Goal: Contribute content

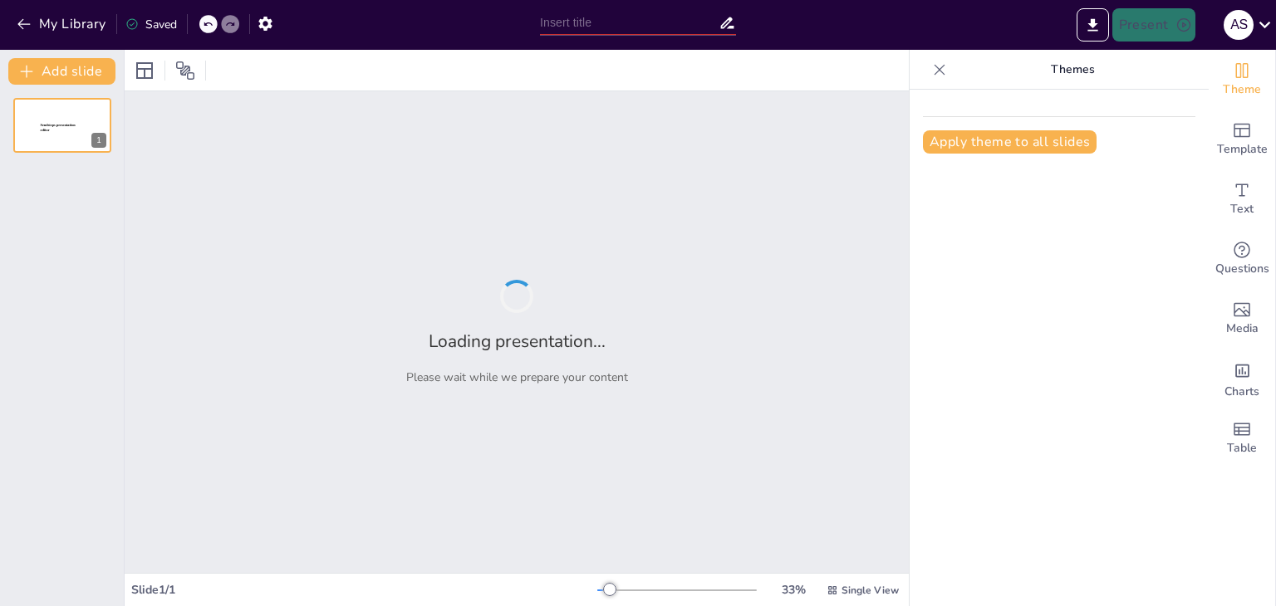
type input "Normas de Auditoría para la Confiabilidad de Registros Financieros"
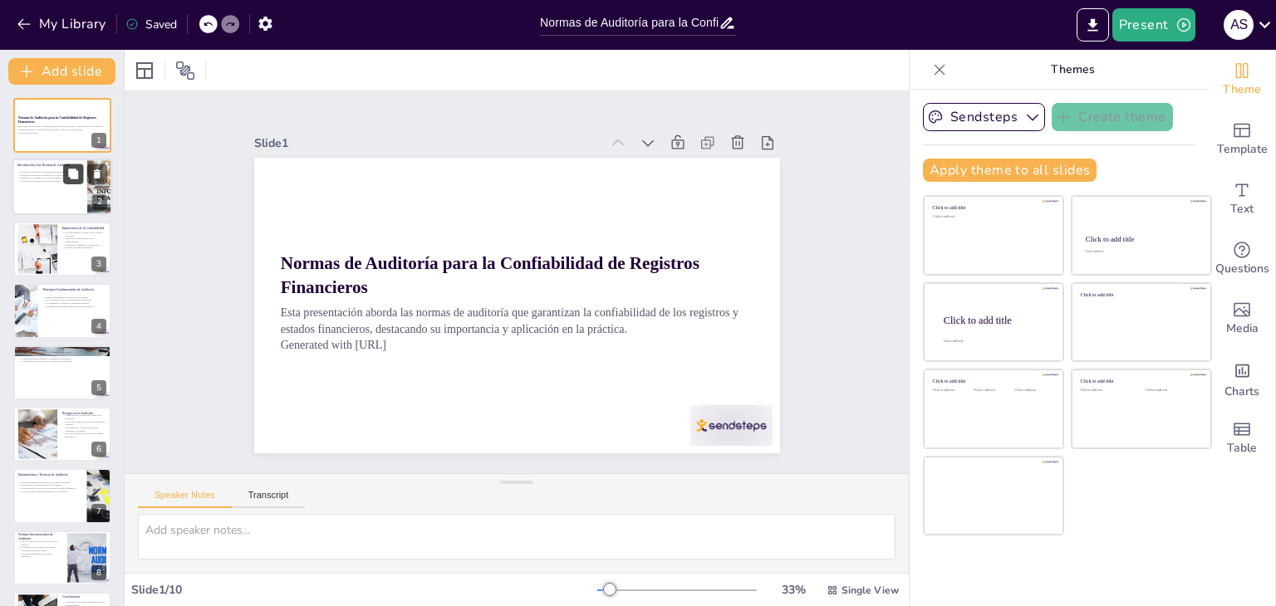
click at [78, 183] on button at bounding box center [73, 174] width 20 height 20
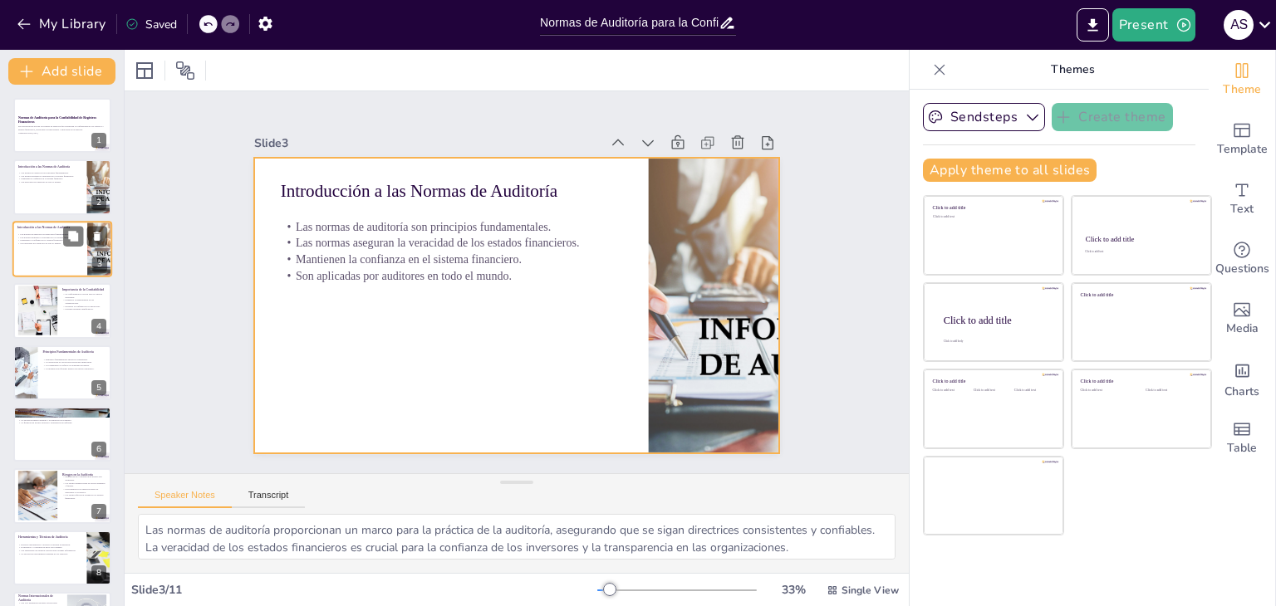
click at [56, 256] on div at bounding box center [62, 249] width 100 height 56
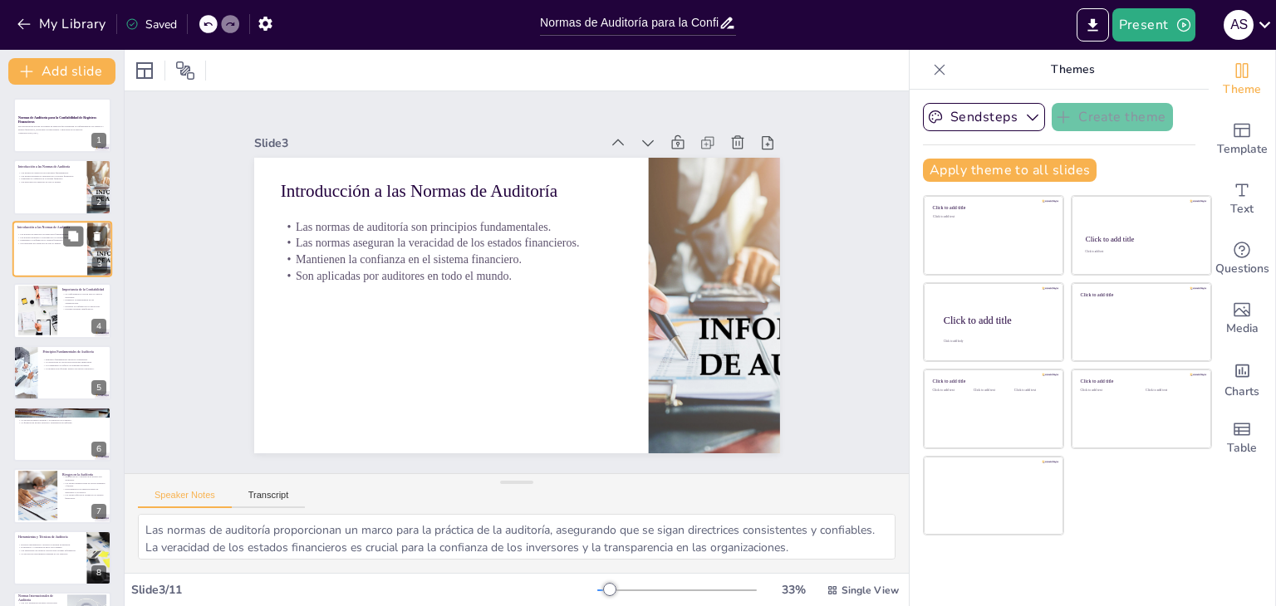
click at [56, 256] on div at bounding box center [62, 249] width 100 height 56
click at [64, 323] on div at bounding box center [62, 310] width 100 height 56
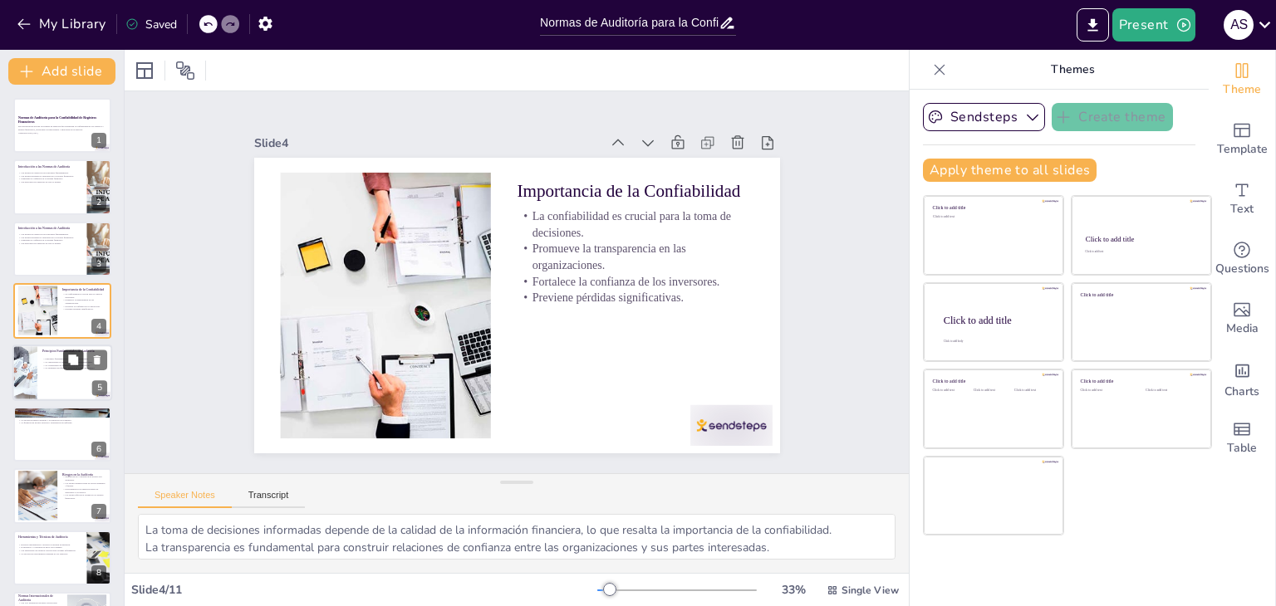
click at [72, 364] on icon at bounding box center [73, 360] width 12 height 12
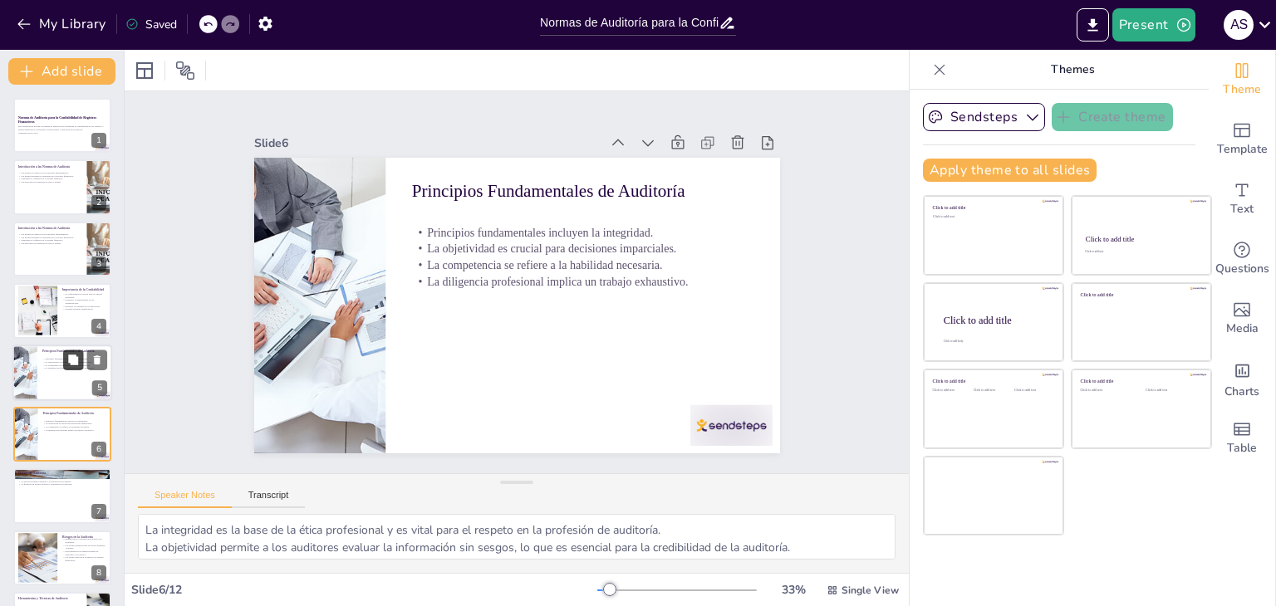
scroll to position [89, 0]
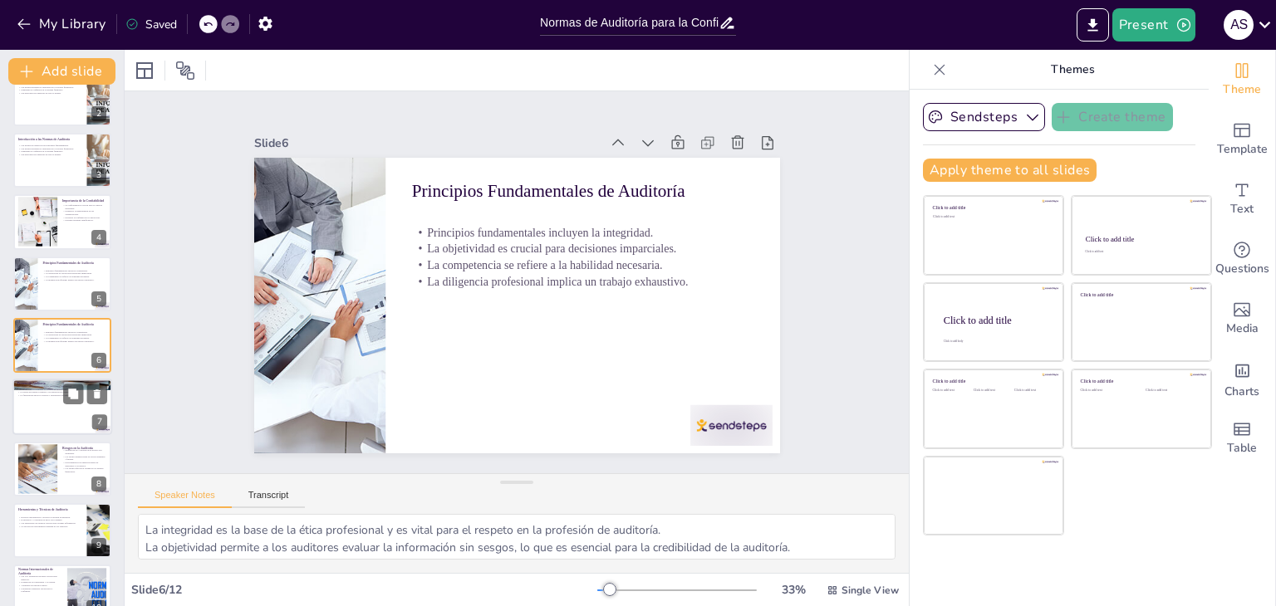
click at [71, 419] on div at bounding box center [62, 408] width 100 height 56
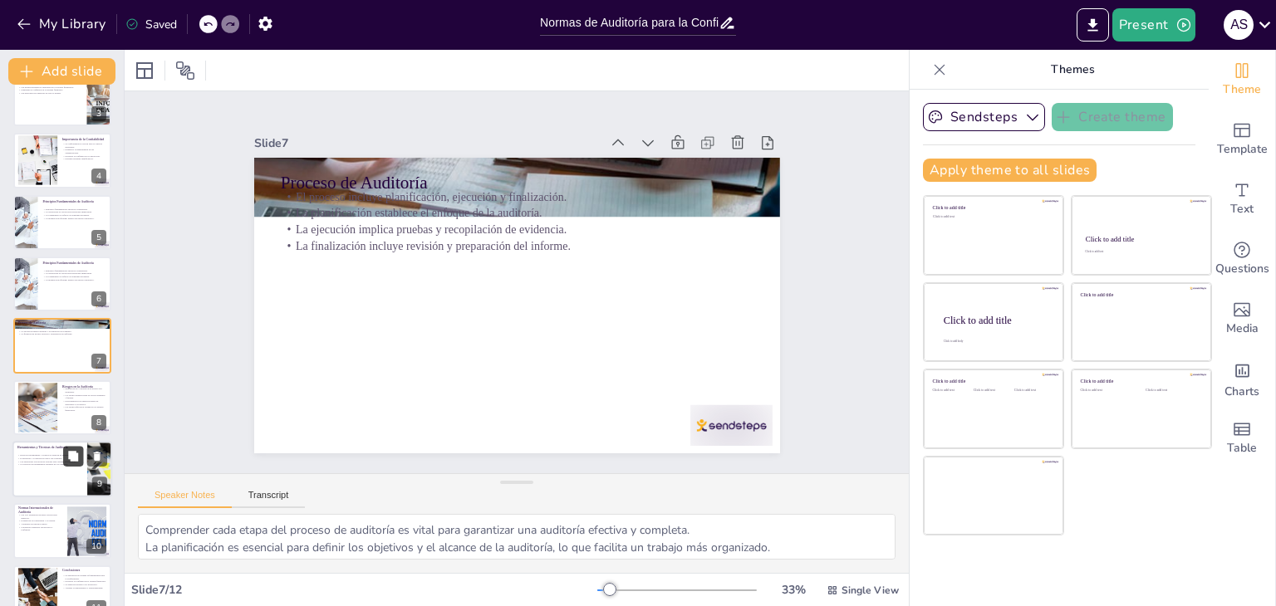
click at [71, 462] on button at bounding box center [73, 456] width 20 height 20
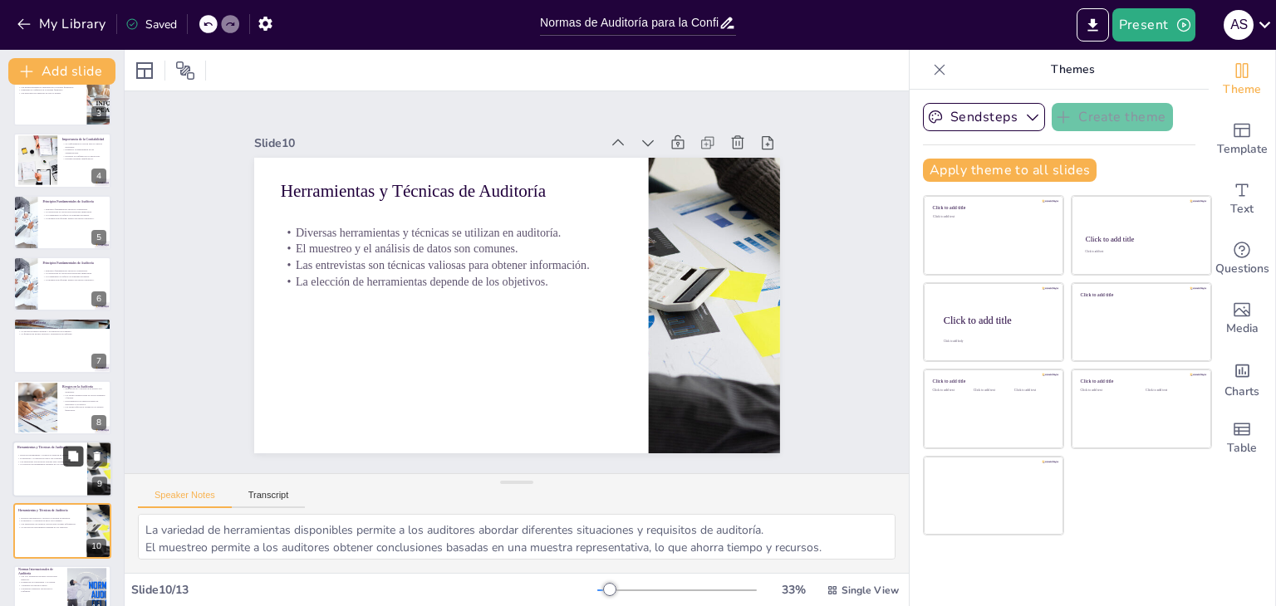
scroll to position [302, 0]
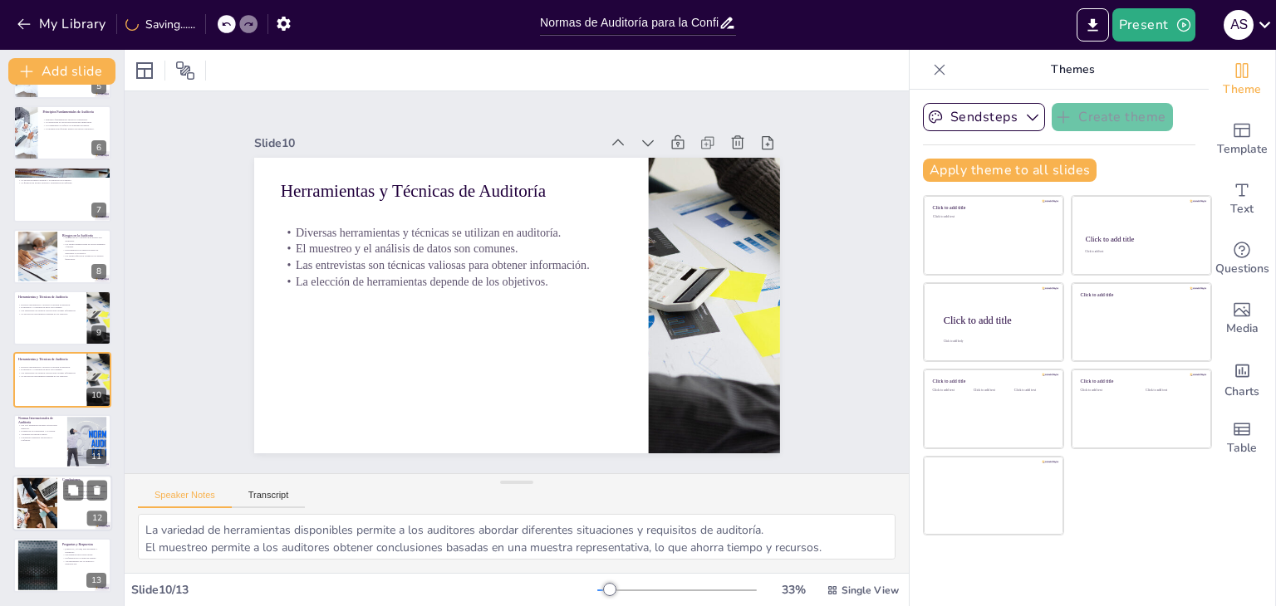
click at [63, 514] on div at bounding box center [62, 503] width 100 height 56
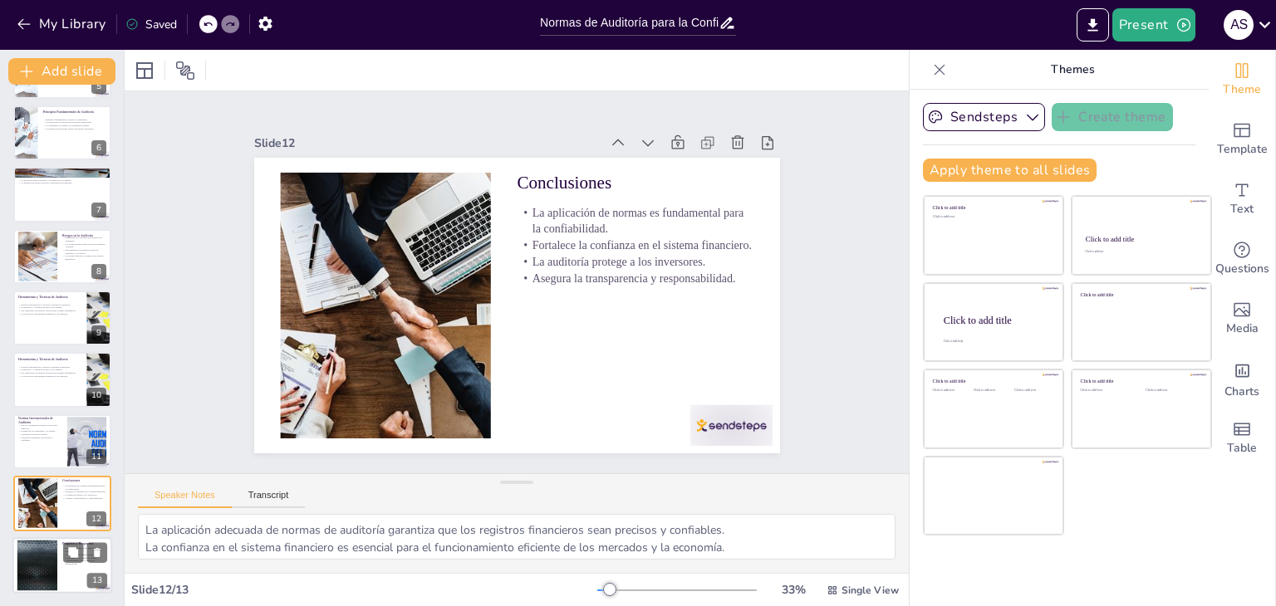
click at [59, 571] on div at bounding box center [62, 565] width 100 height 56
type textarea "La interacción con el público es fundamental para asegurar que se comprendan to…"
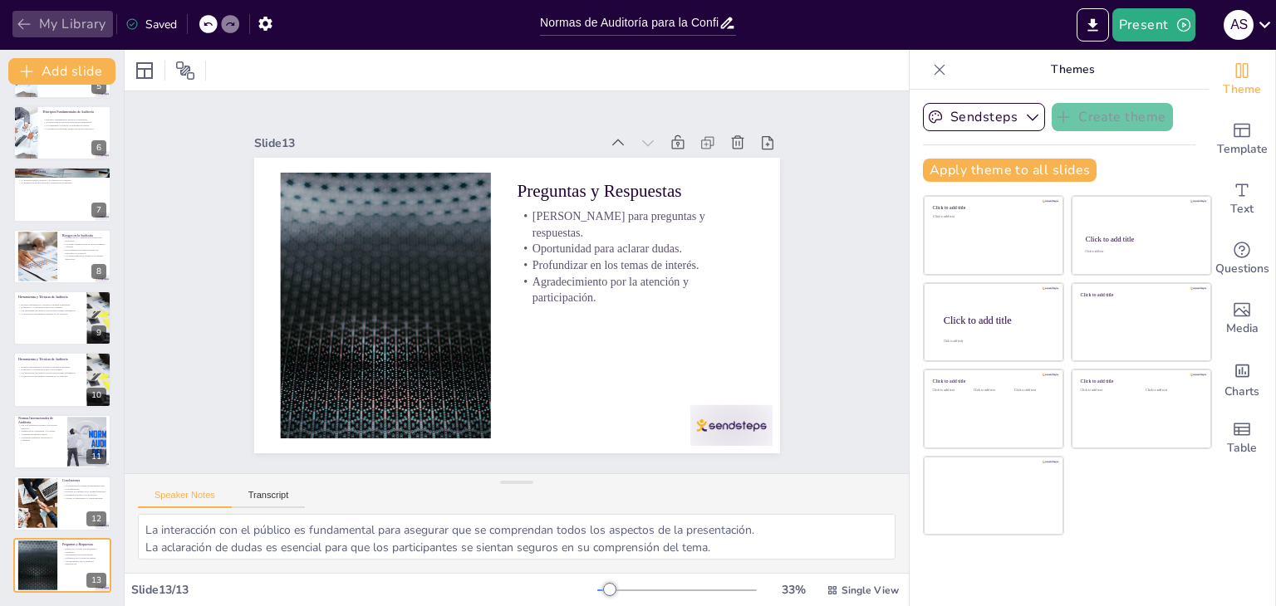
click at [13, 22] on button "My Library" at bounding box center [62, 24] width 101 height 27
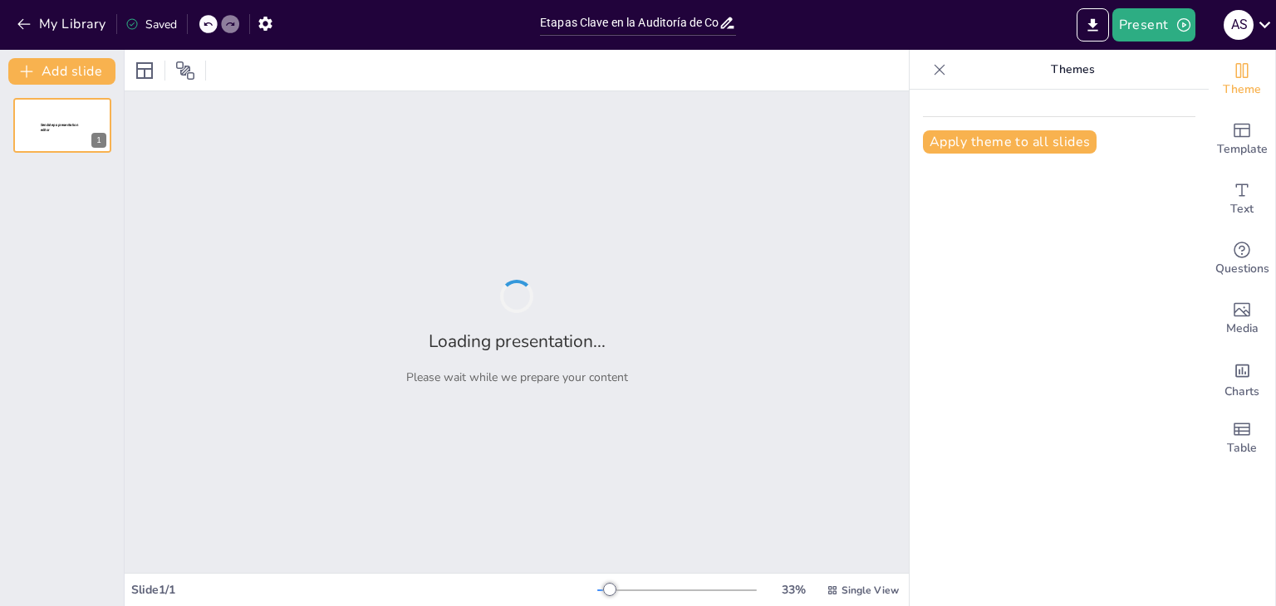
type input "Etapas Clave en la Auditoría de Confiabilidad"
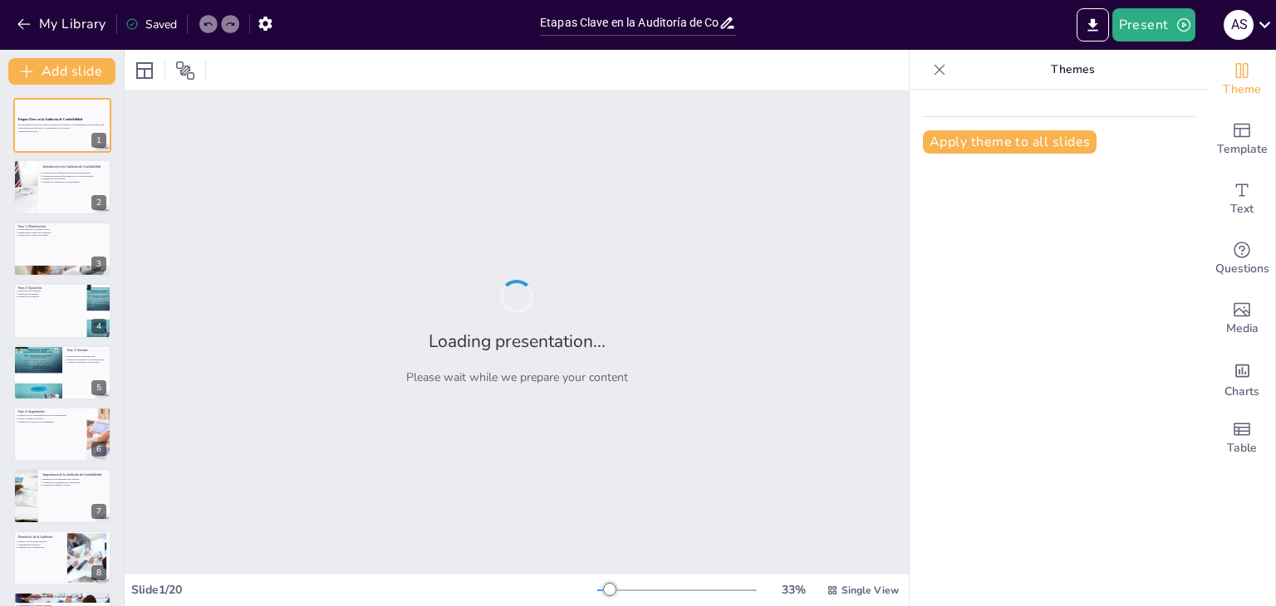
checkbox input "true"
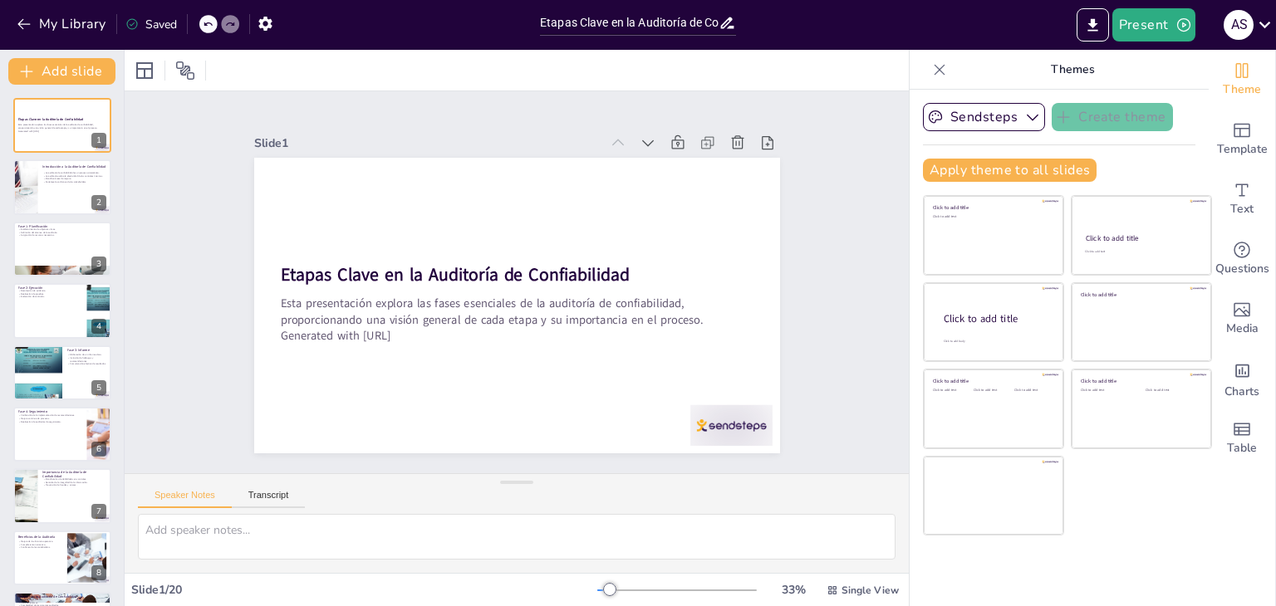
checkbox input "true"
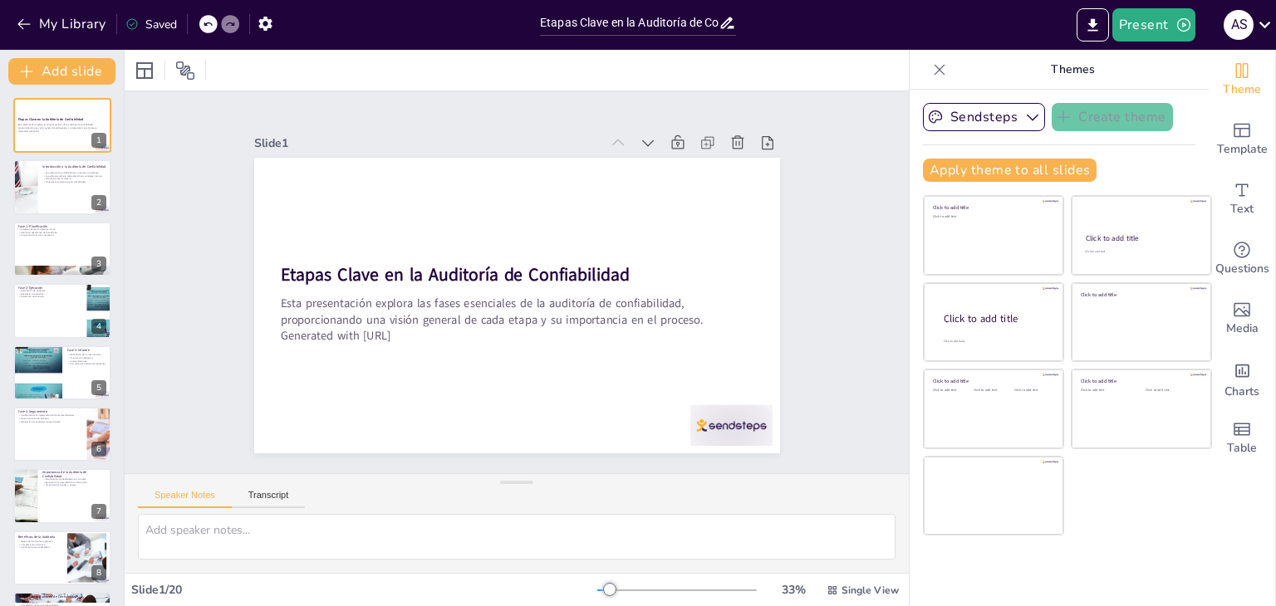
checkbox input "true"
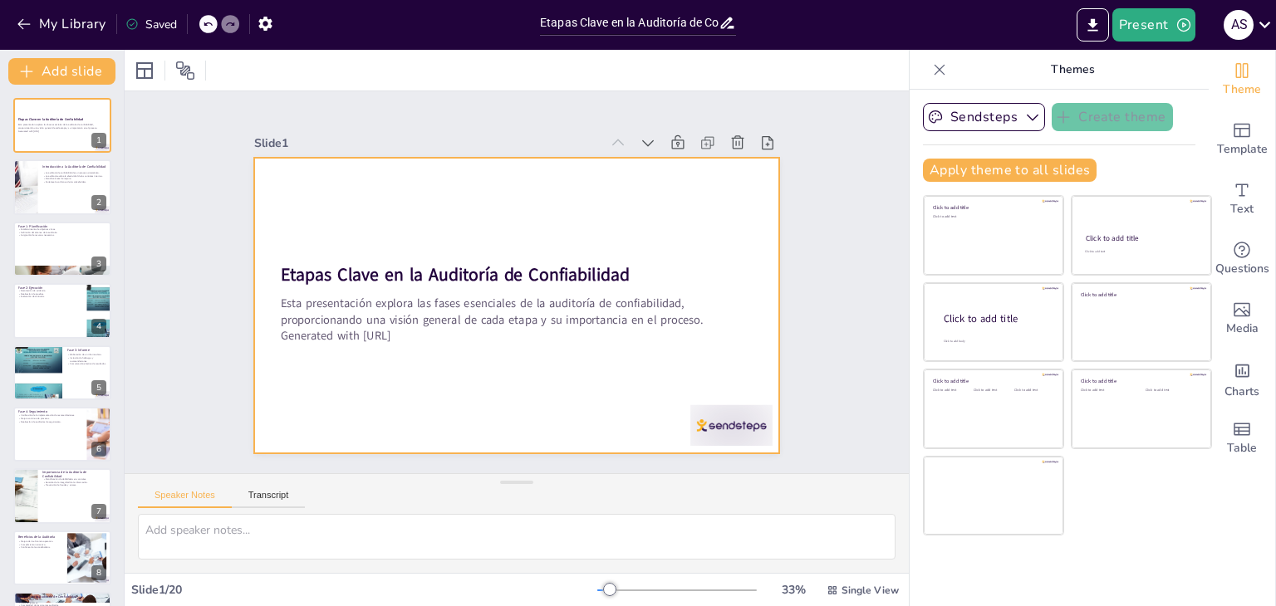
checkbox input "true"
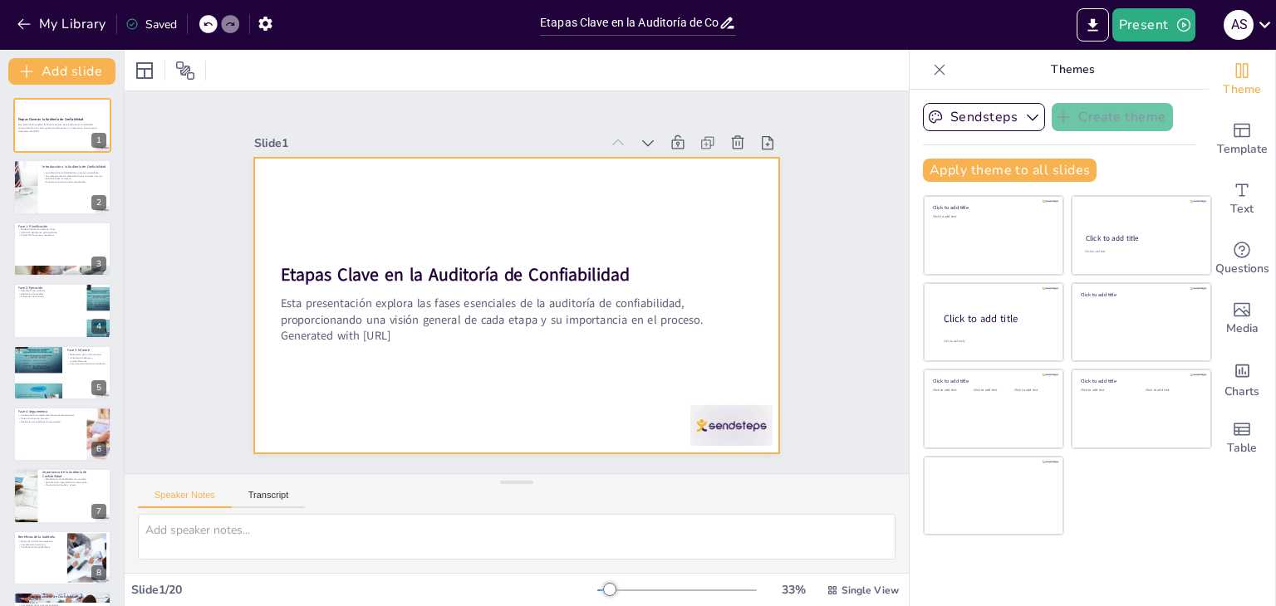
checkbox input "true"
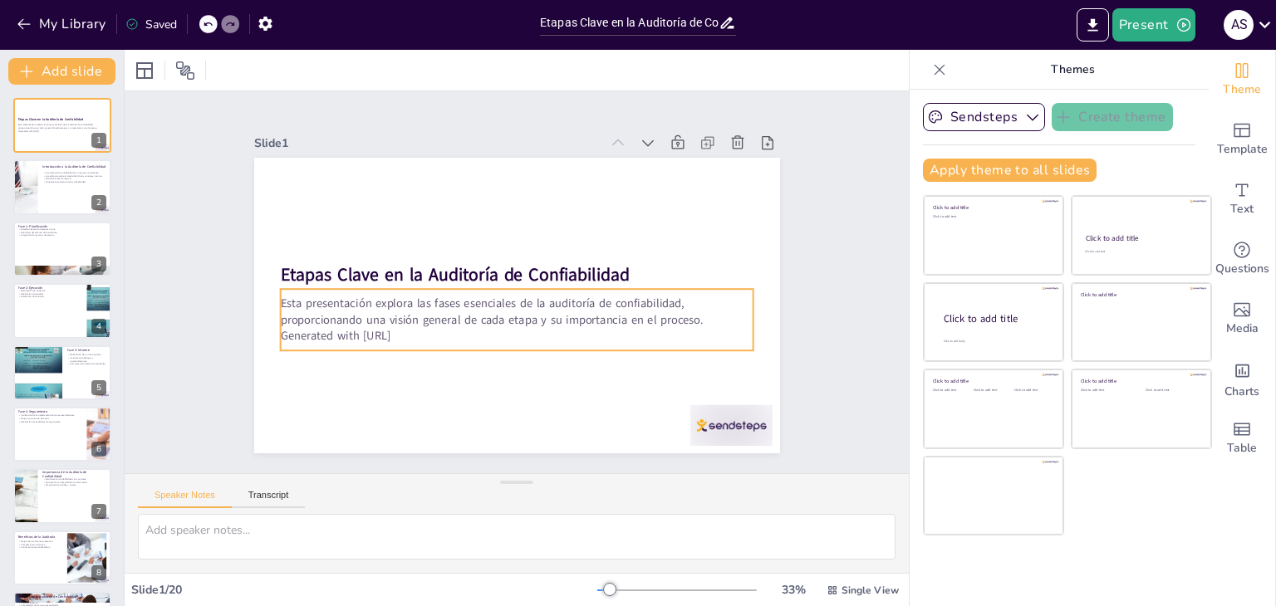
checkbox input "true"
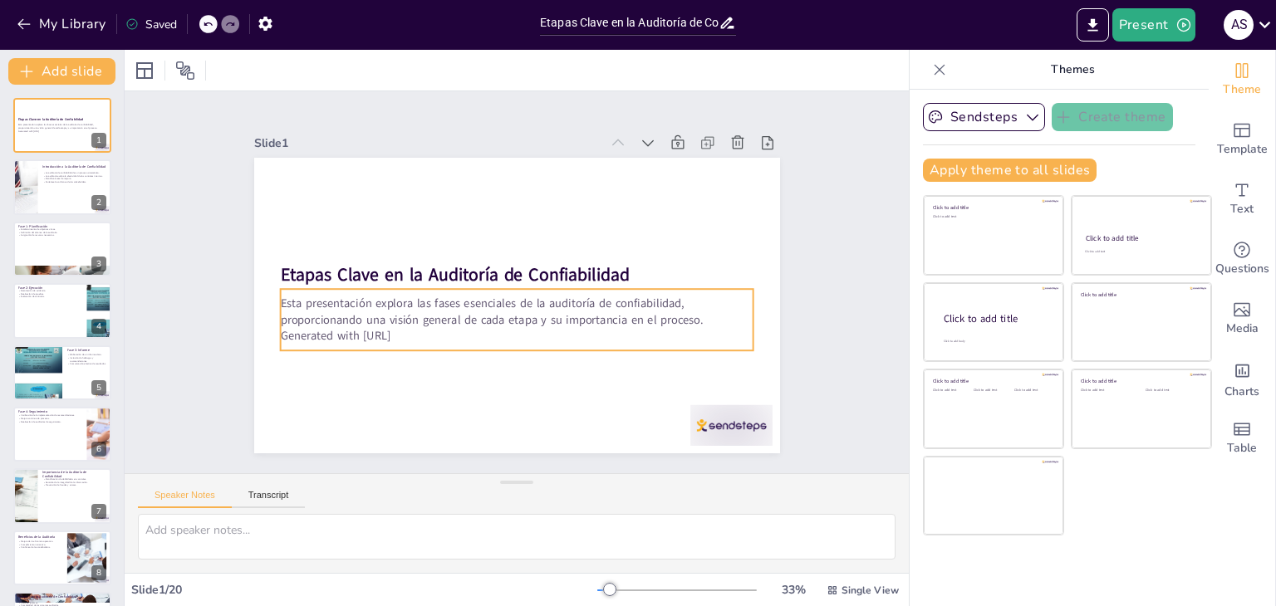
checkbox input "true"
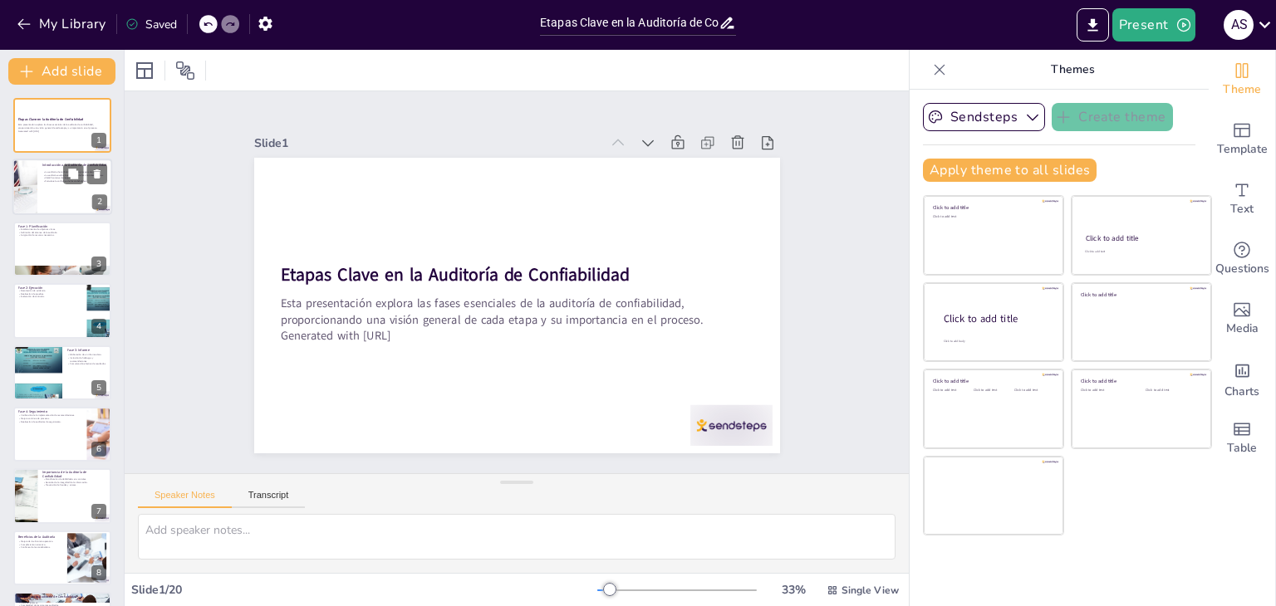
checkbox input "true"
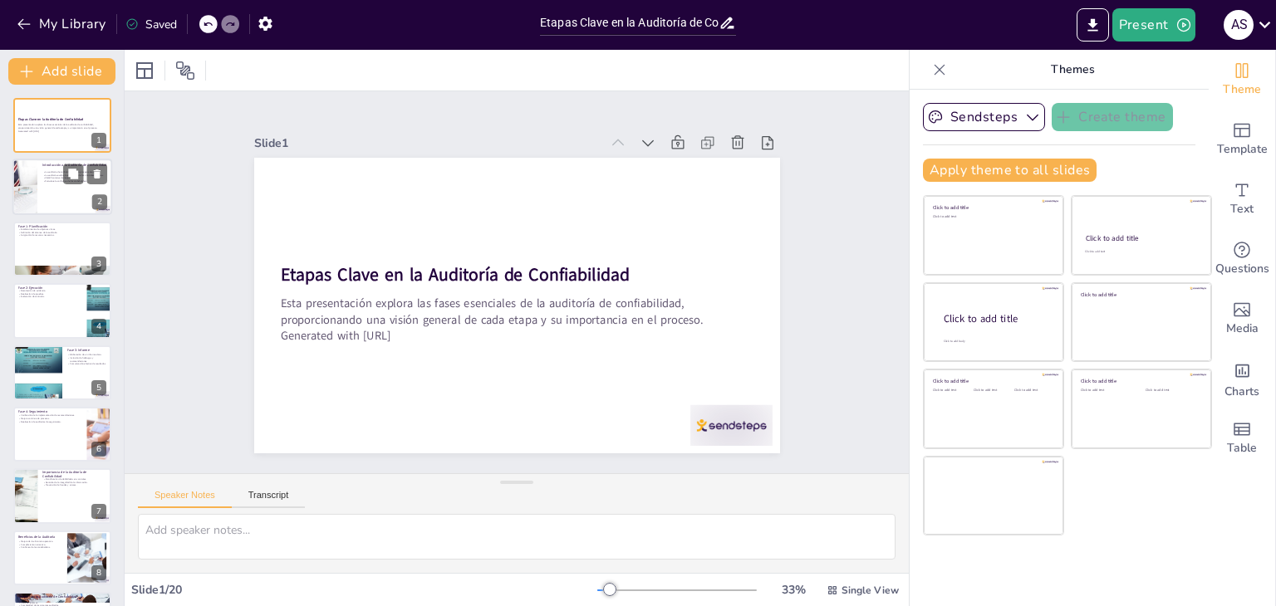
click at [54, 187] on div at bounding box center [62, 187] width 100 height 56
type textarea "La auditoría de confiabilidad se caracteriza por su enfoque sistemático, lo que…"
checkbox input "true"
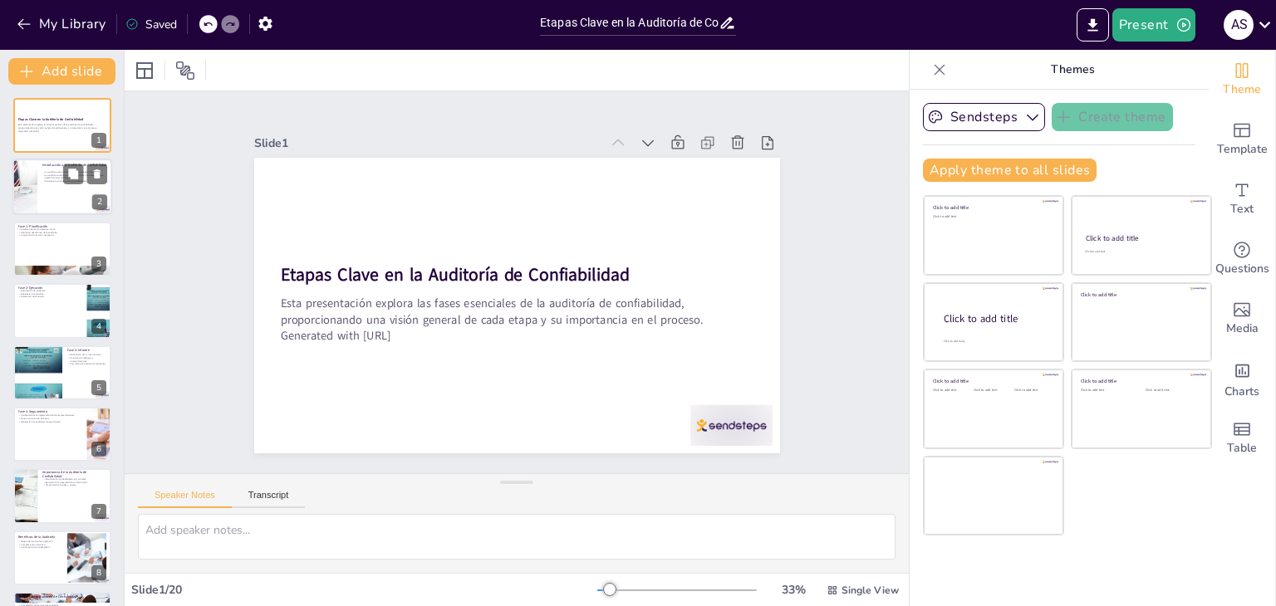
checkbox input "true"
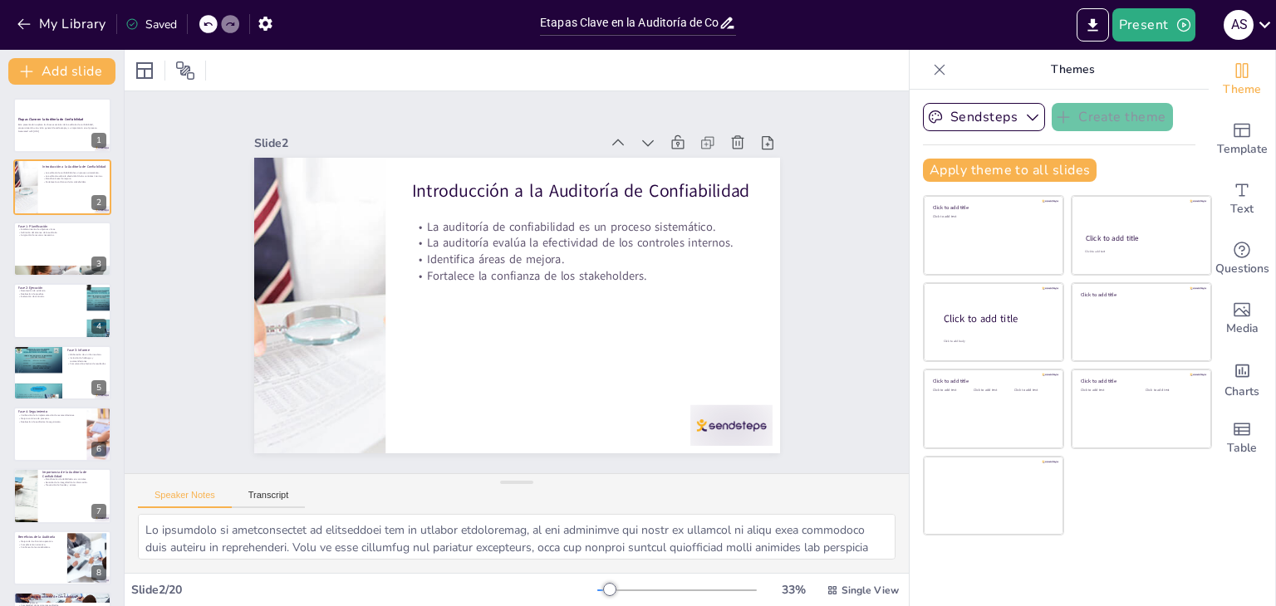
checkbox input "true"
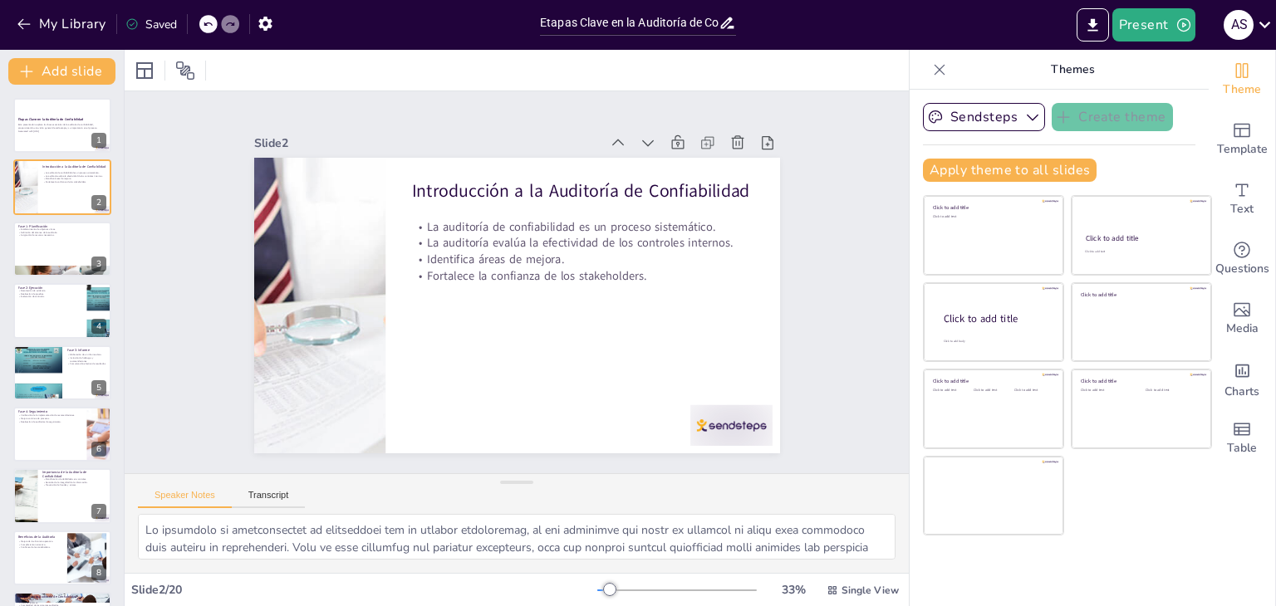
checkbox input "true"
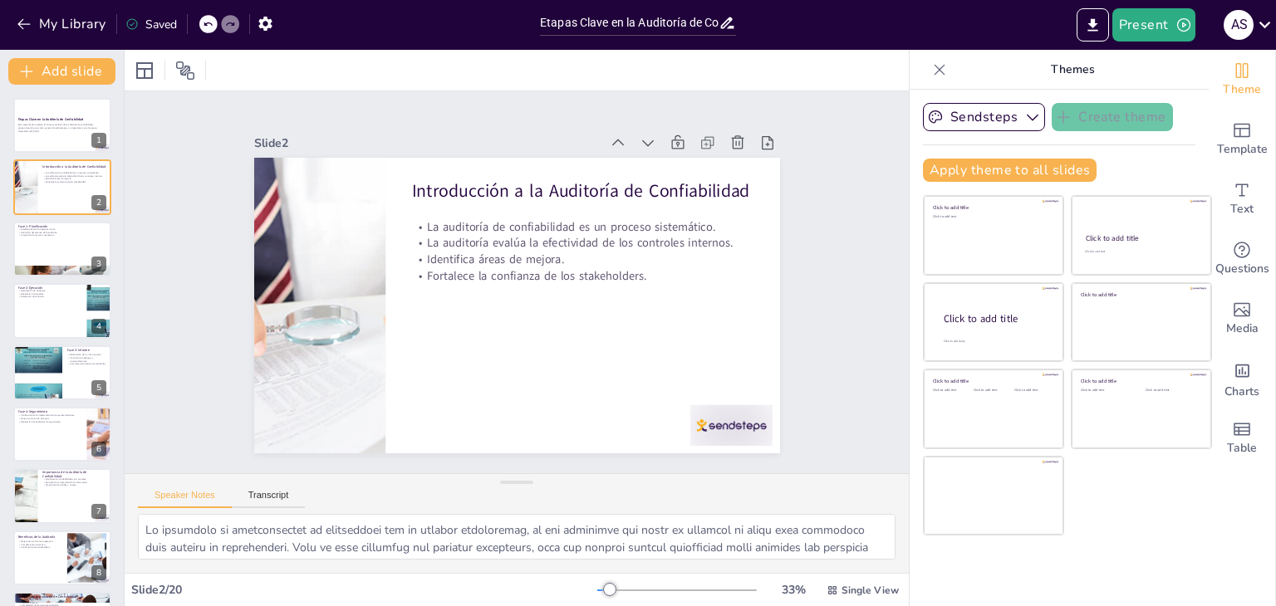
checkbox input "true"
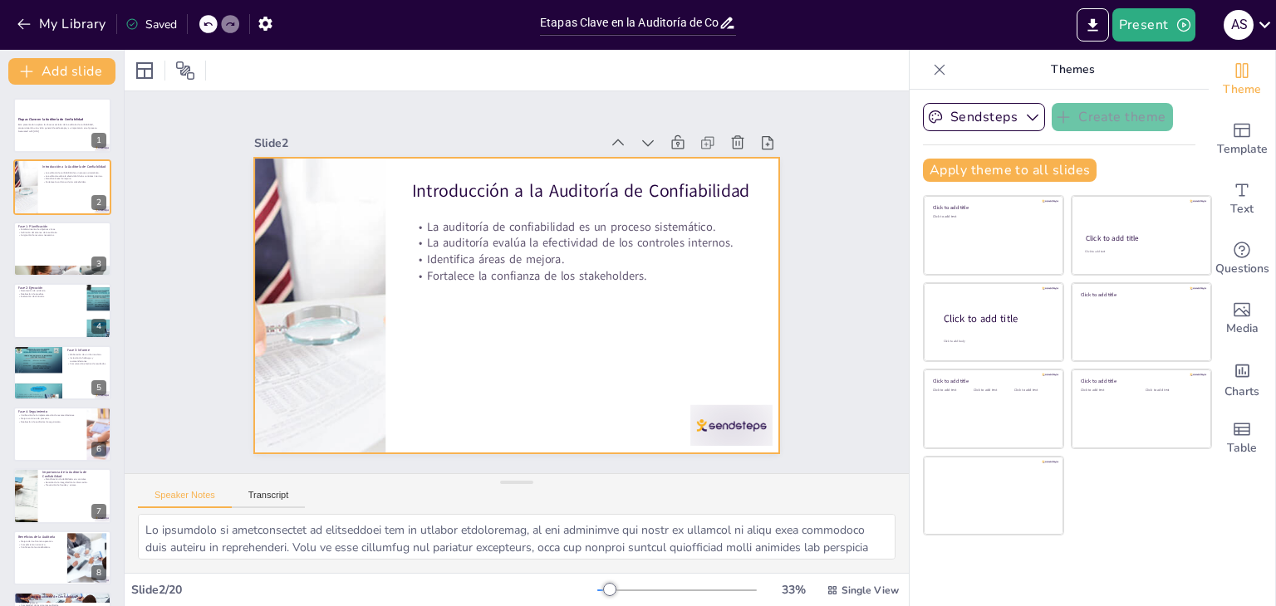
checkbox input "true"
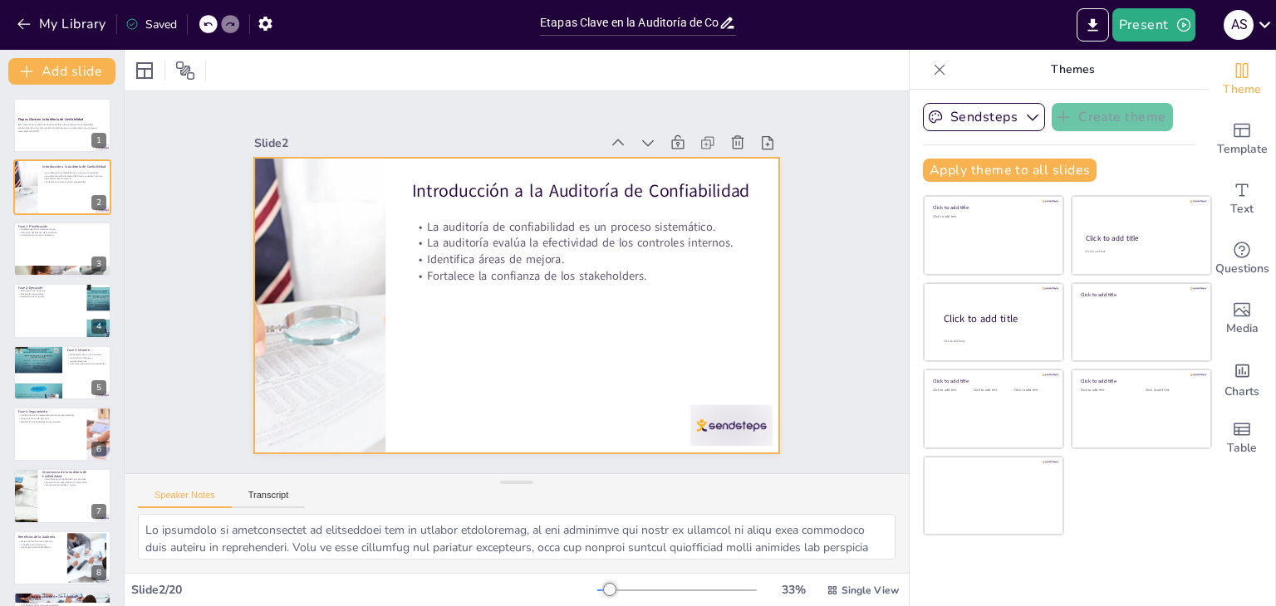
checkbox input "true"
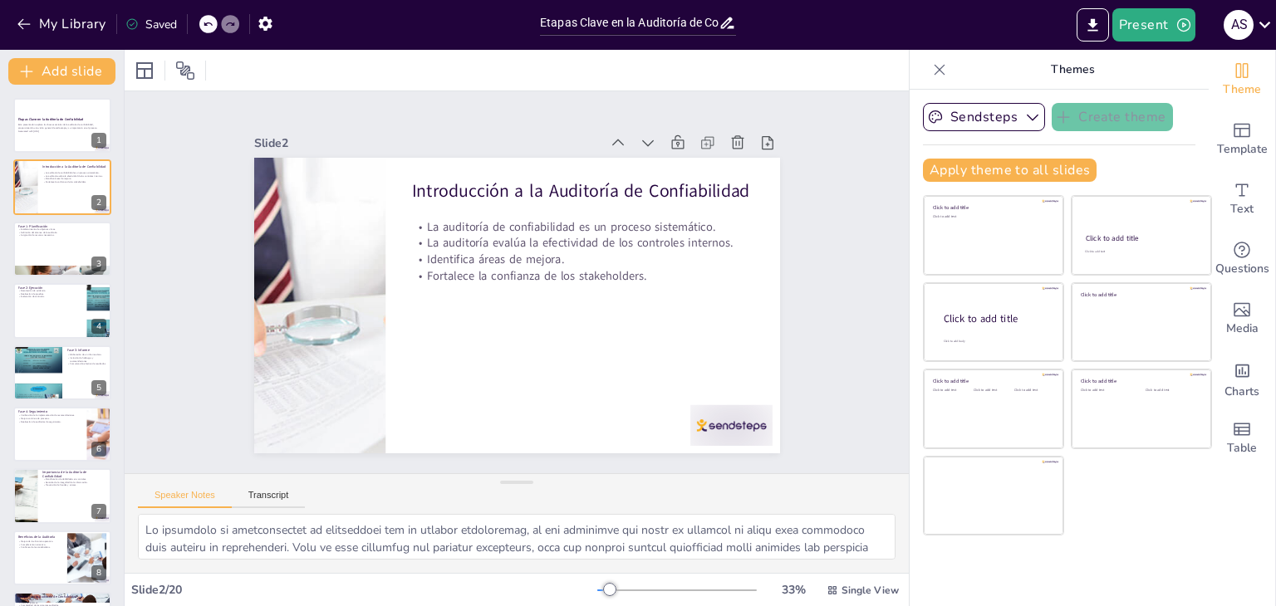
checkbox input "true"
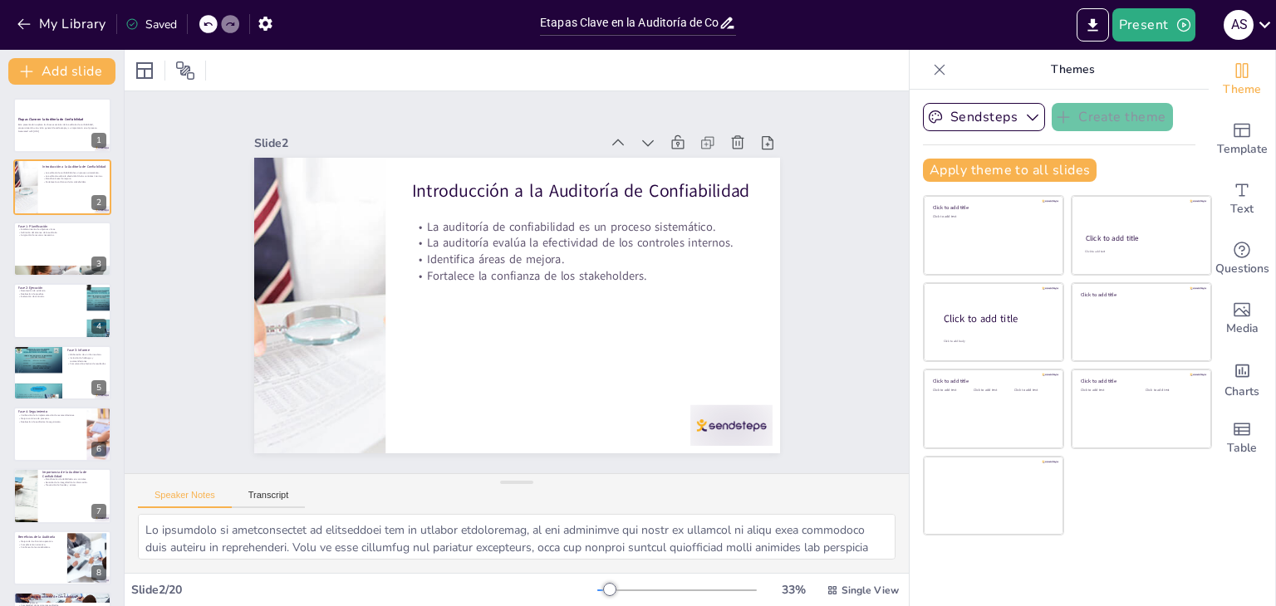
checkbox input "true"
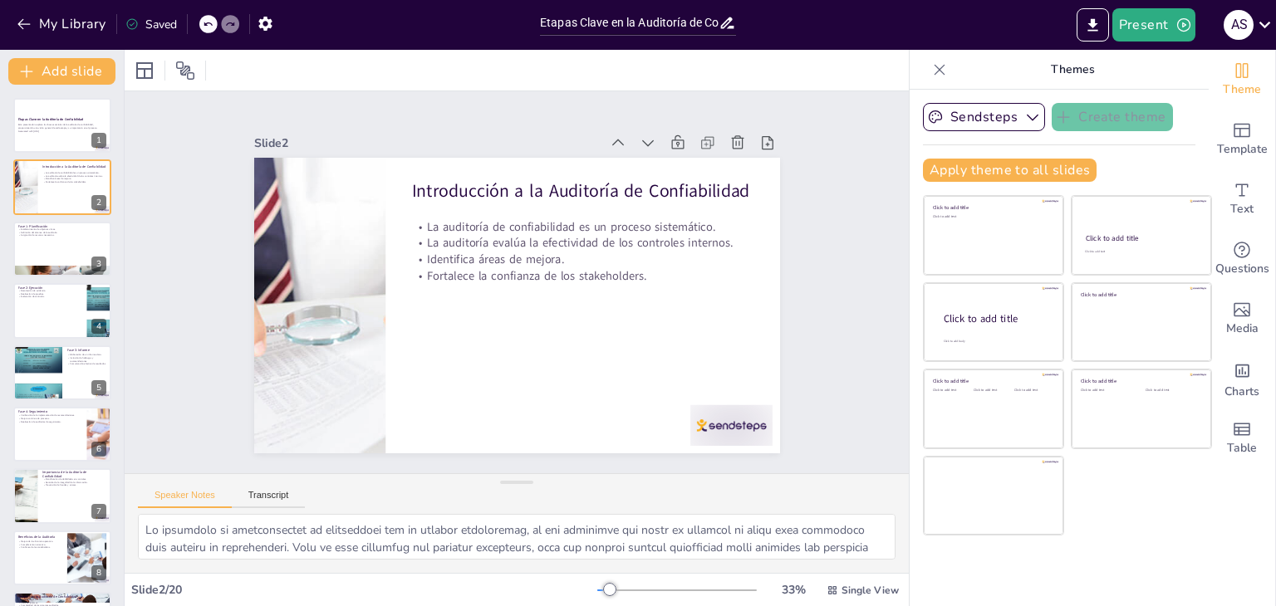
checkbox input "true"
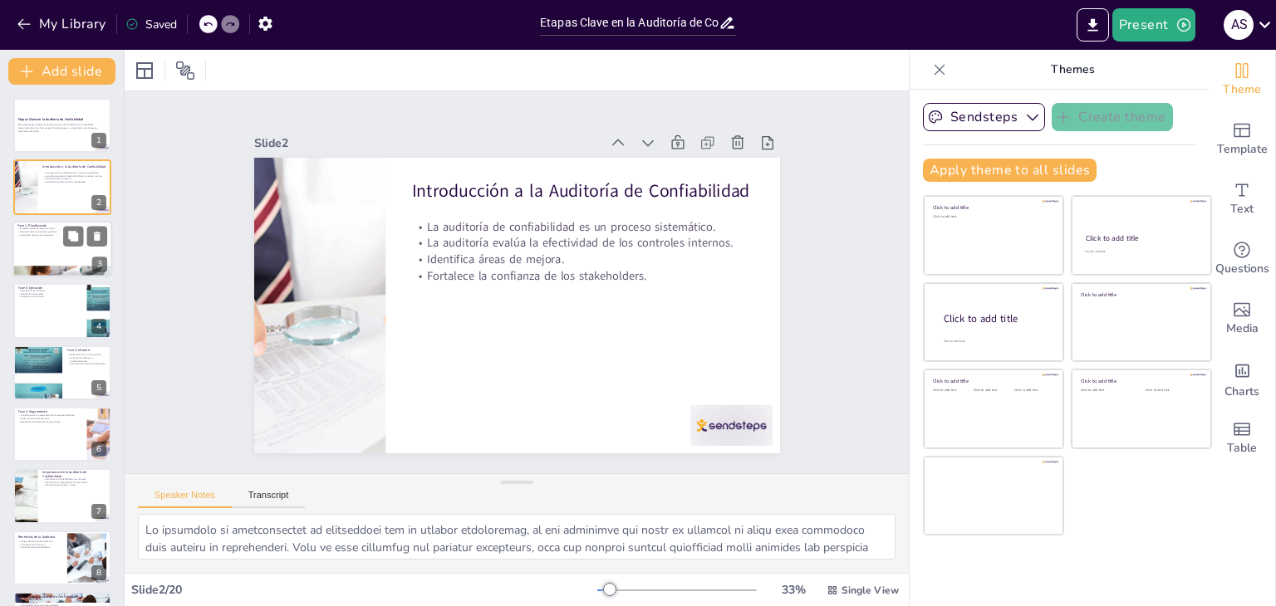
checkbox input "true"
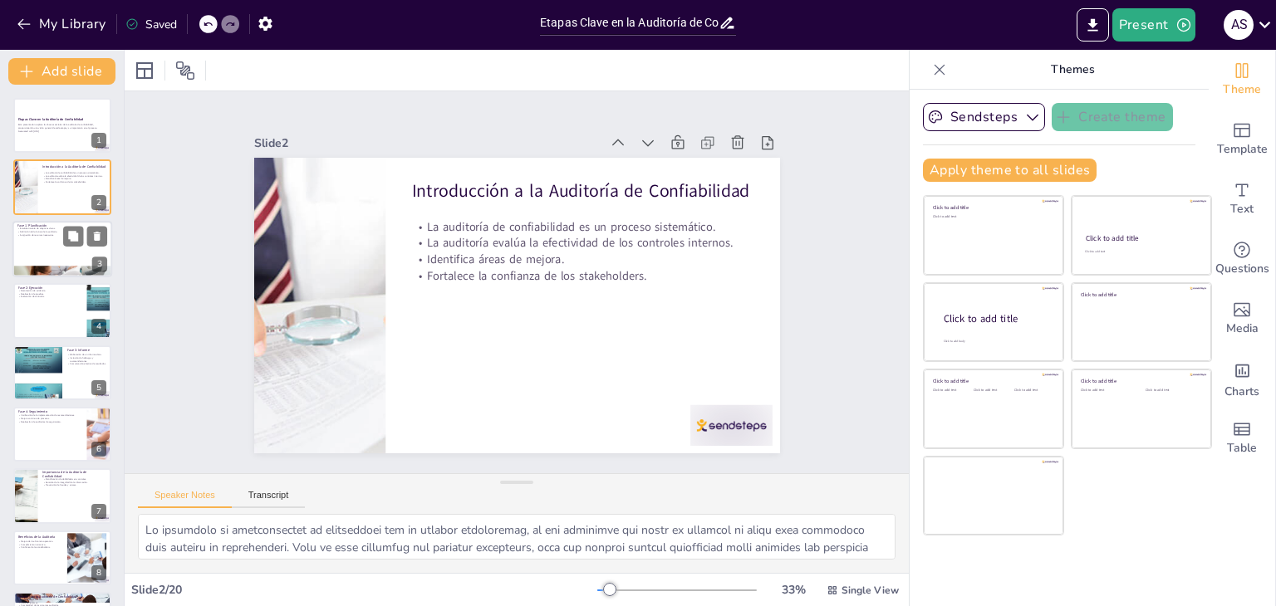
checkbox input "true"
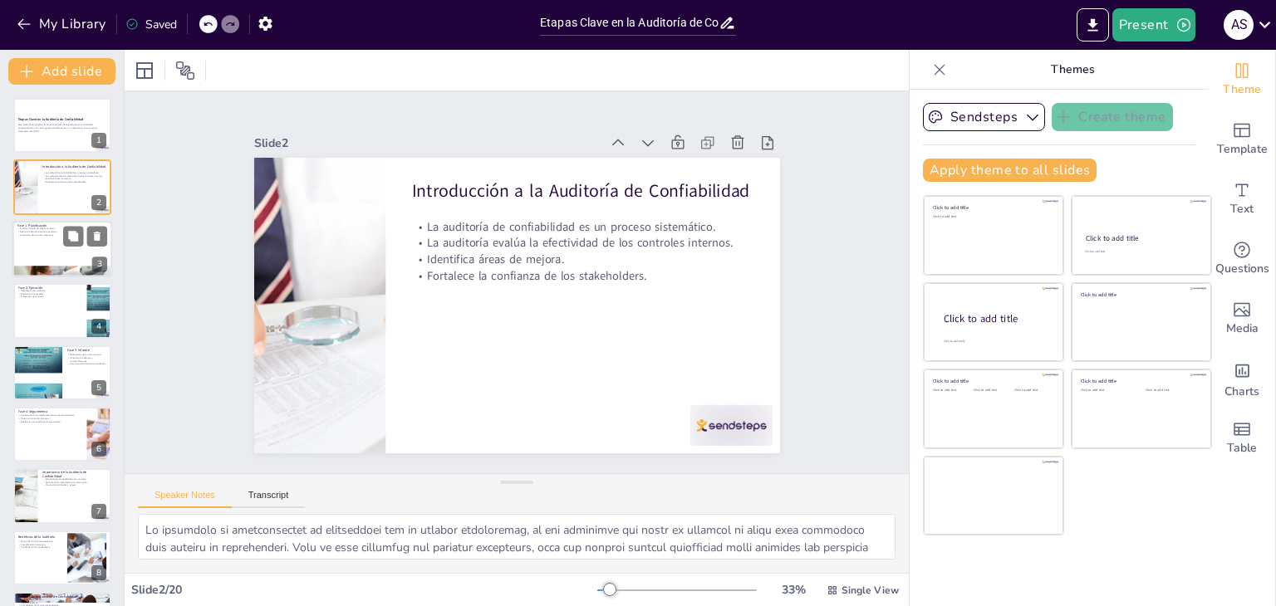
checkbox input "true"
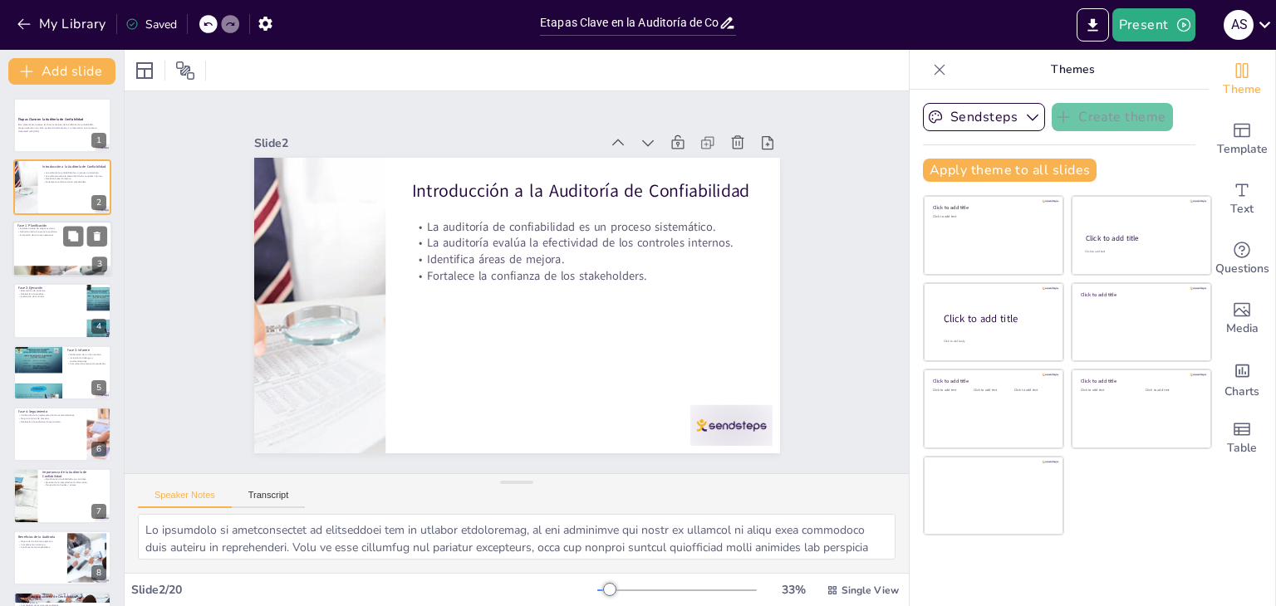
checkbox input "true"
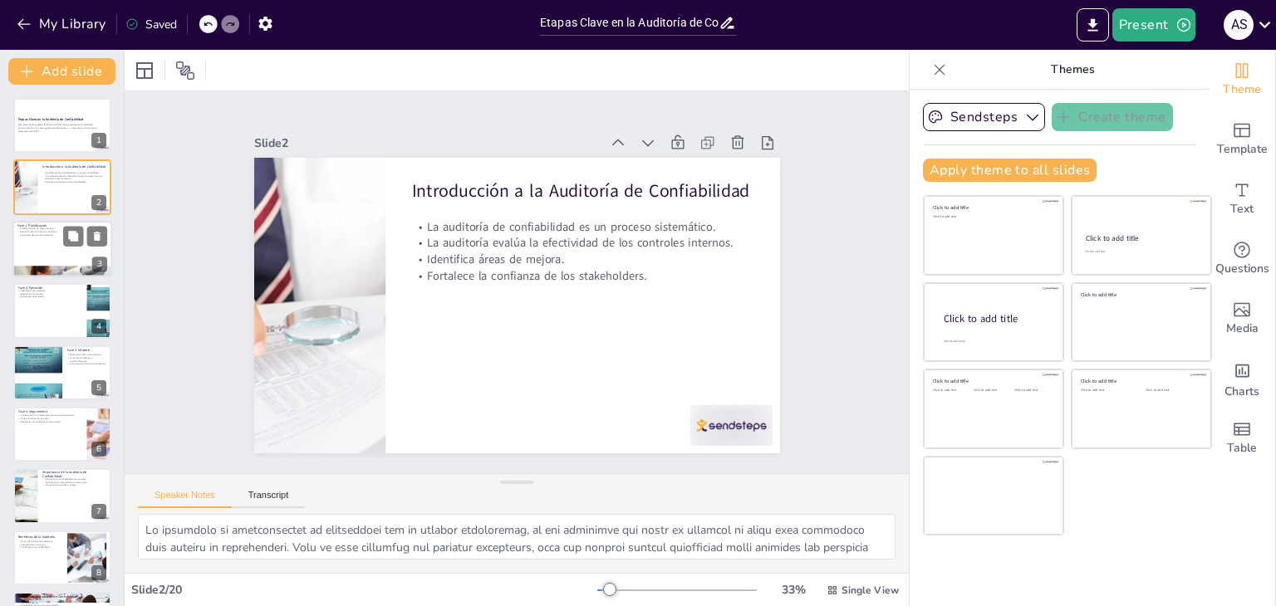
click at [41, 238] on div at bounding box center [62, 249] width 100 height 56
type textarea "Establecer objetivos claros es el primer paso en la fase de planificación. Esto…"
checkbox input "true"
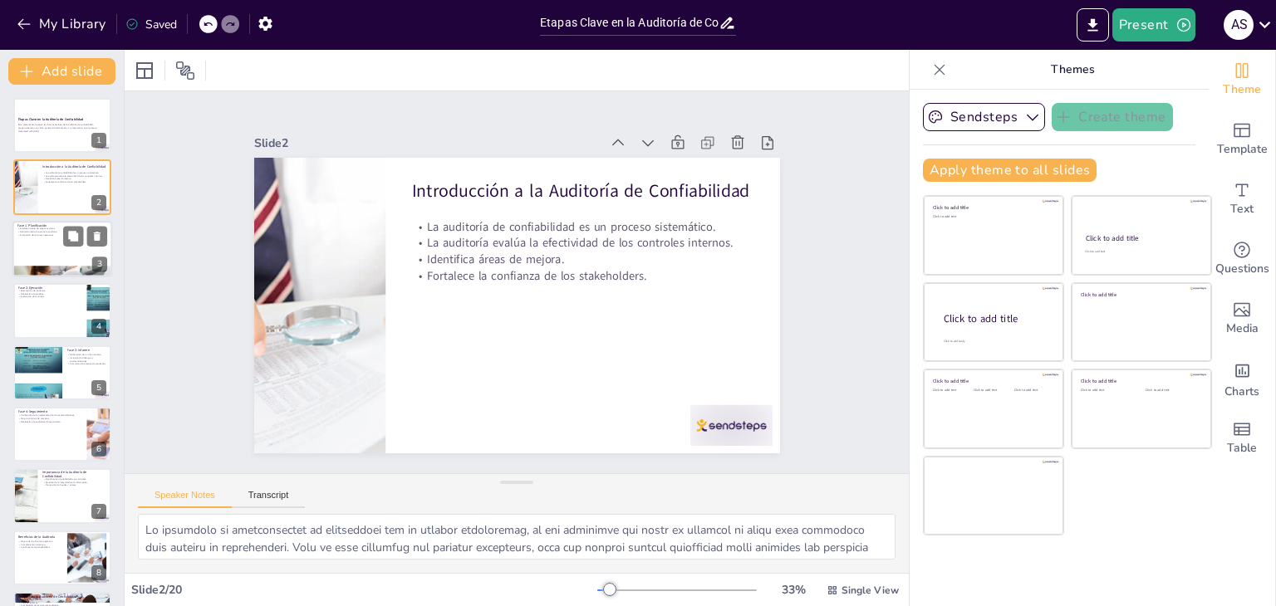
checkbox input "true"
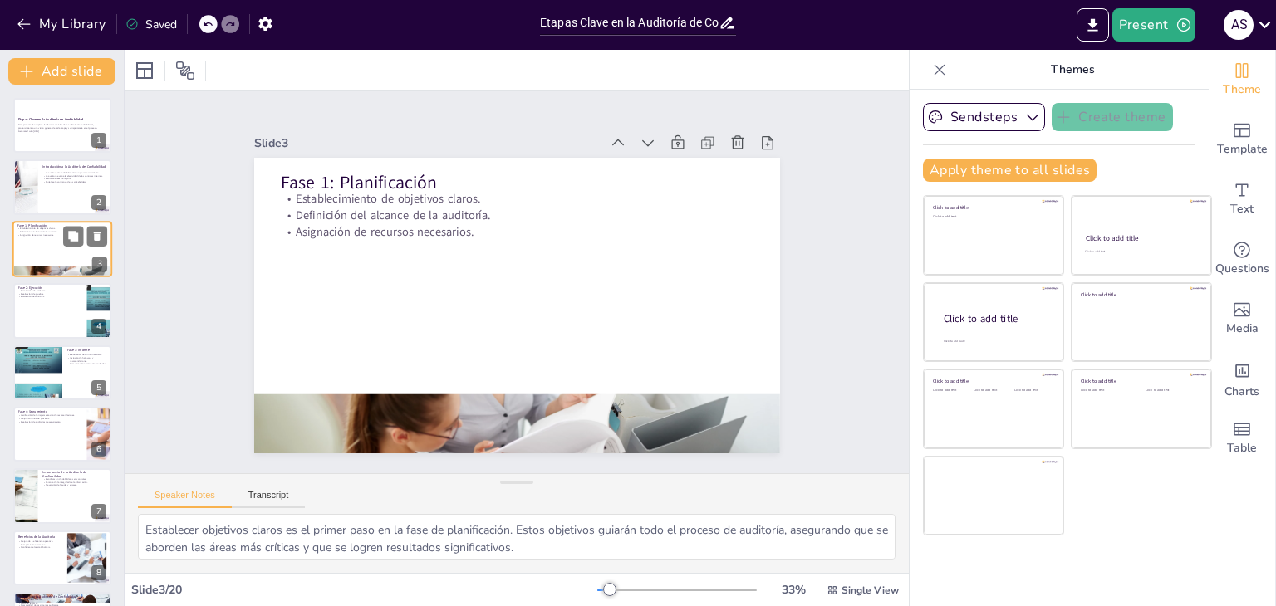
checkbox input "true"
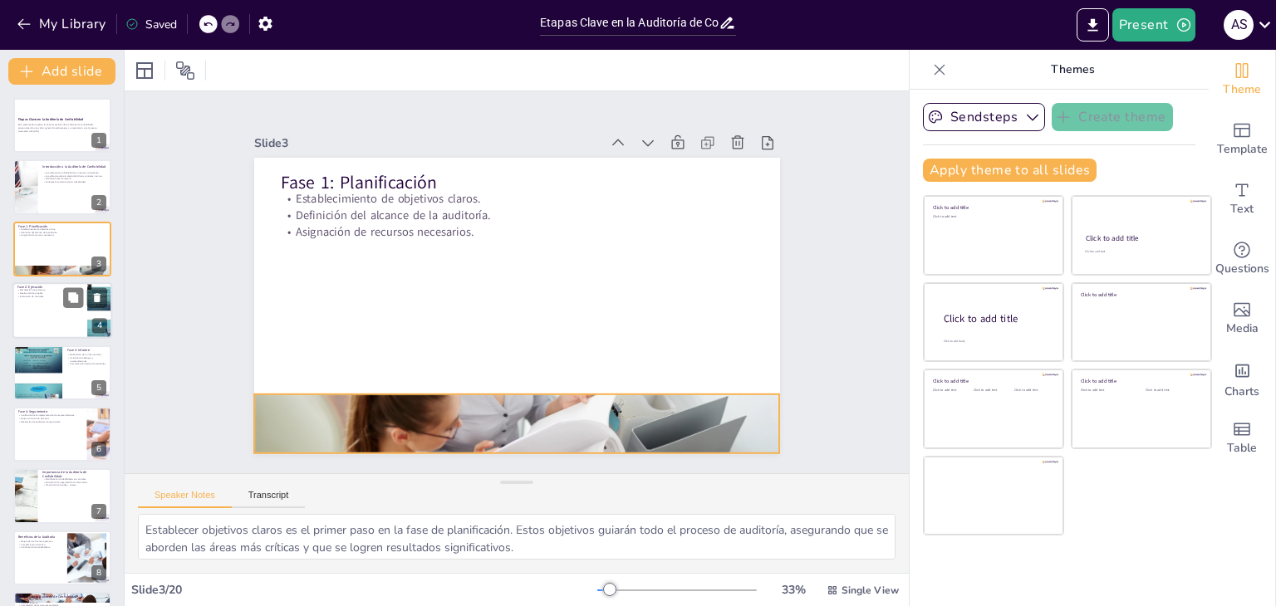
checkbox input "true"
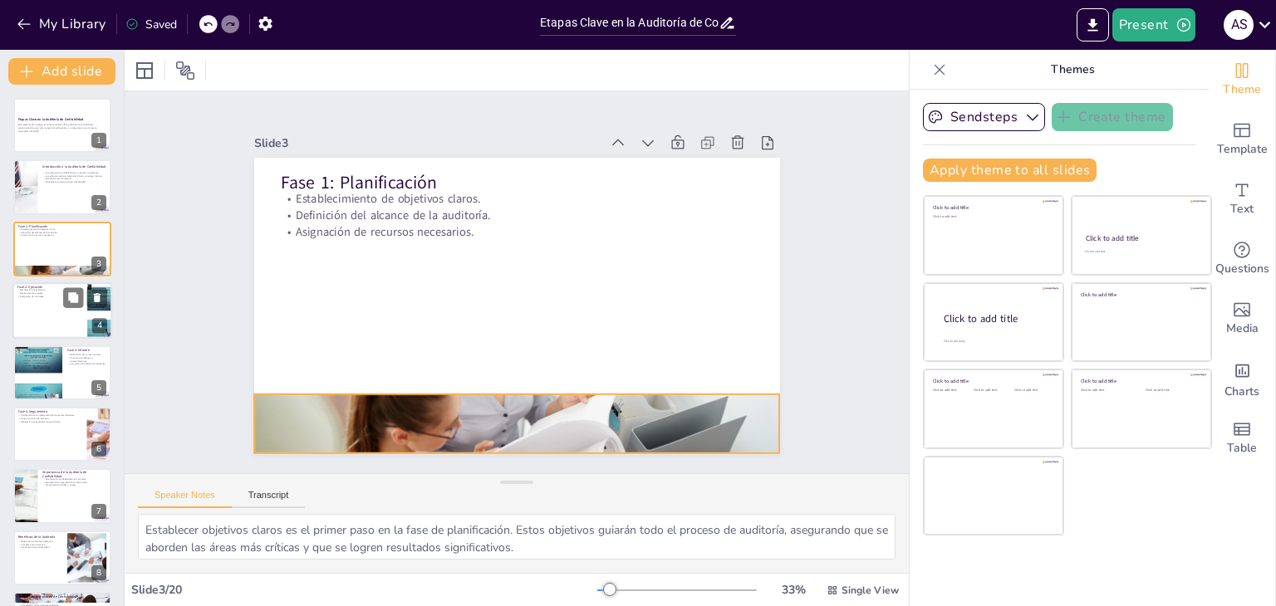
checkbox input "true"
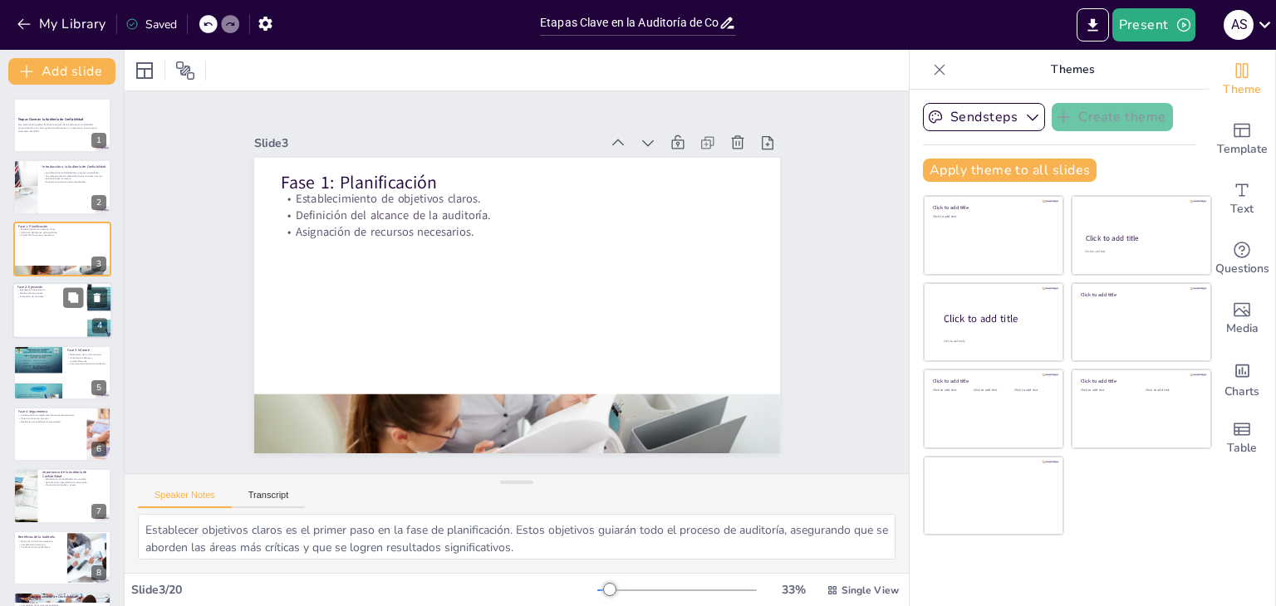
click at [40, 316] on div at bounding box center [62, 310] width 100 height 56
type textarea "La recolección de evidencia es fundamental en la fase de ejecución. La evidenci…"
checkbox input "true"
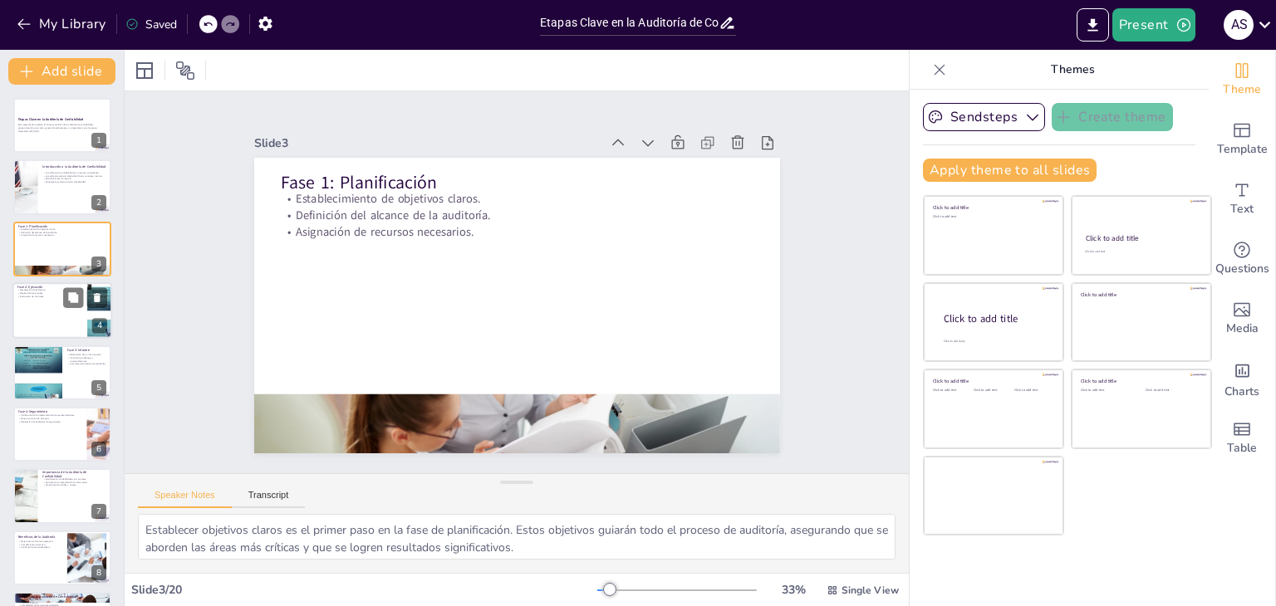
checkbox input "true"
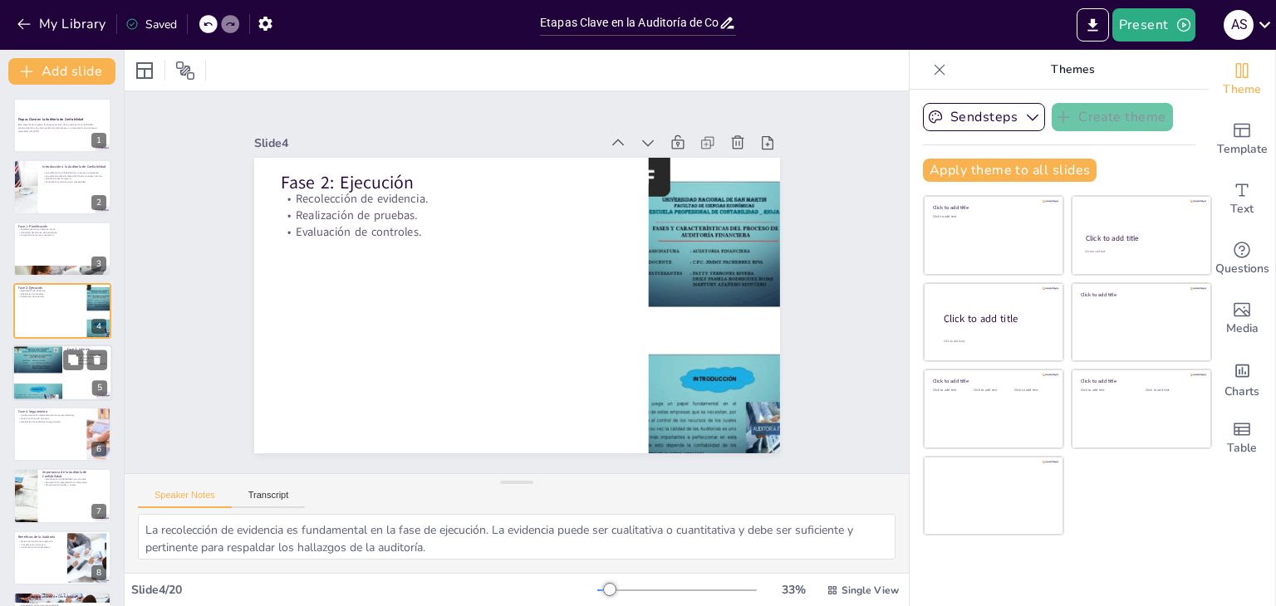
checkbox input "true"
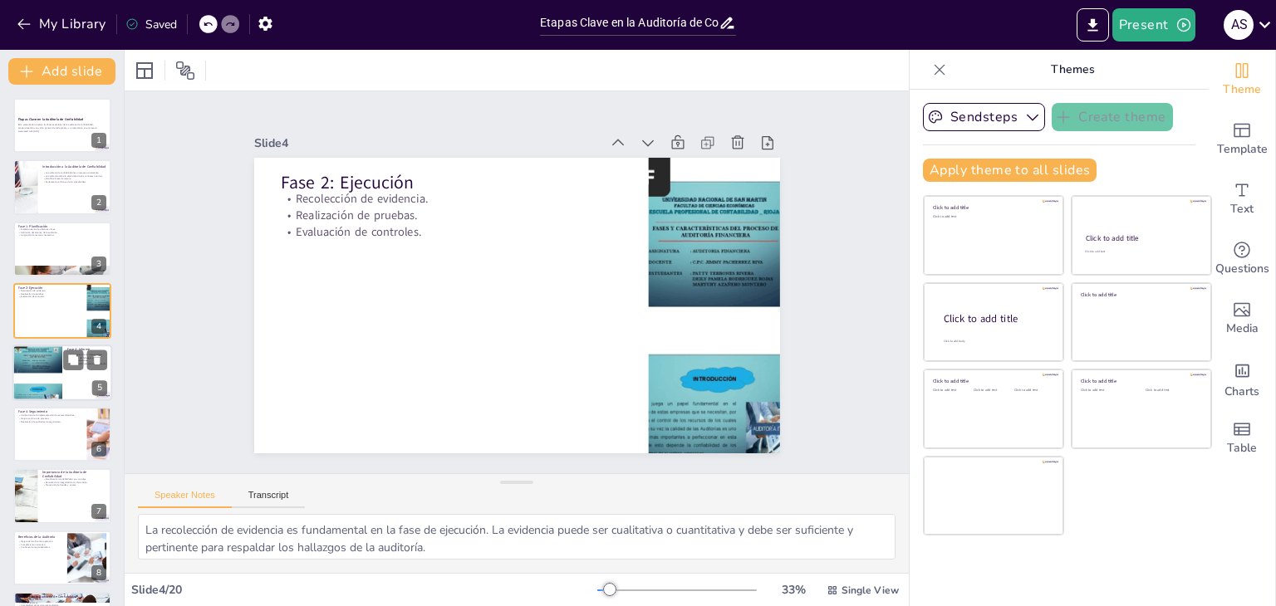
checkbox input "true"
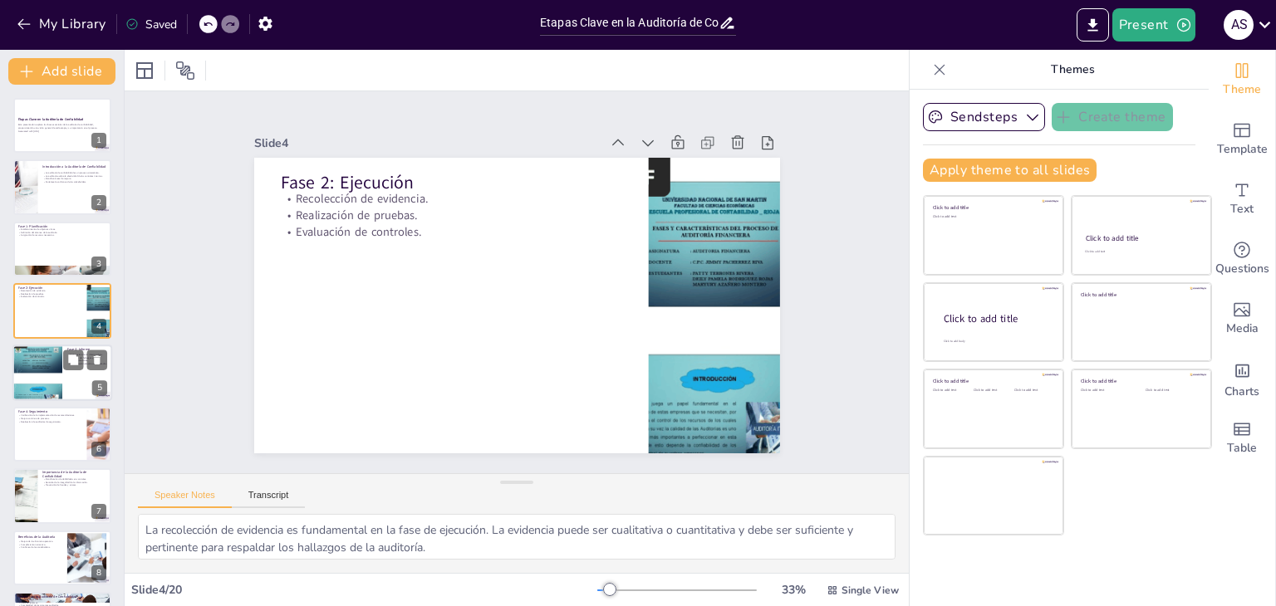
click at [37, 387] on div at bounding box center [37, 373] width 50 height 66
type textarea "La elaboración de un informe claro es vital para que las partes interesadas com…"
checkbox input "true"
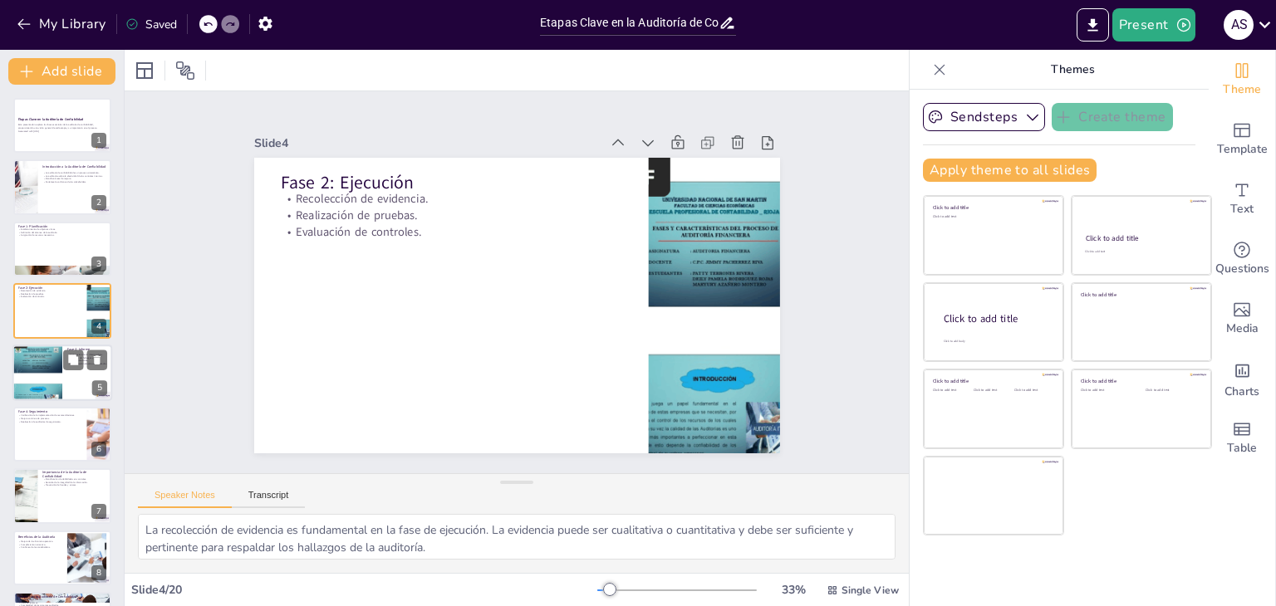
checkbox input "true"
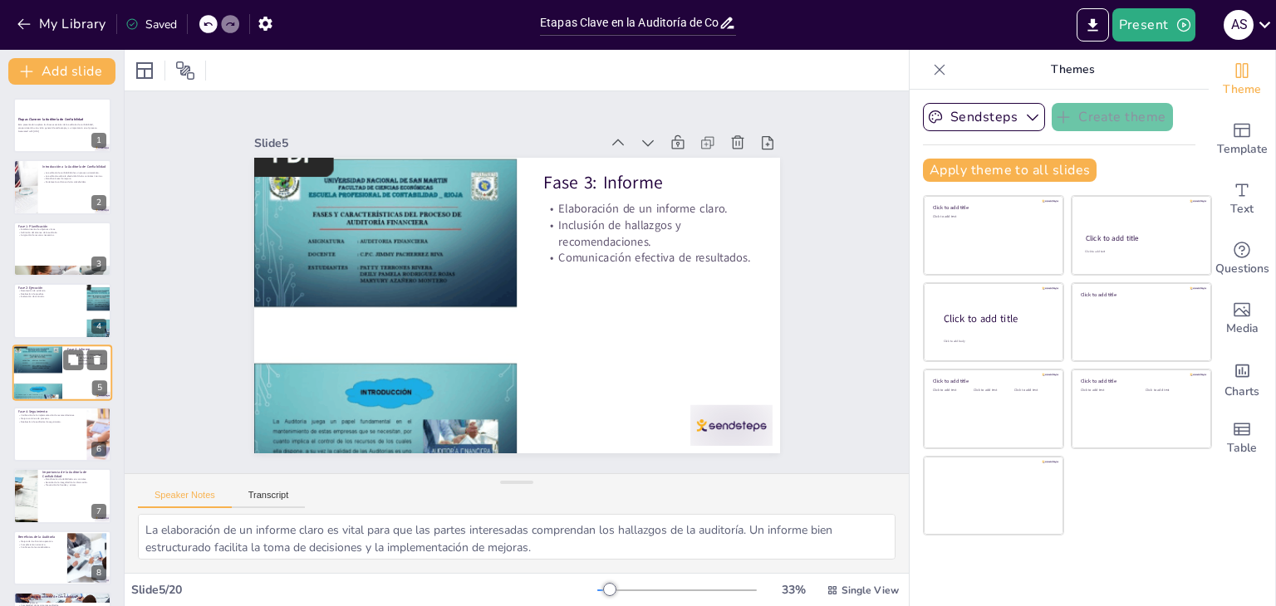
scroll to position [27, 0]
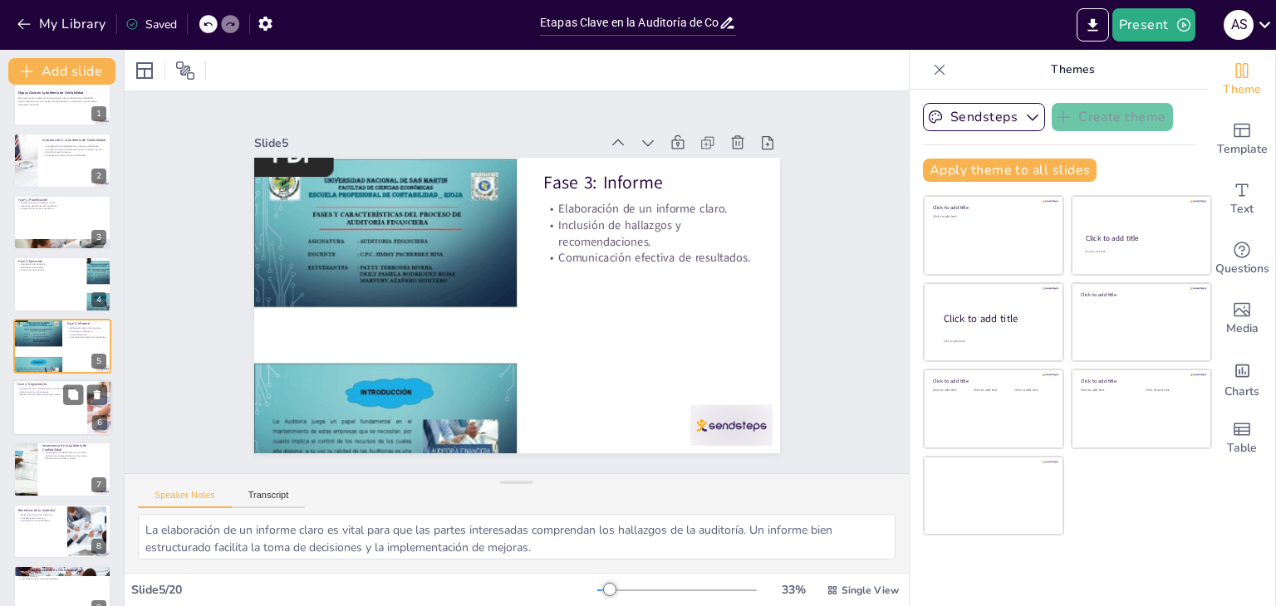
checkbox input "true"
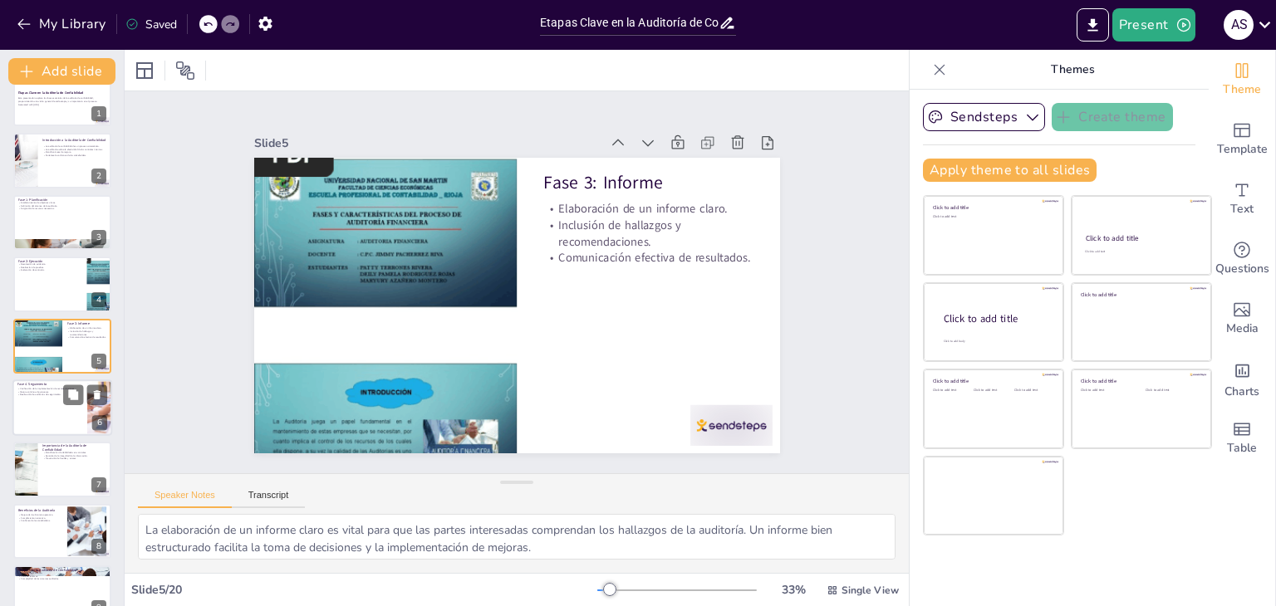
checkbox input "true"
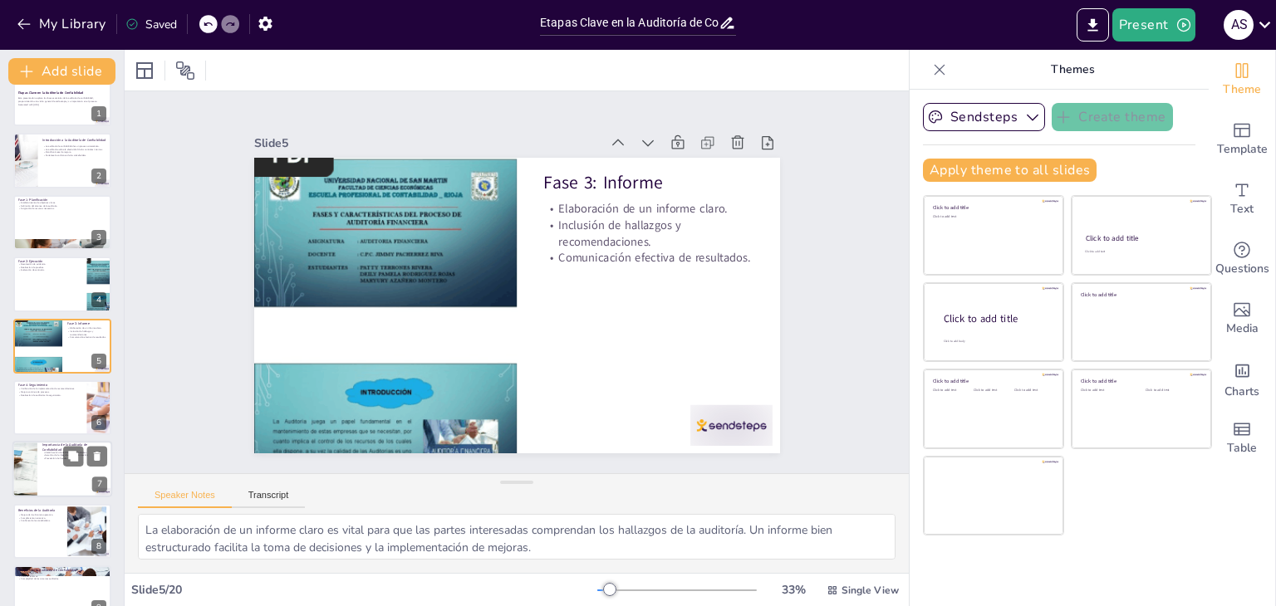
checkbox input "true"
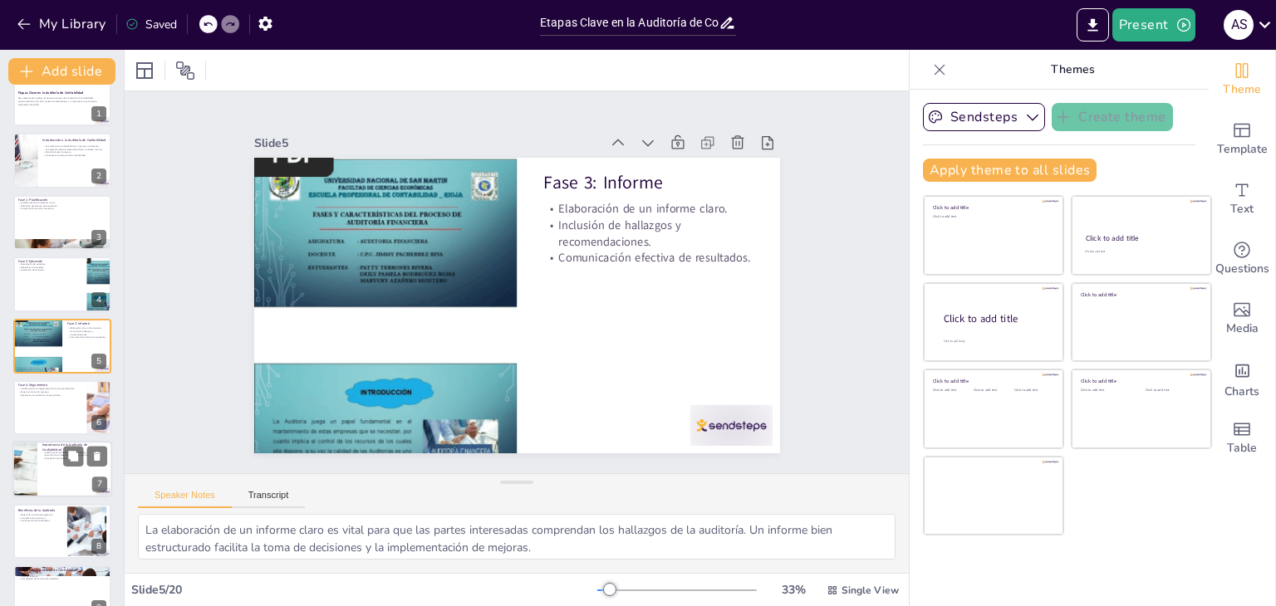
checkbox input "true"
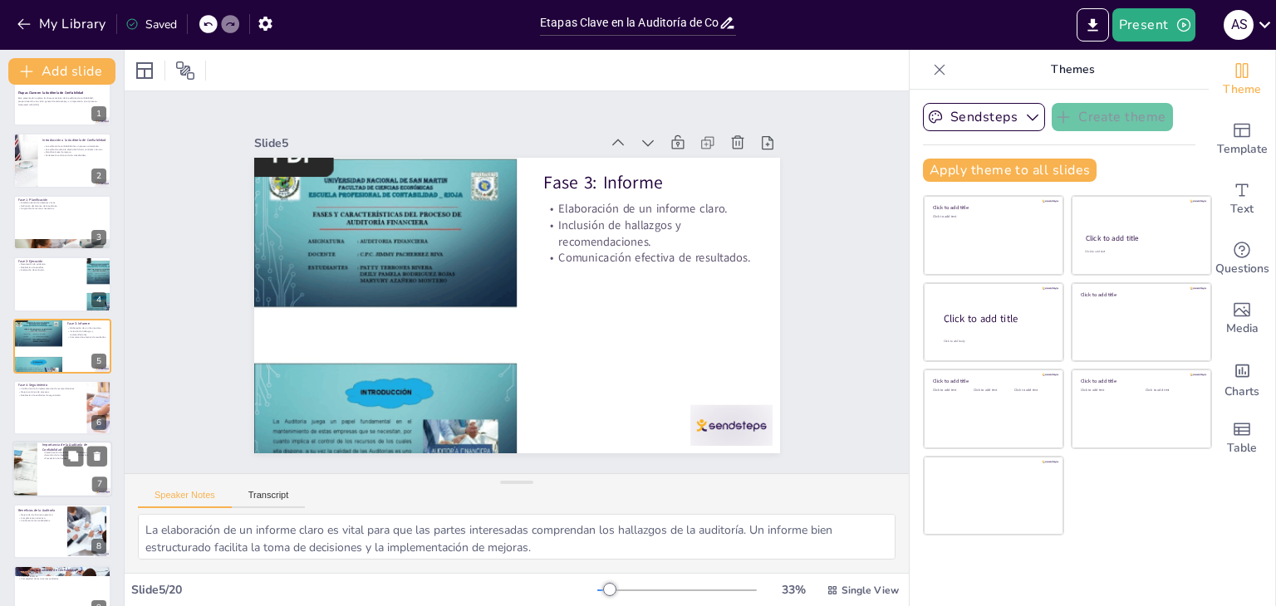
checkbox input "true"
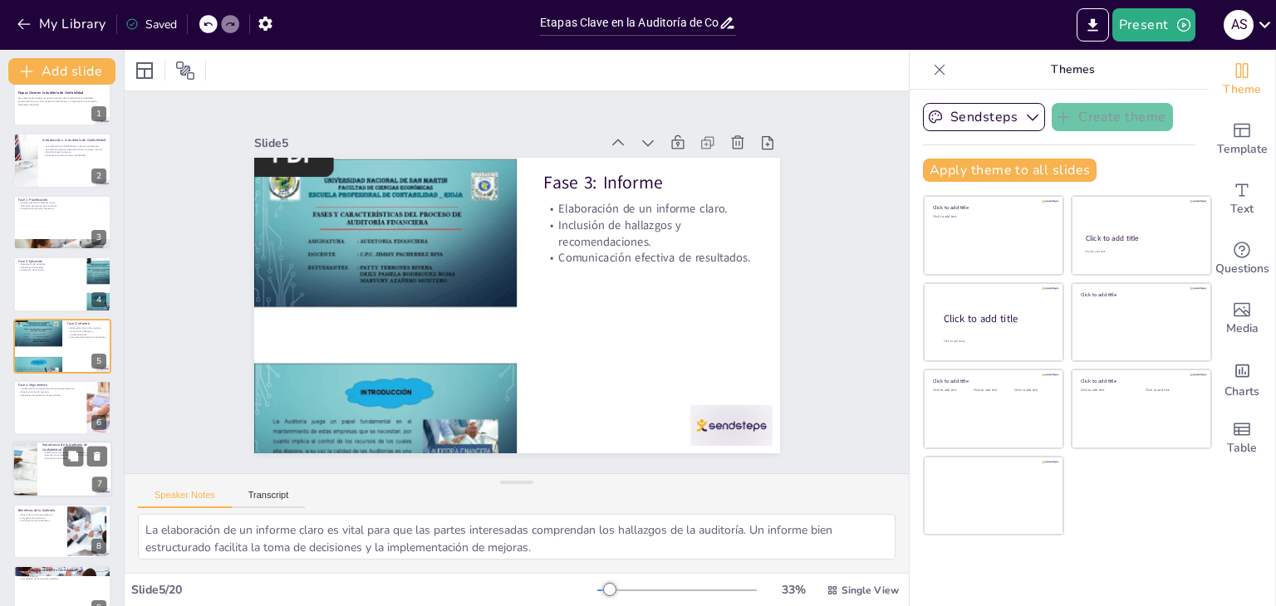
checkbox input "true"
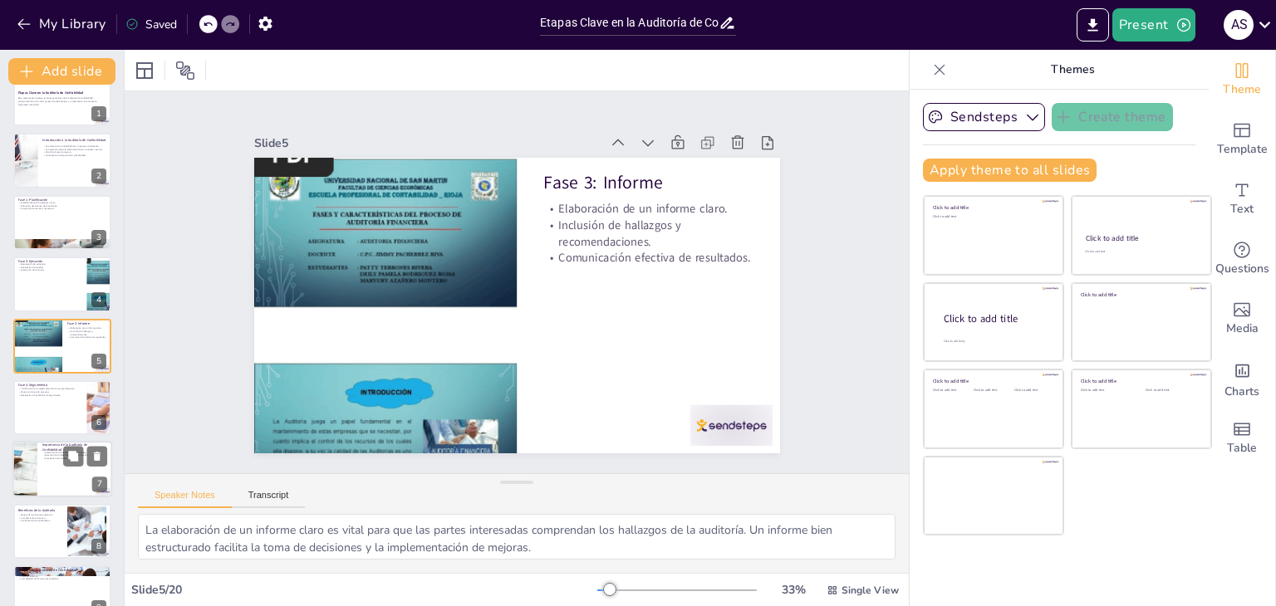
click at [56, 465] on div at bounding box center [62, 470] width 100 height 56
type textarea "Identificar debilidades en los controles internos es una de las principales fun…"
checkbox input "true"
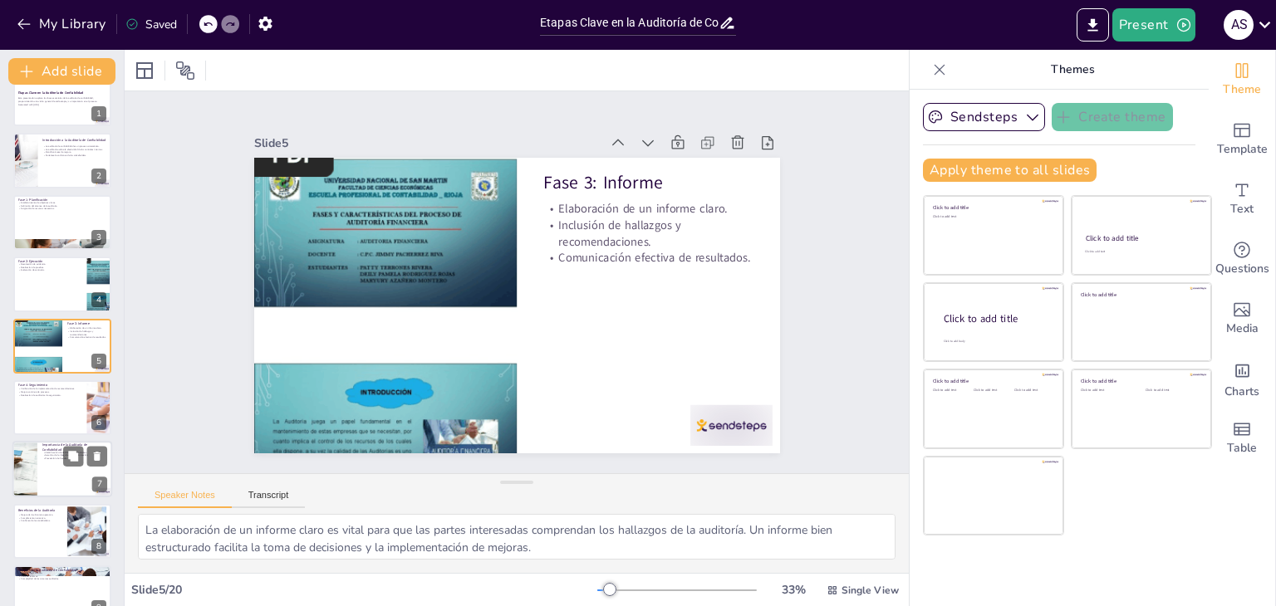
checkbox input "true"
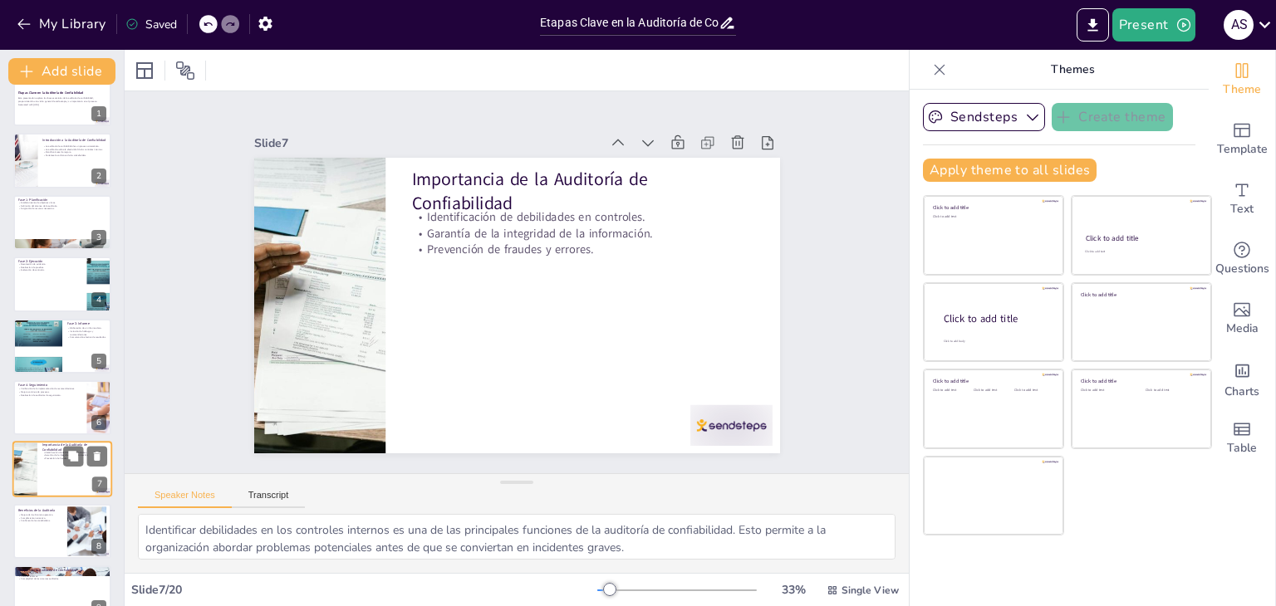
scroll to position [150, 0]
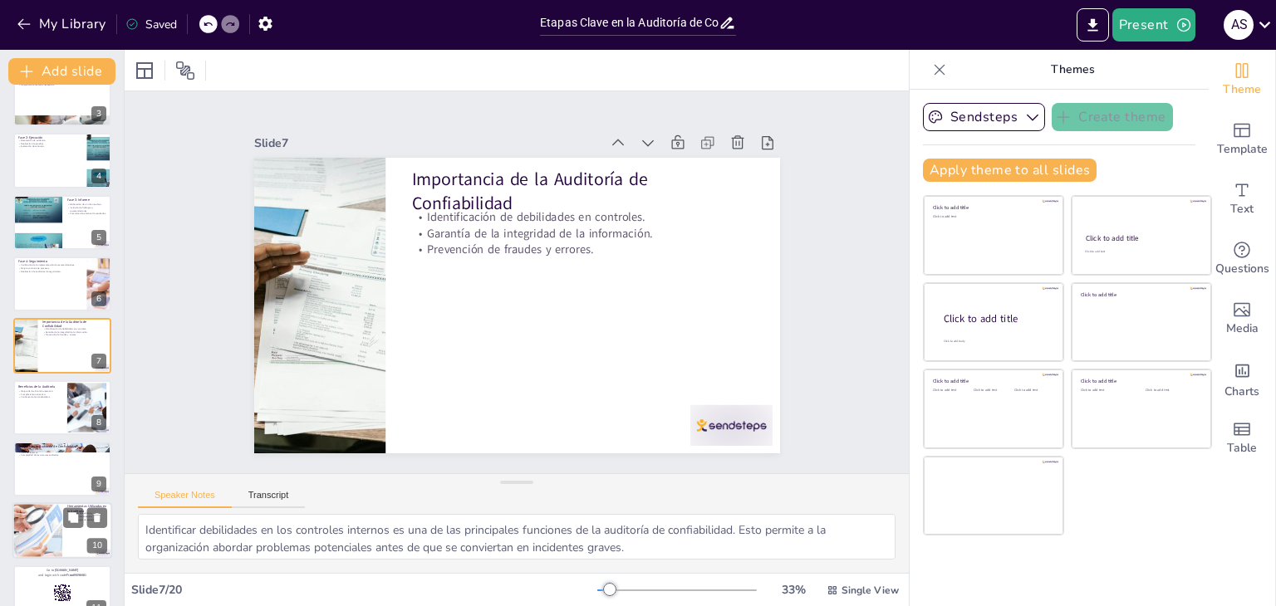
checkbox input "true"
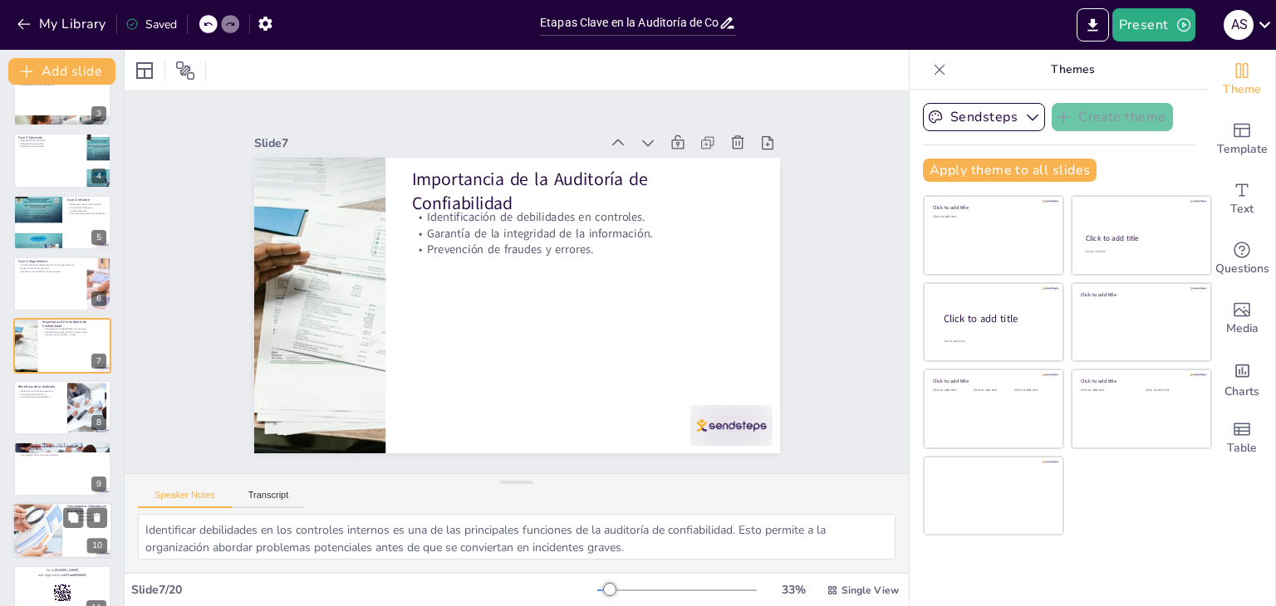
checkbox input "true"
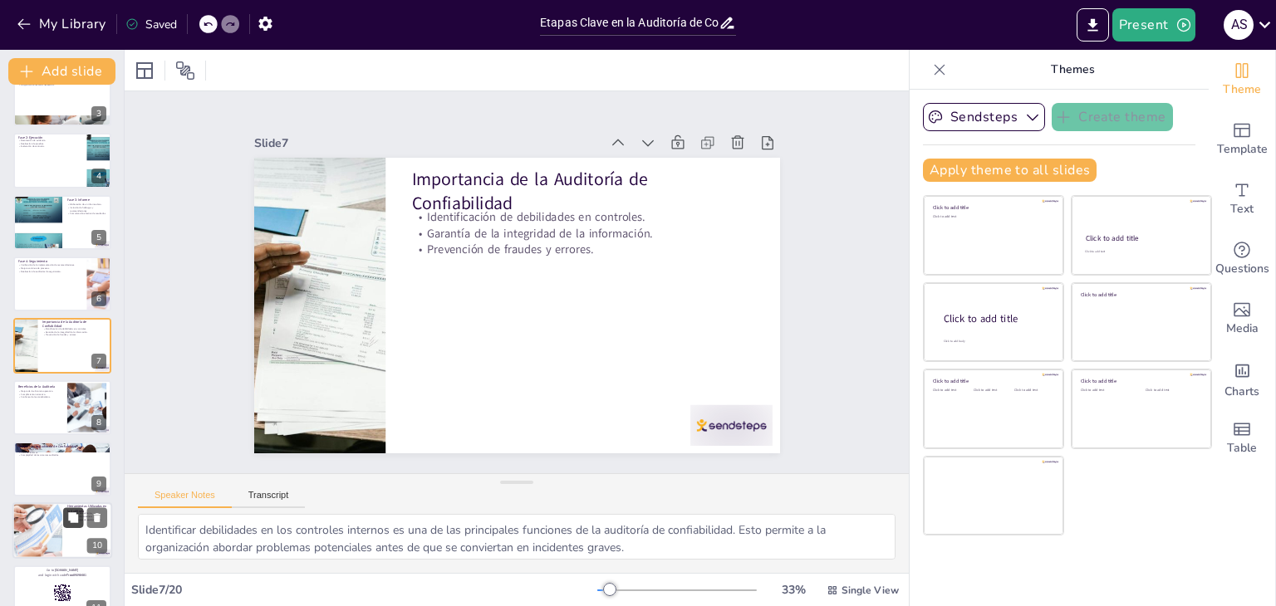
checkbox input "true"
click at [62, 511] on div at bounding box center [38, 531] width 140 height 56
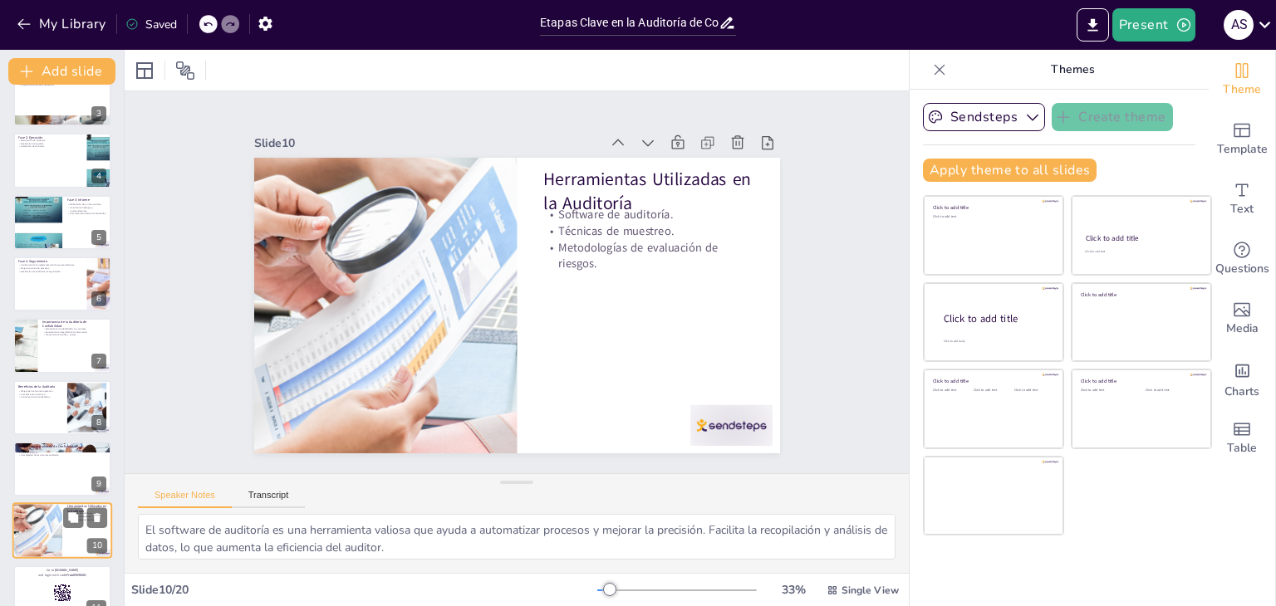
scroll to position [336, 0]
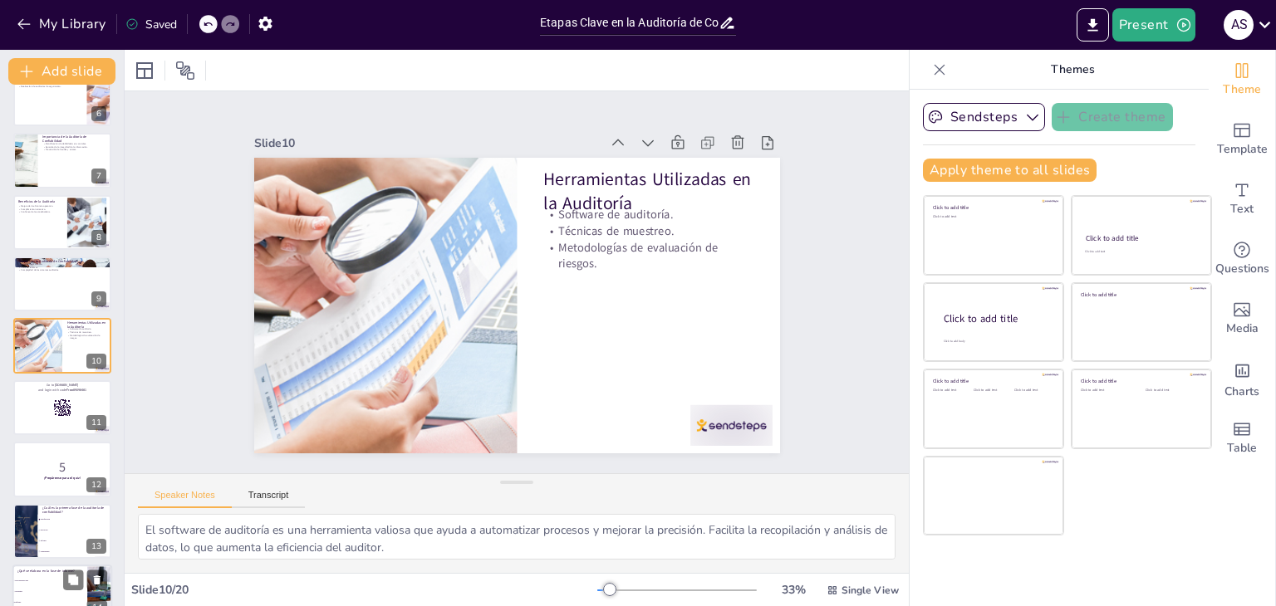
click at [47, 580] on span "Recomendaciones" at bounding box center [50, 581] width 71 height 2
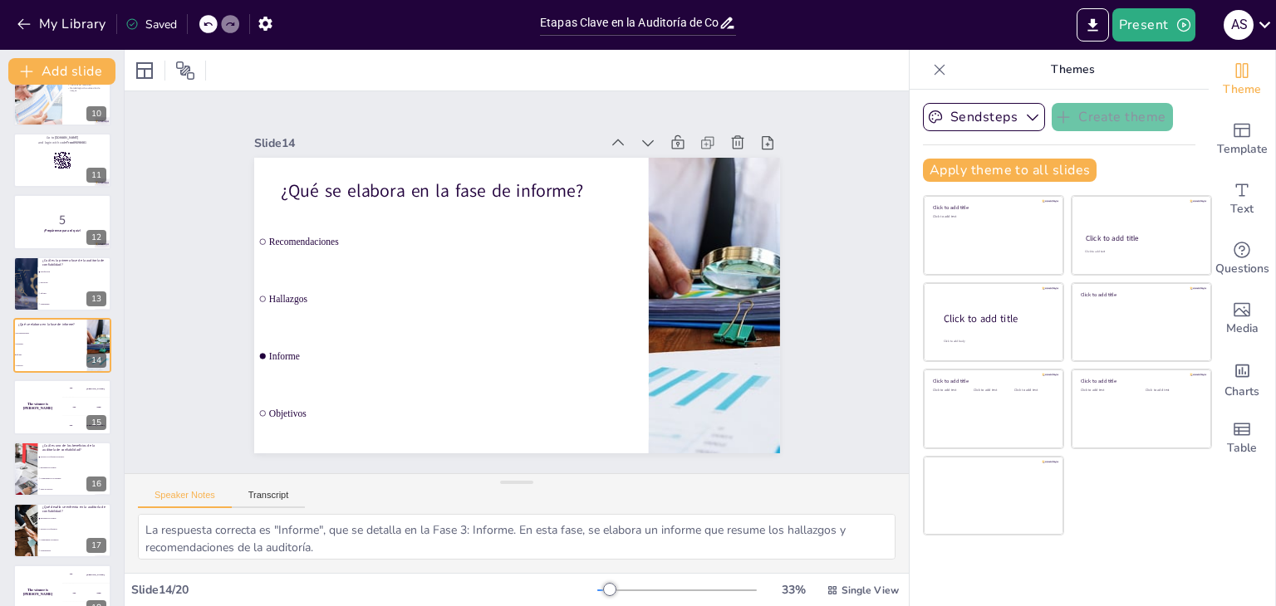
scroll to position [733, 0]
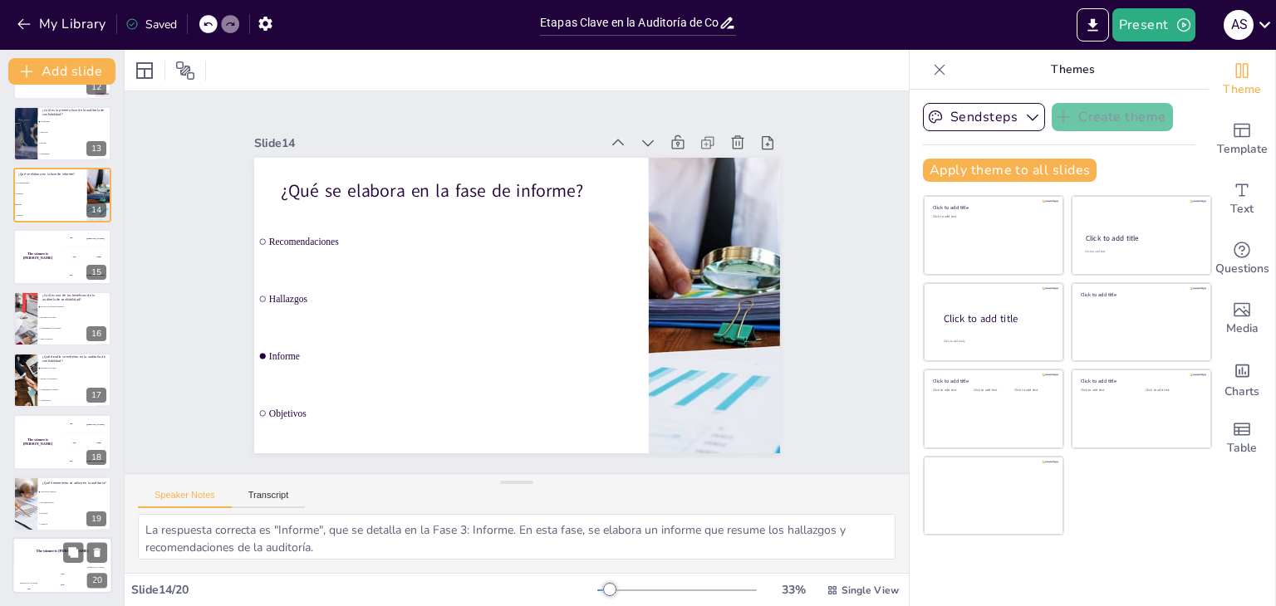
click at [51, 565] on div "The winner is Niels 🏆" at bounding box center [62, 551] width 100 height 28
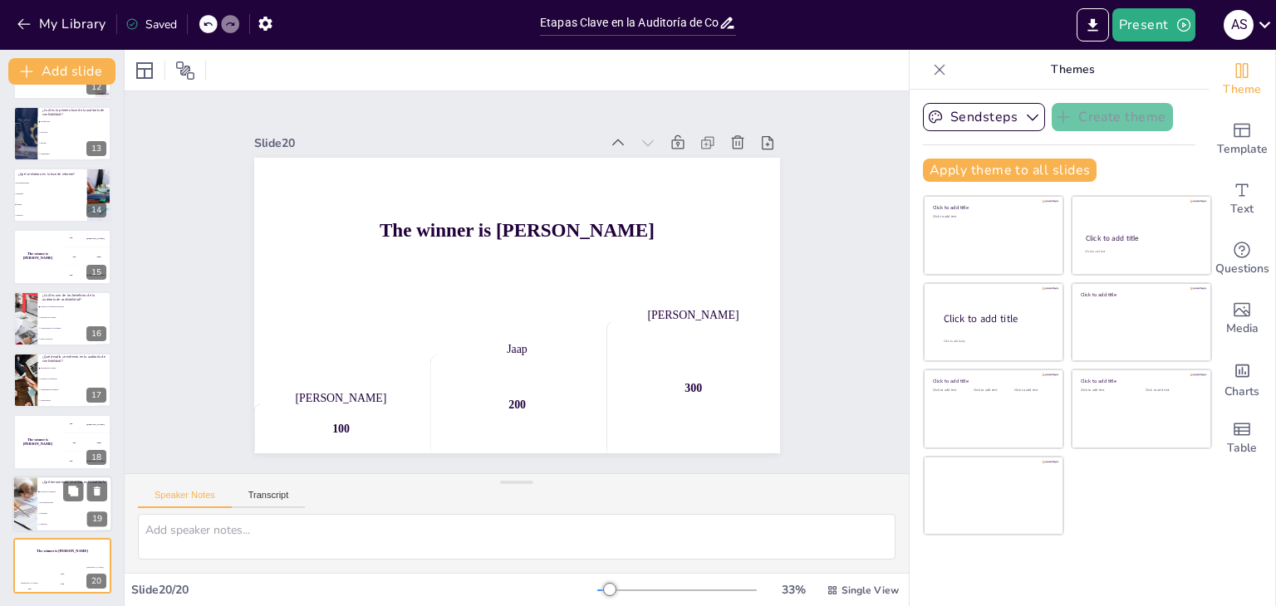
click at [54, 520] on li "Objetivos" at bounding box center [74, 524] width 75 height 11
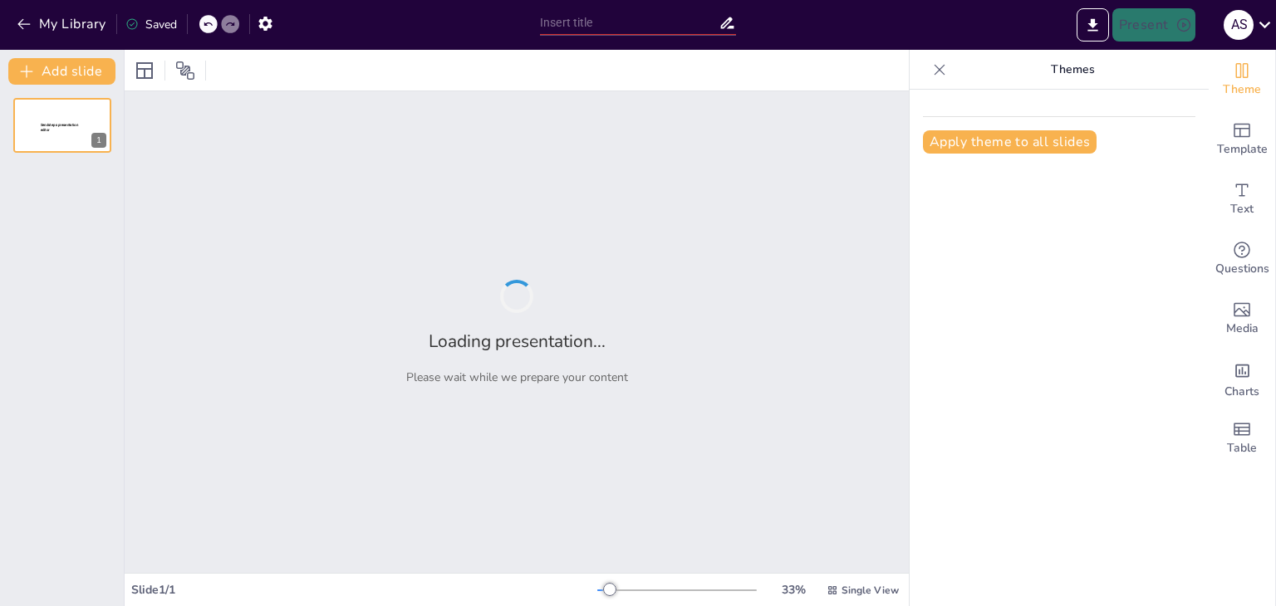
type input "Normas de Auditoría para la Confiabilidad de Registros Financieros"
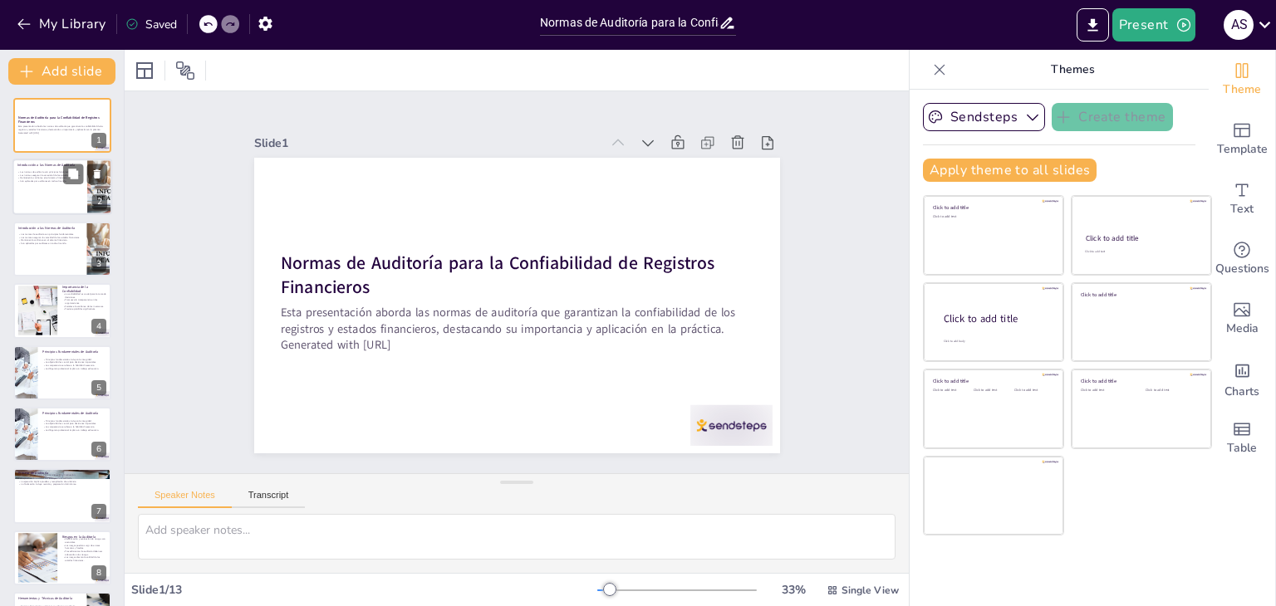
click at [15, 193] on div at bounding box center [62, 187] width 100 height 56
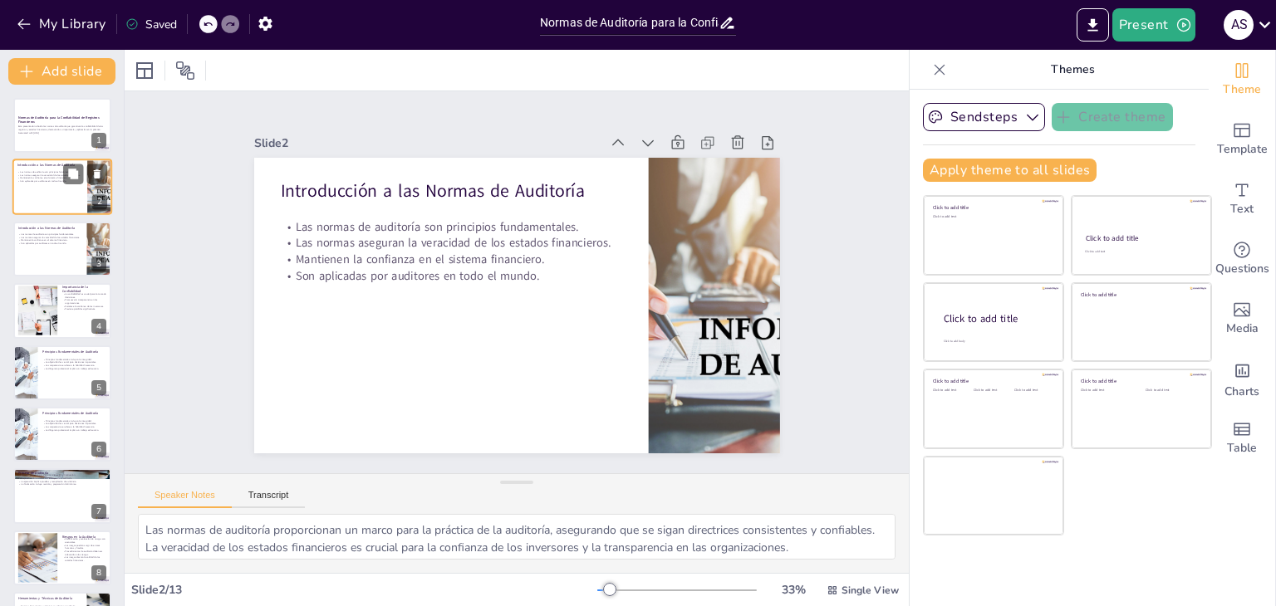
type textarea "Las normas de auditoría proporcionan un marco para la práctica de la auditoría,…"
click at [136, 71] on icon at bounding box center [144, 70] width 17 height 17
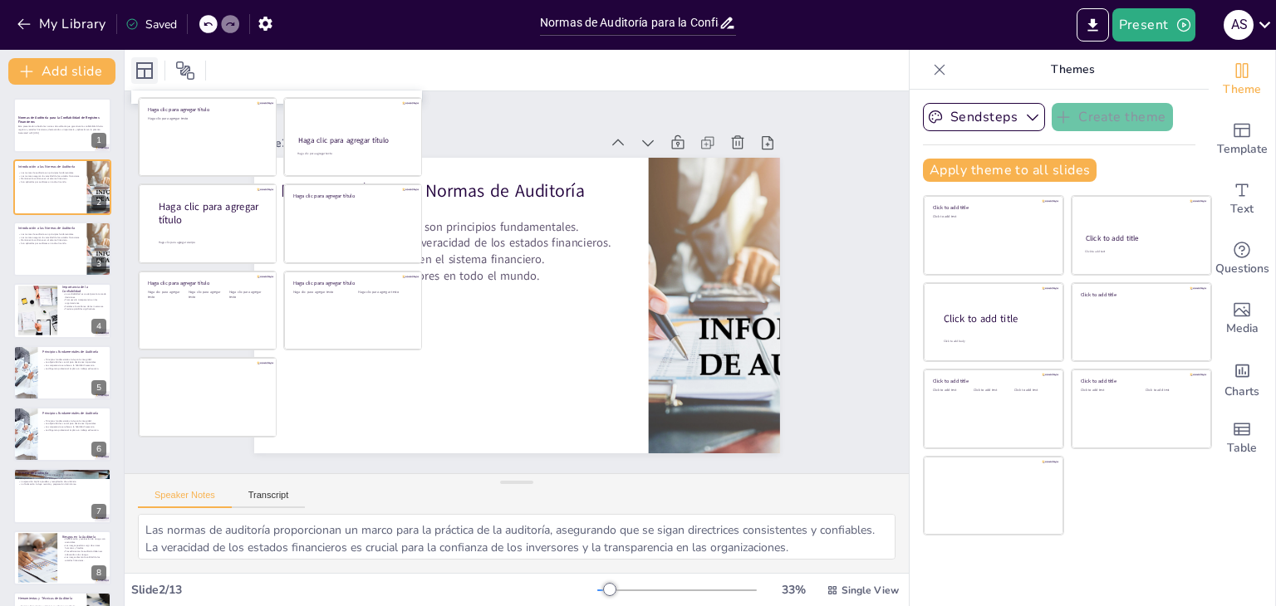
click at [136, 71] on icon at bounding box center [144, 70] width 17 height 17
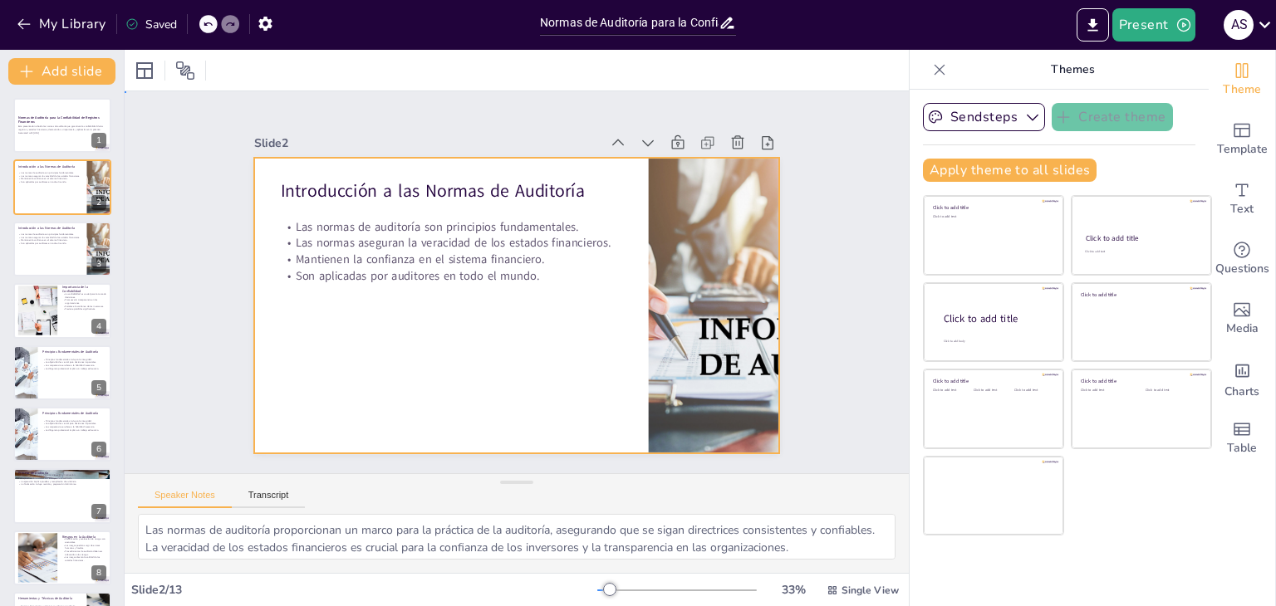
click at [532, 390] on div at bounding box center [503, 301] width 599 height 548
click at [23, 26] on icon "button" at bounding box center [24, 24] width 17 height 17
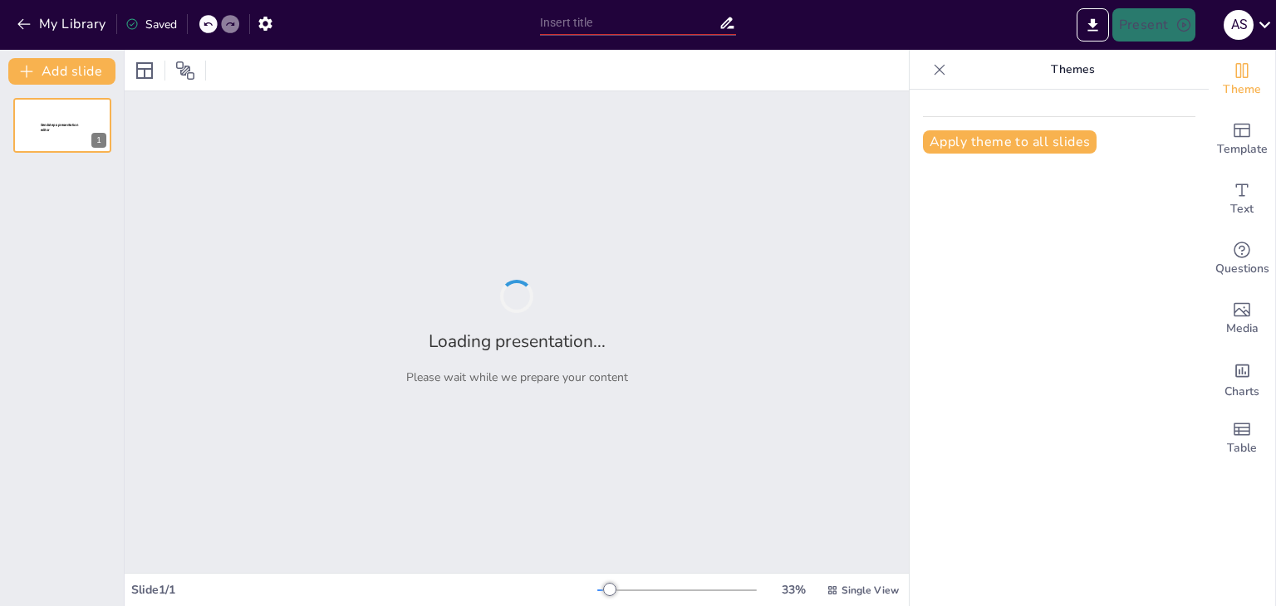
type input "Auditoría de Confiabilidad: Análisis de las Fases Esenciales"
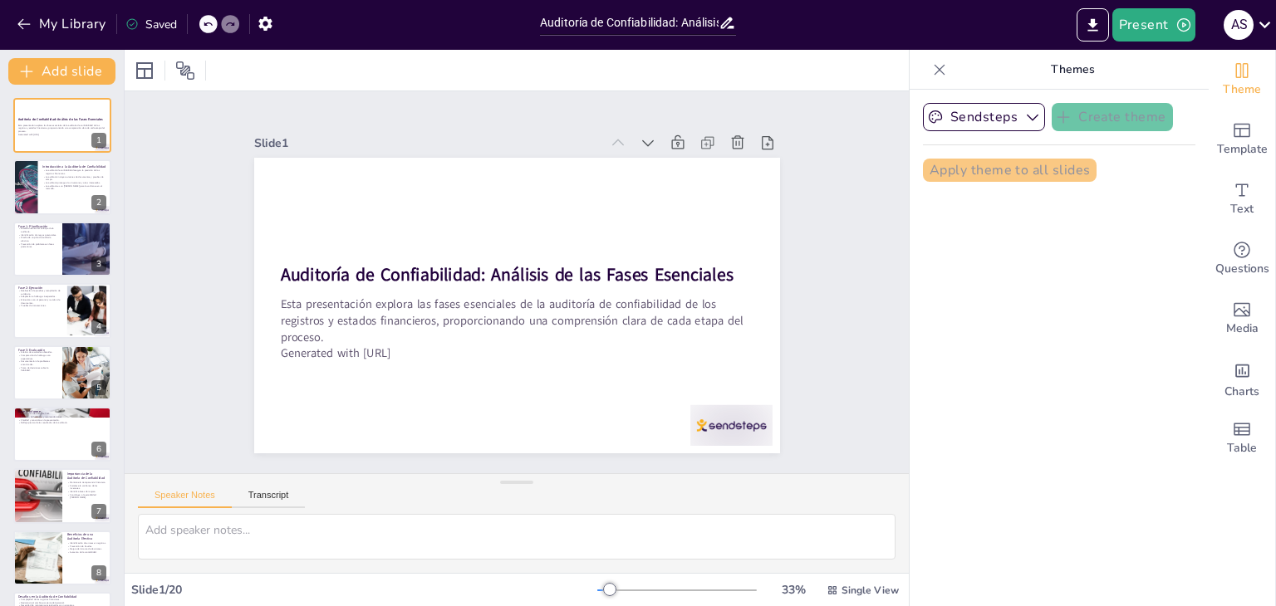
checkbox input "true"
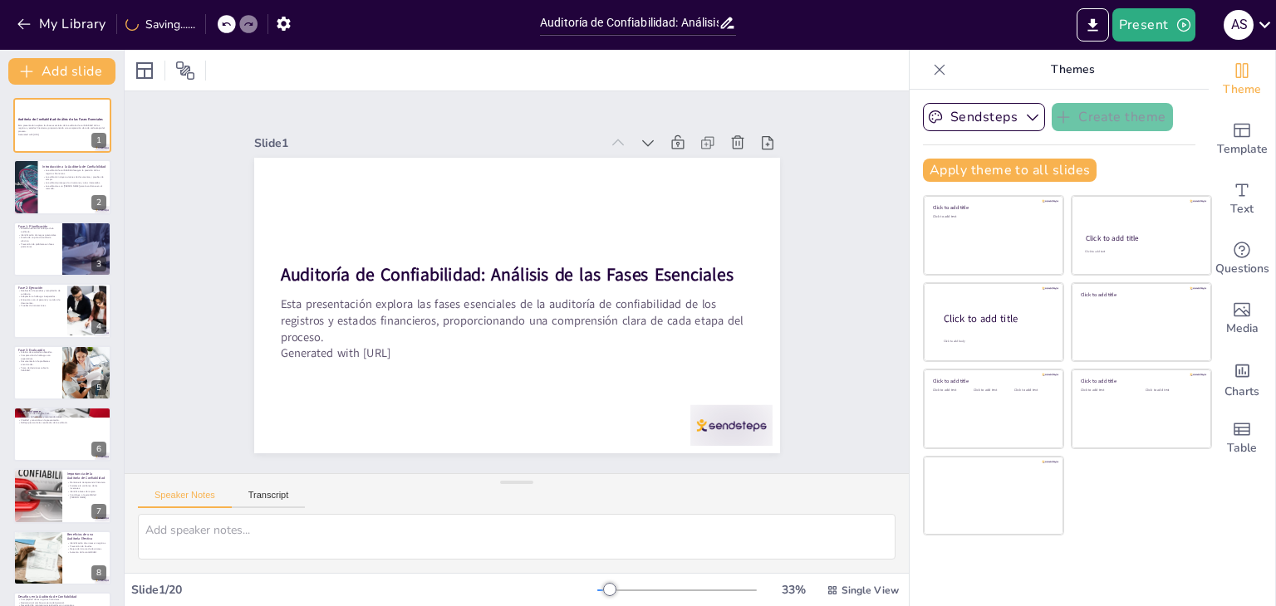
checkbox input "true"
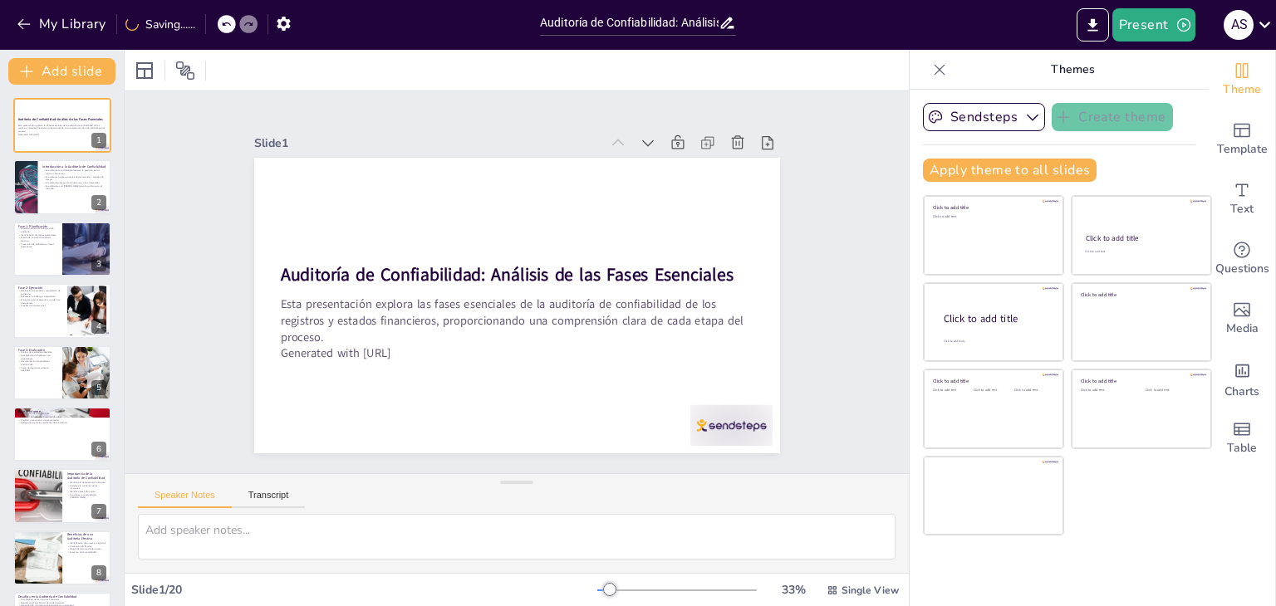
checkbox input "true"
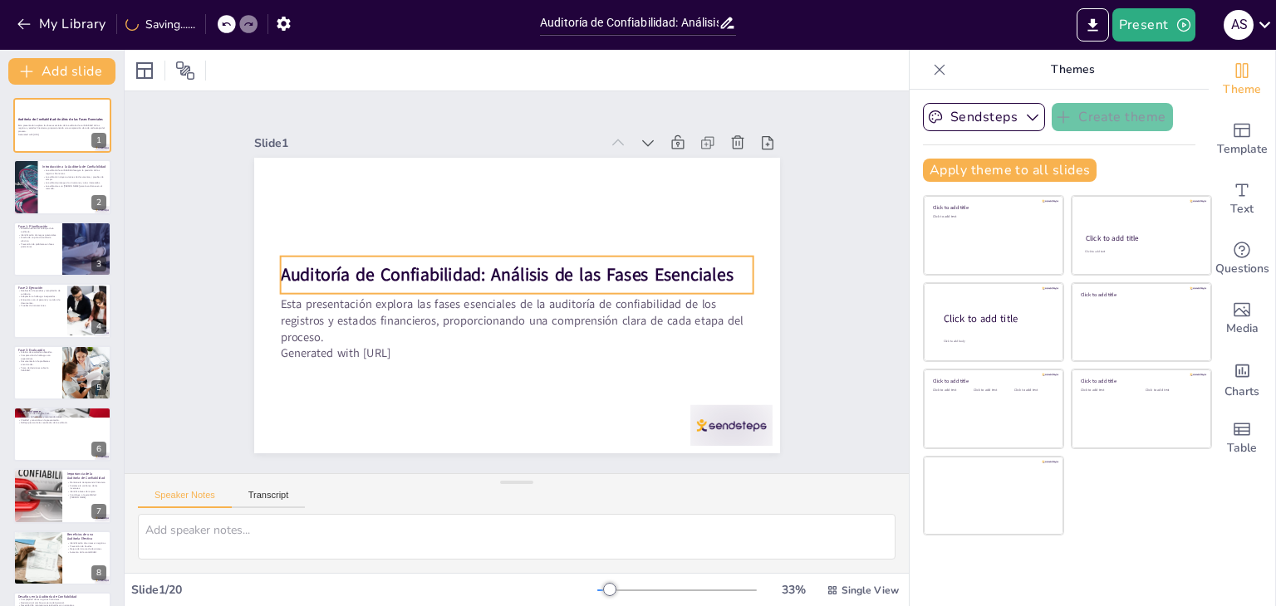
checkbox input "true"
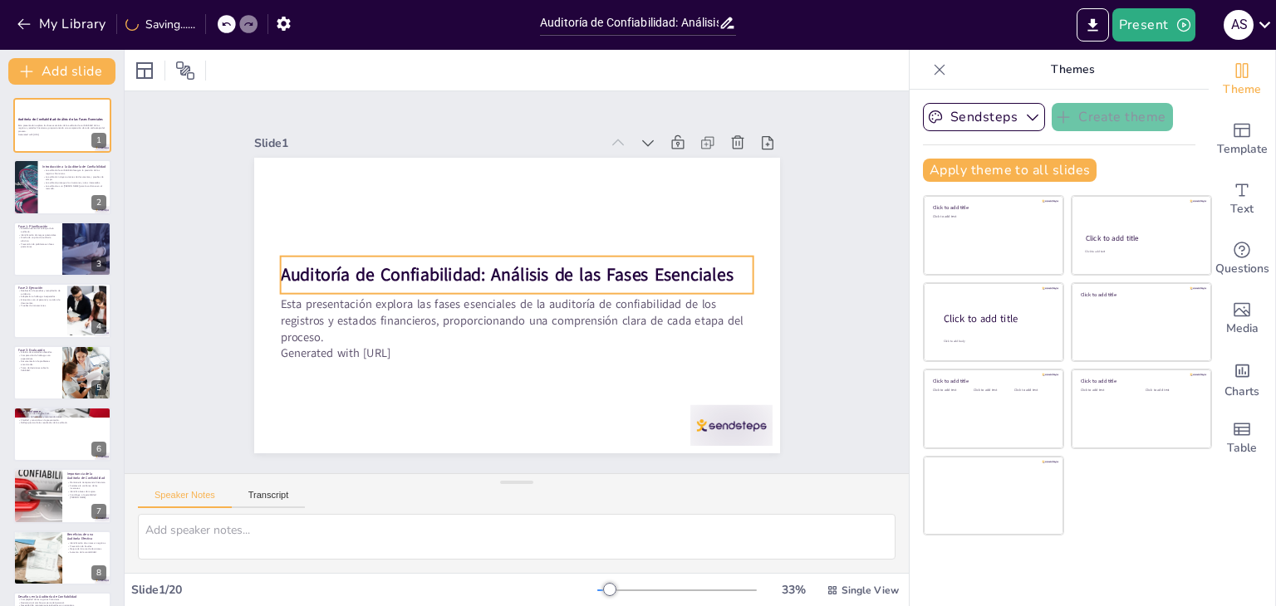
checkbox input "true"
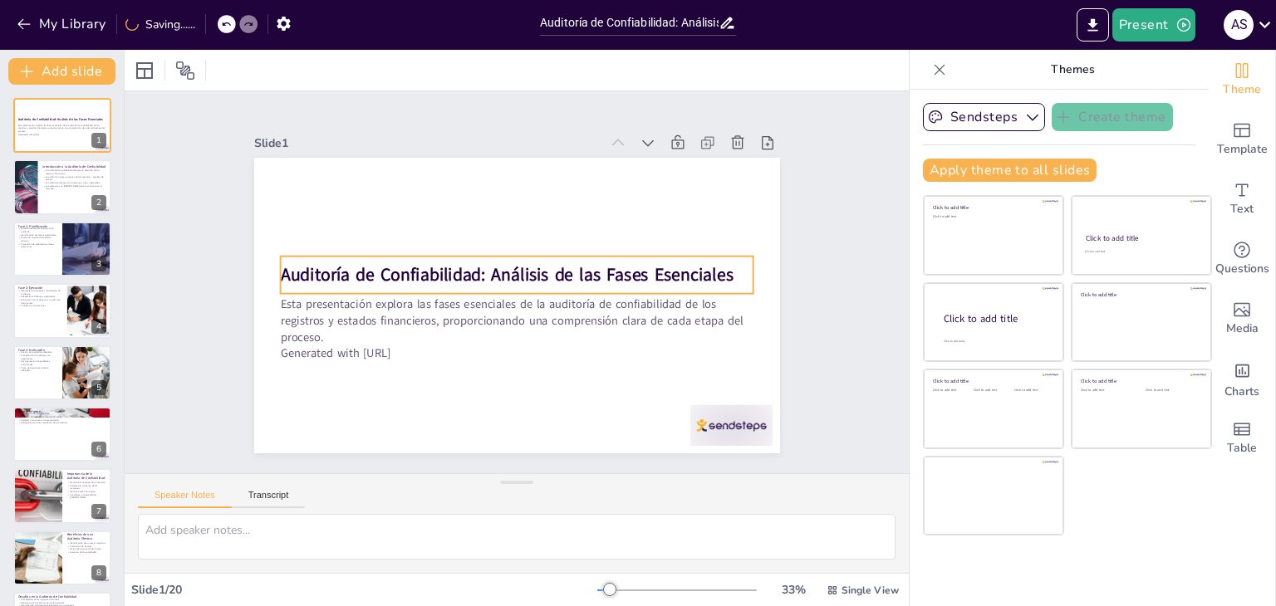
checkbox input "true"
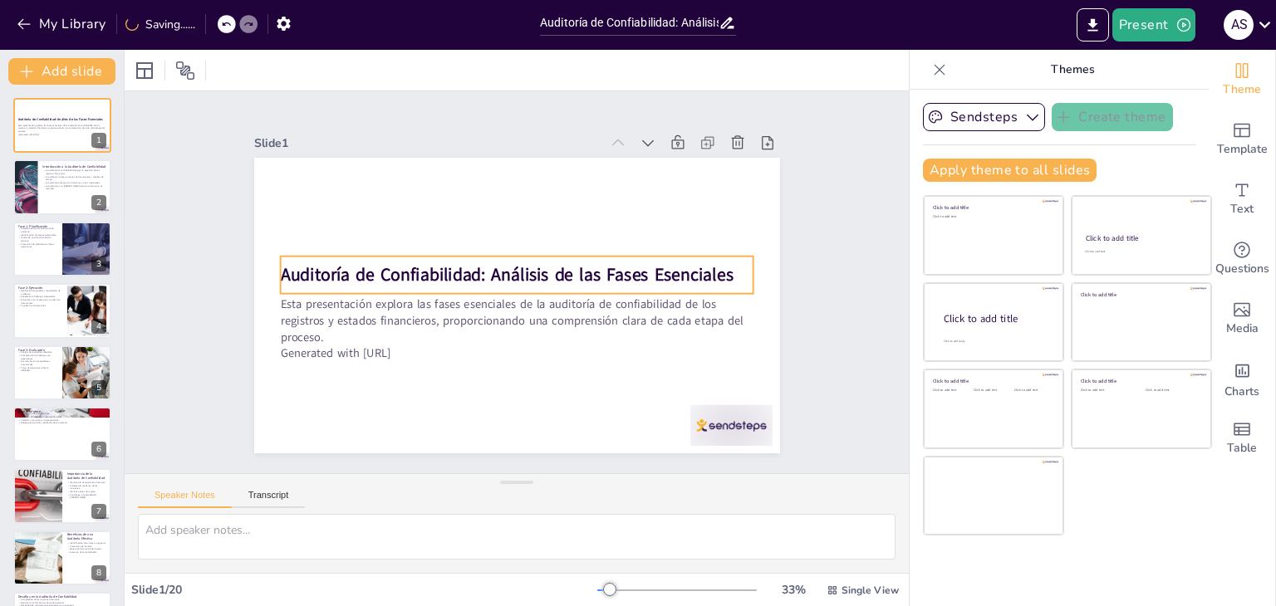
checkbox input "true"
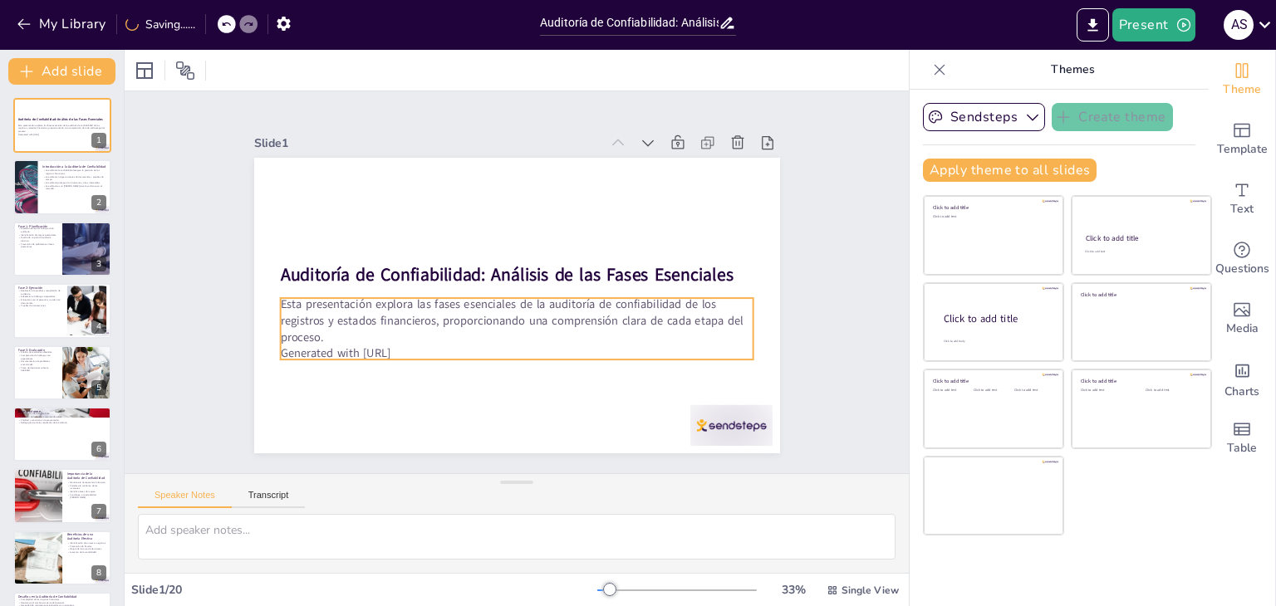
checkbox input "true"
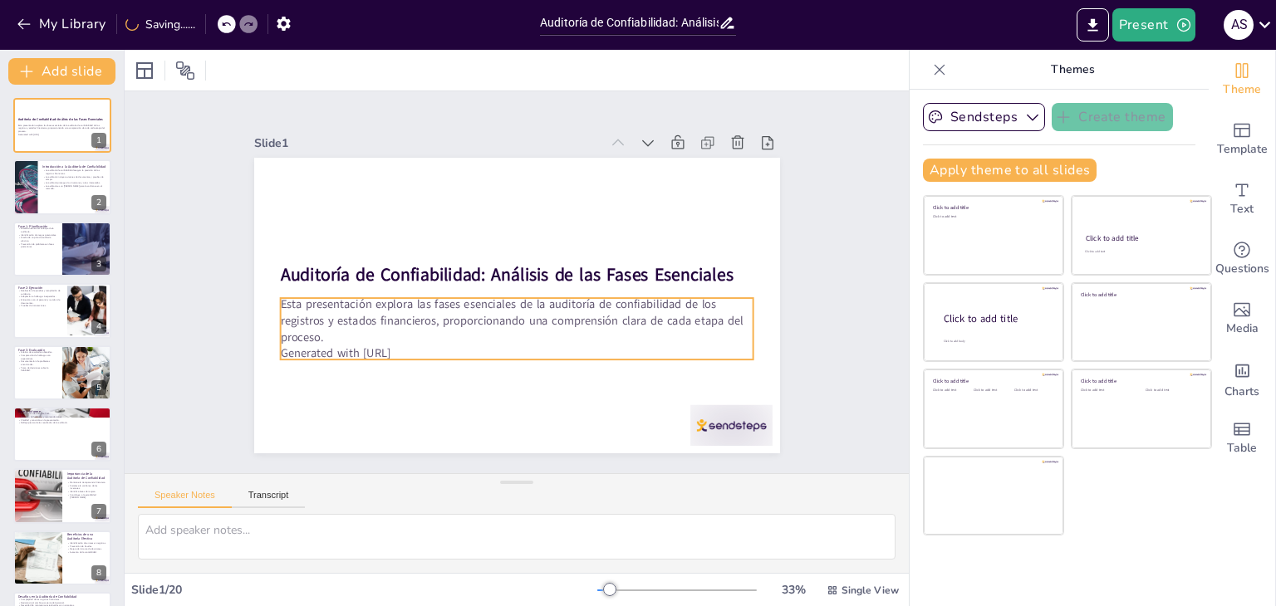
checkbox input "true"
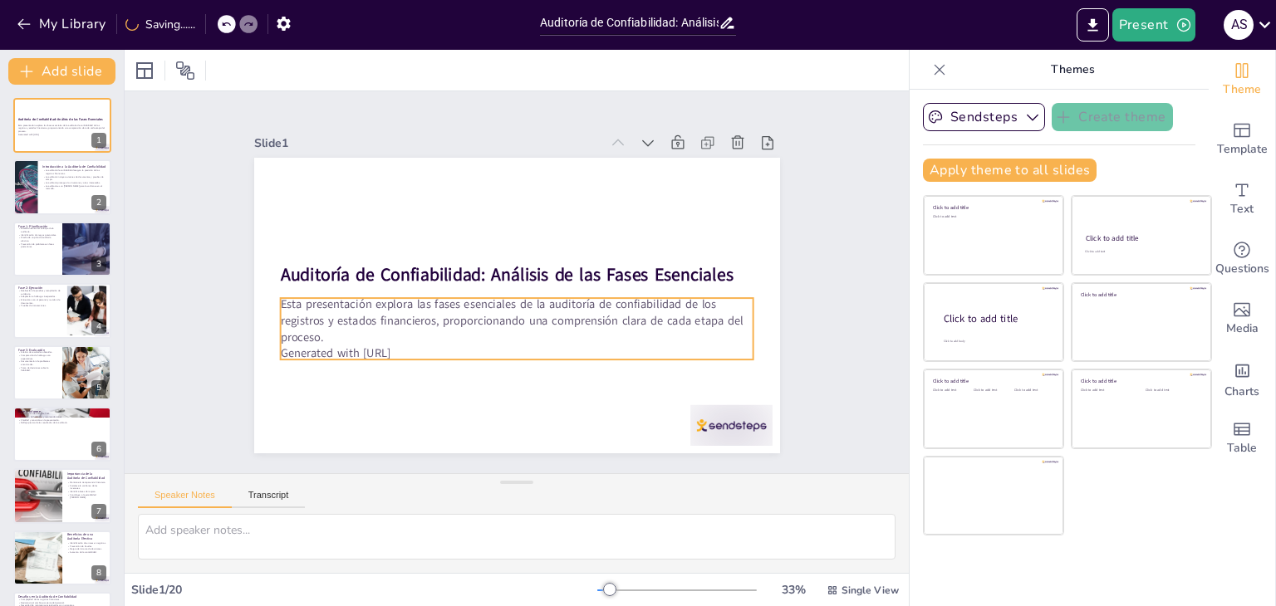
checkbox input "true"
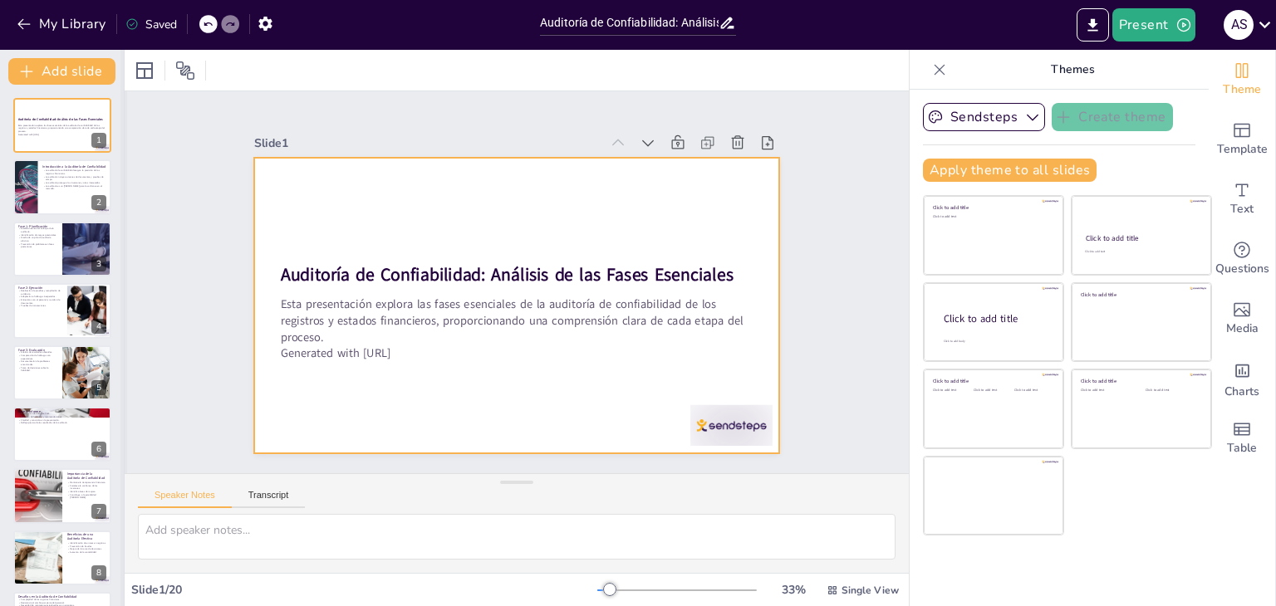
checkbox input "true"
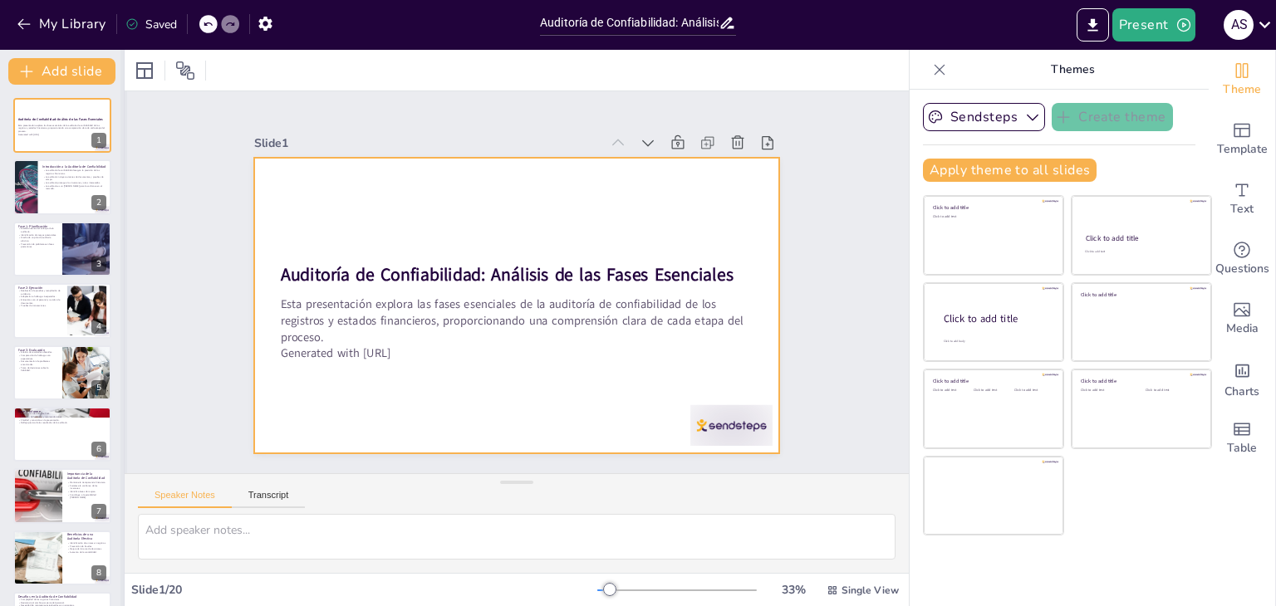
checkbox input "true"
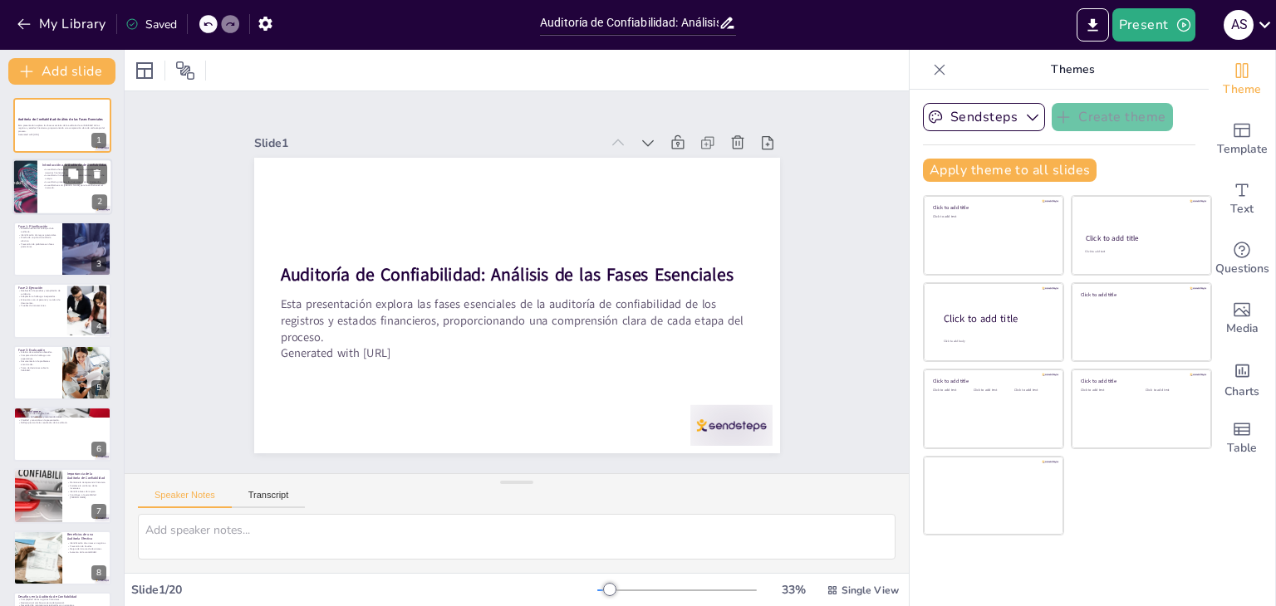
checkbox input "true"
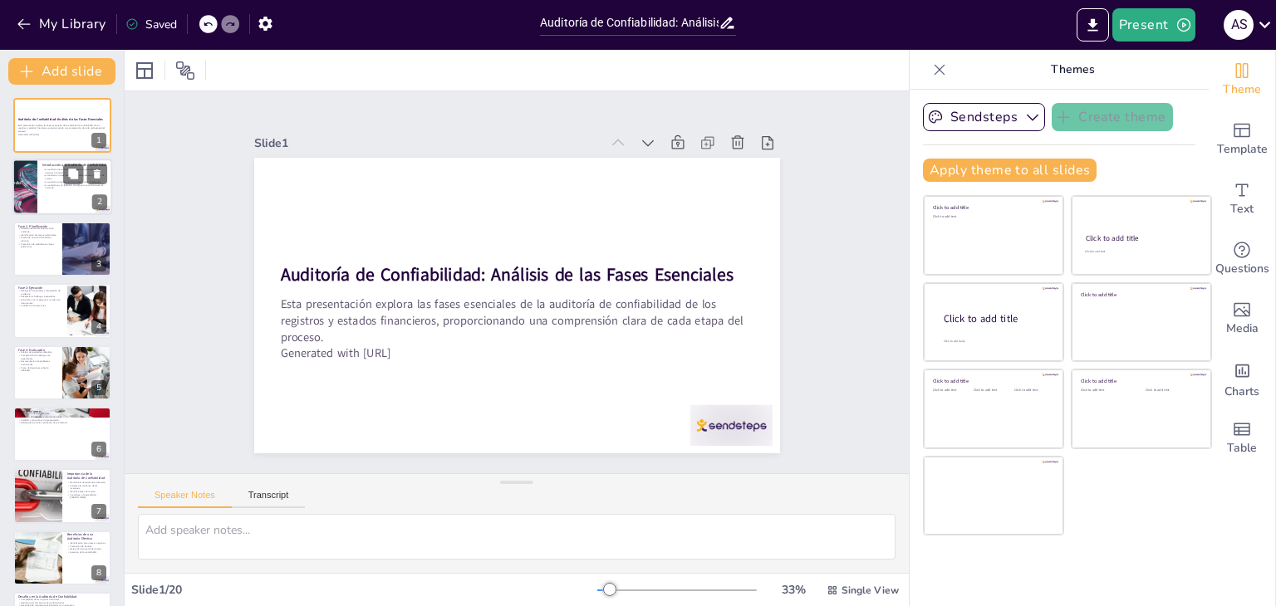
checkbox input "true"
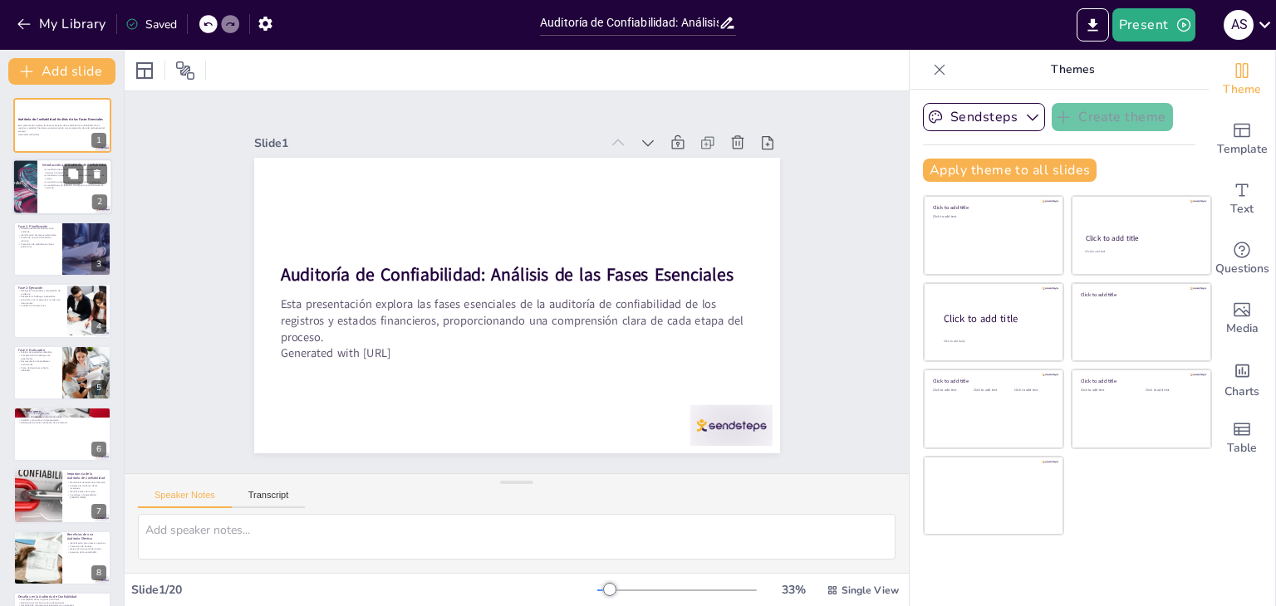
click at [76, 213] on div at bounding box center [62, 187] width 100 height 56
type textarea "La precisión es un aspecto crítico en la auditoría de confiabilidad. Asegurar q…"
checkbox input "true"
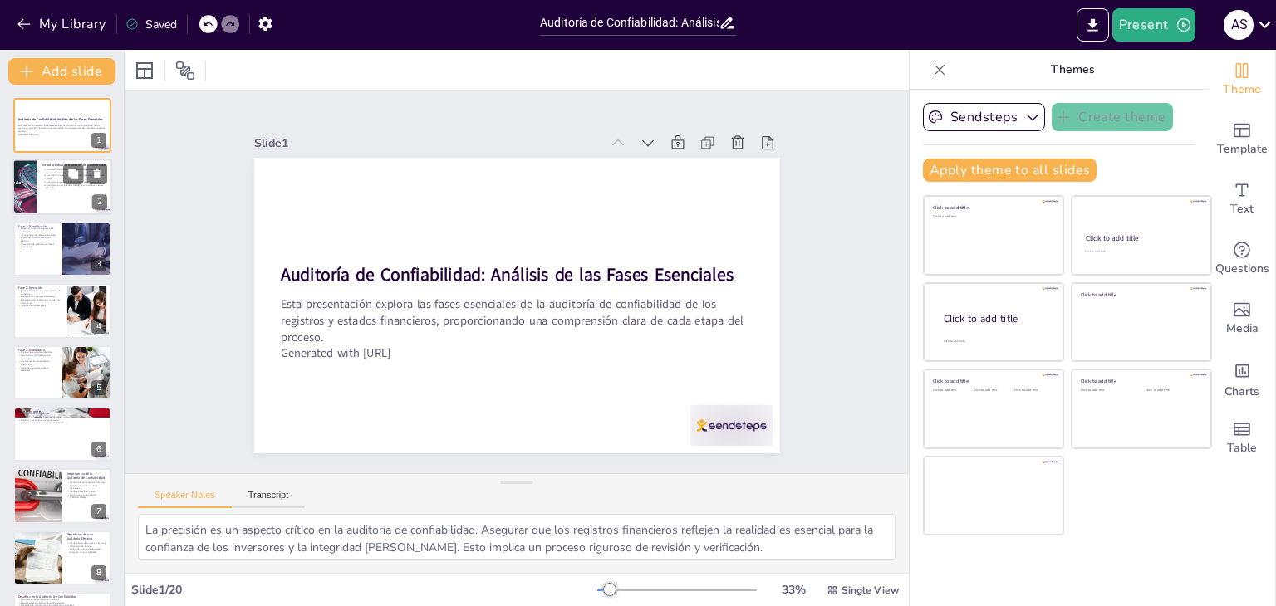
checkbox input "true"
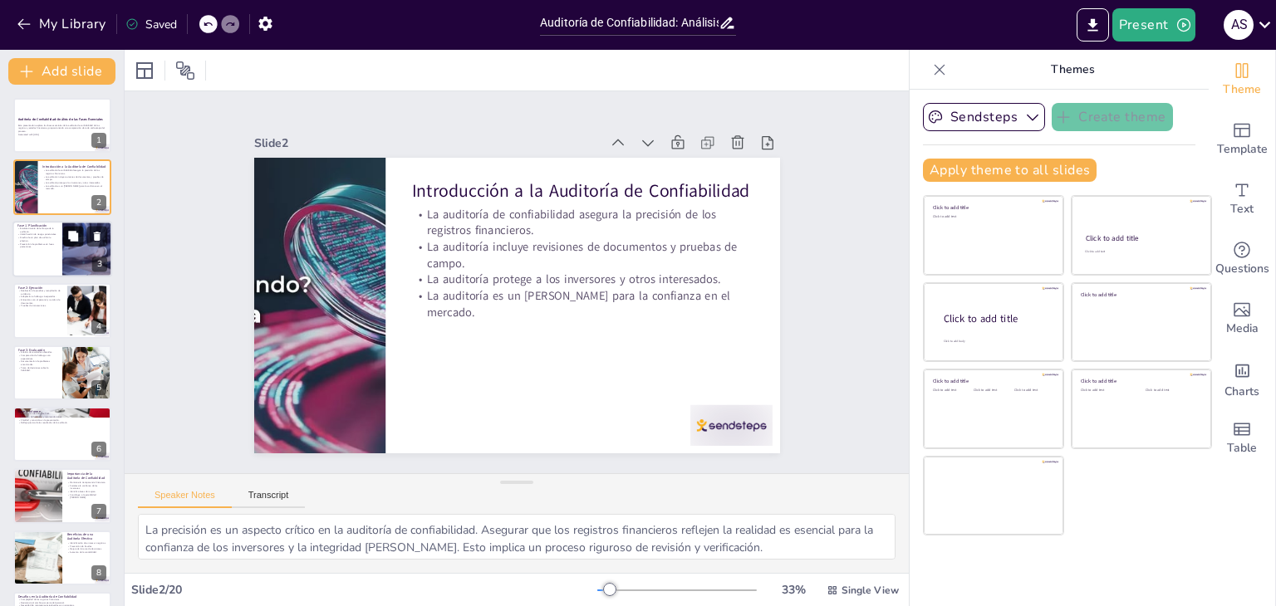
checkbox input "true"
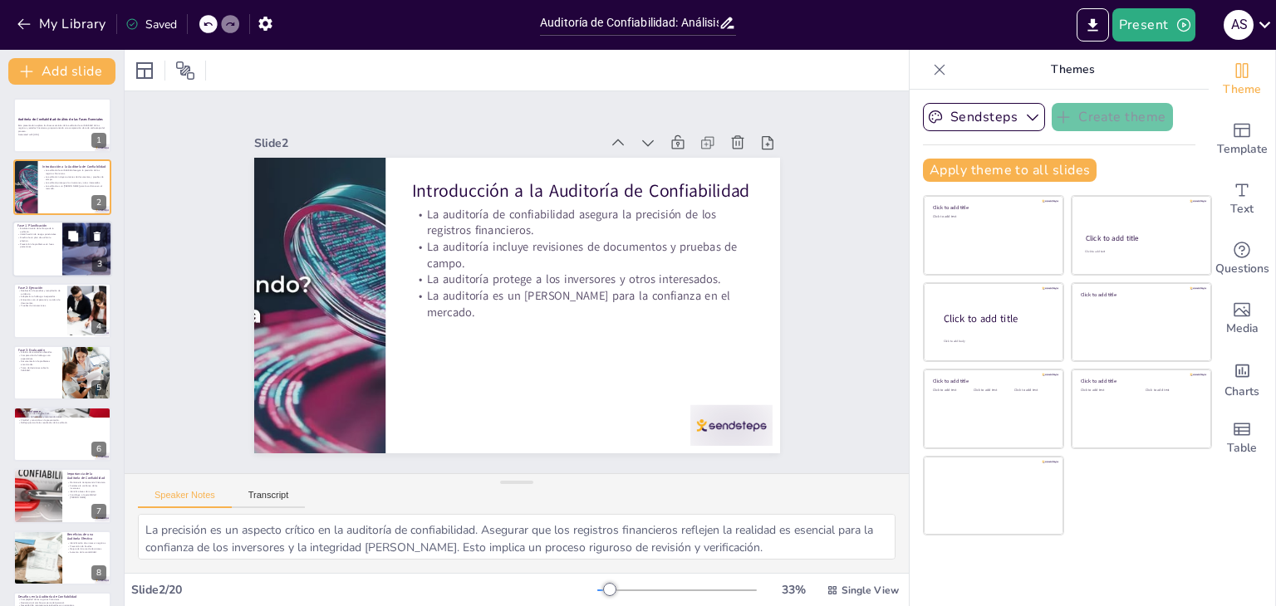
checkbox input "true"
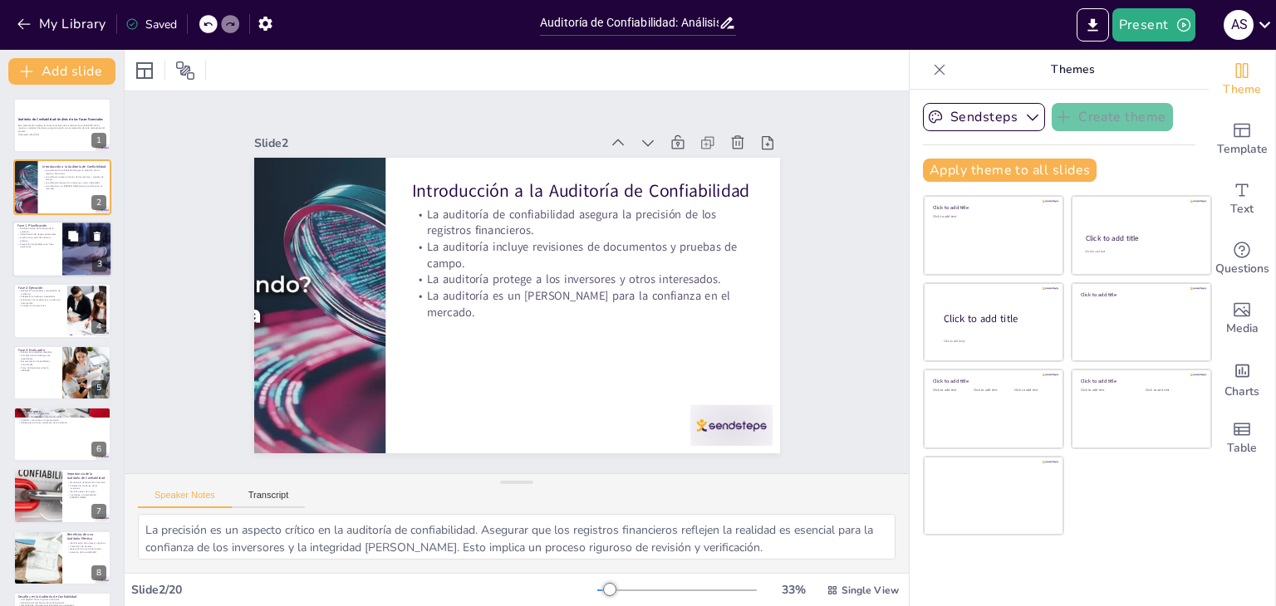
click at [73, 248] on div at bounding box center [87, 249] width 96 height 56
type textarea "El enfoque de la auditoría es crucial para su éxito. Definir claramente los obj…"
checkbox input "true"
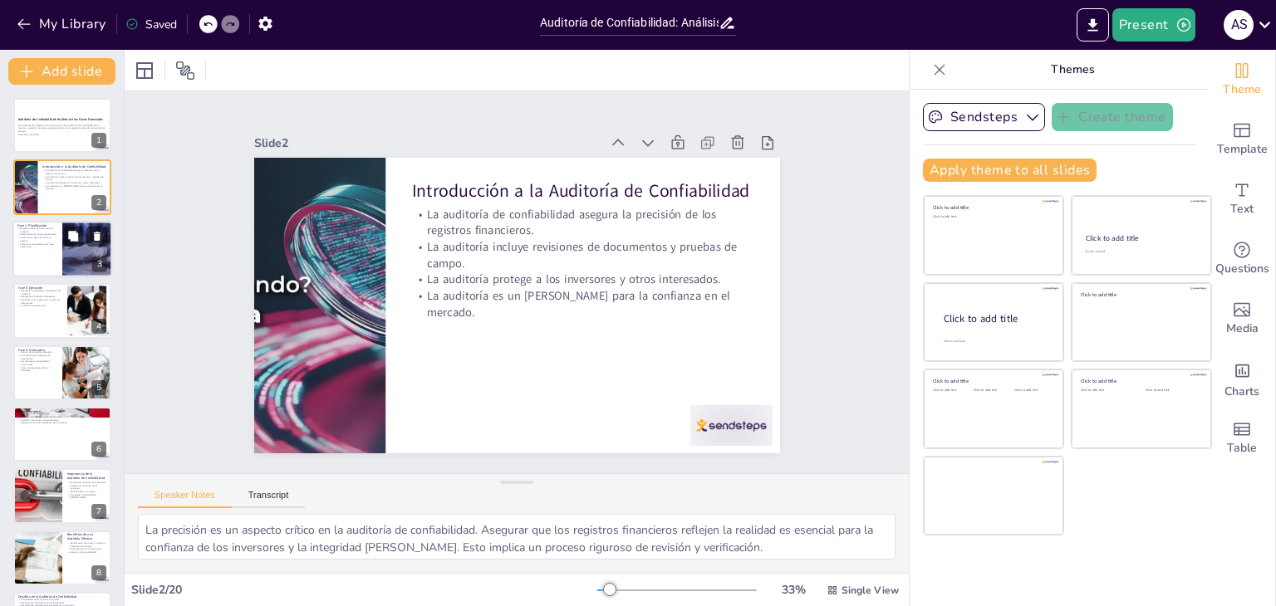
checkbox input "true"
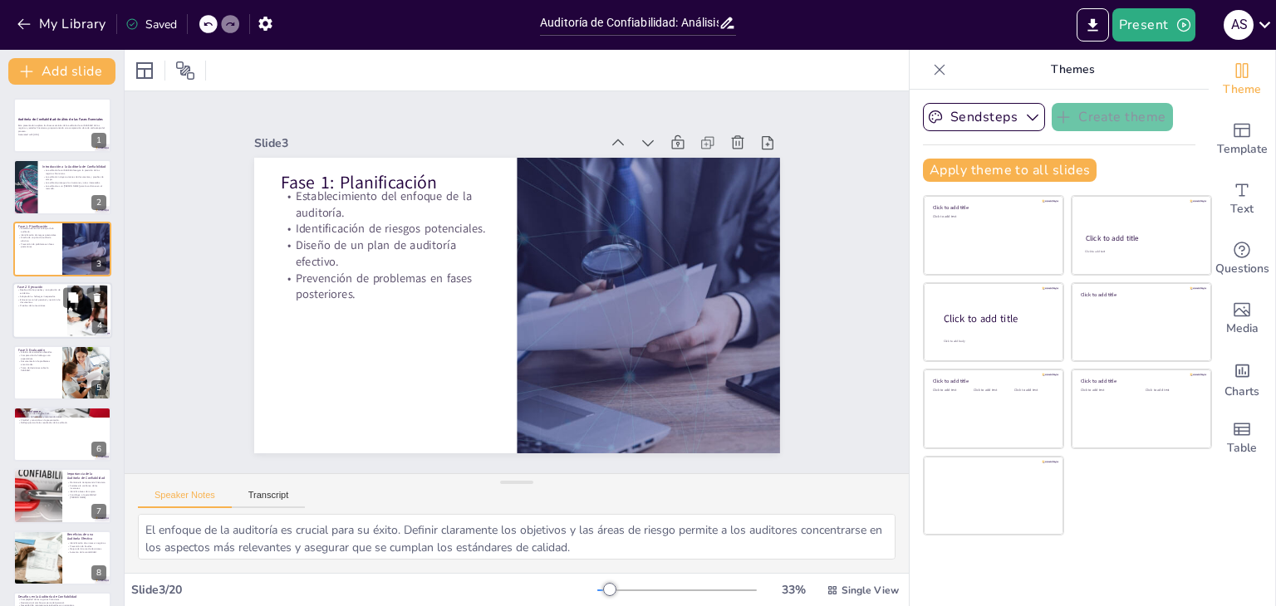
checkbox input "true"
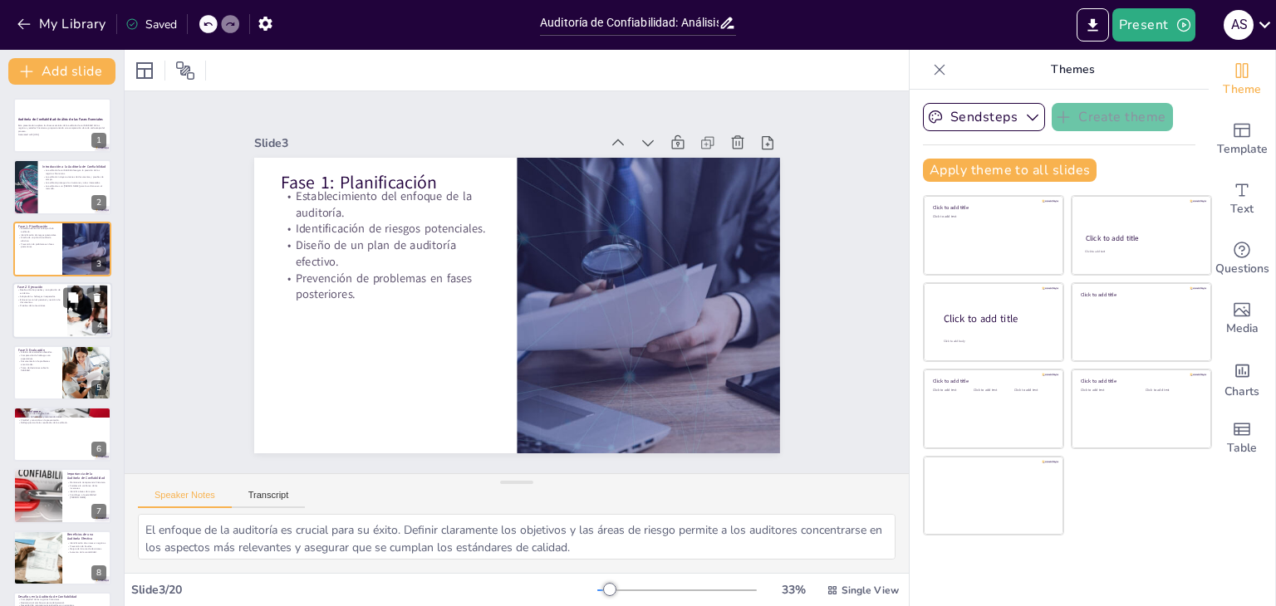
checkbox input "true"
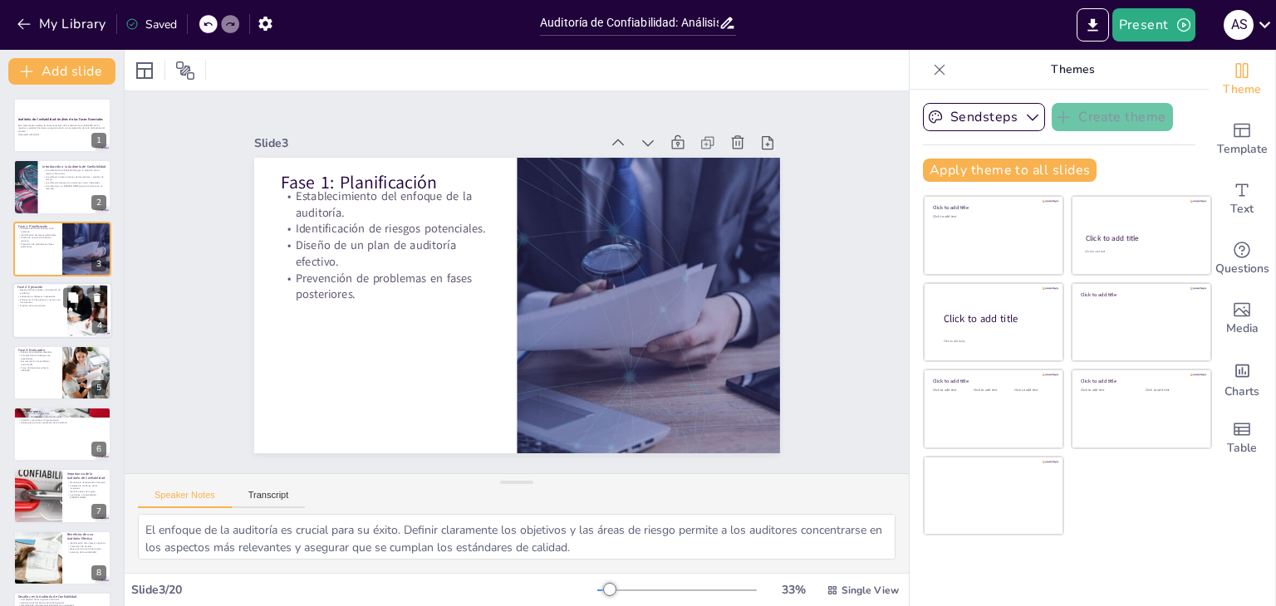
checkbox input "true"
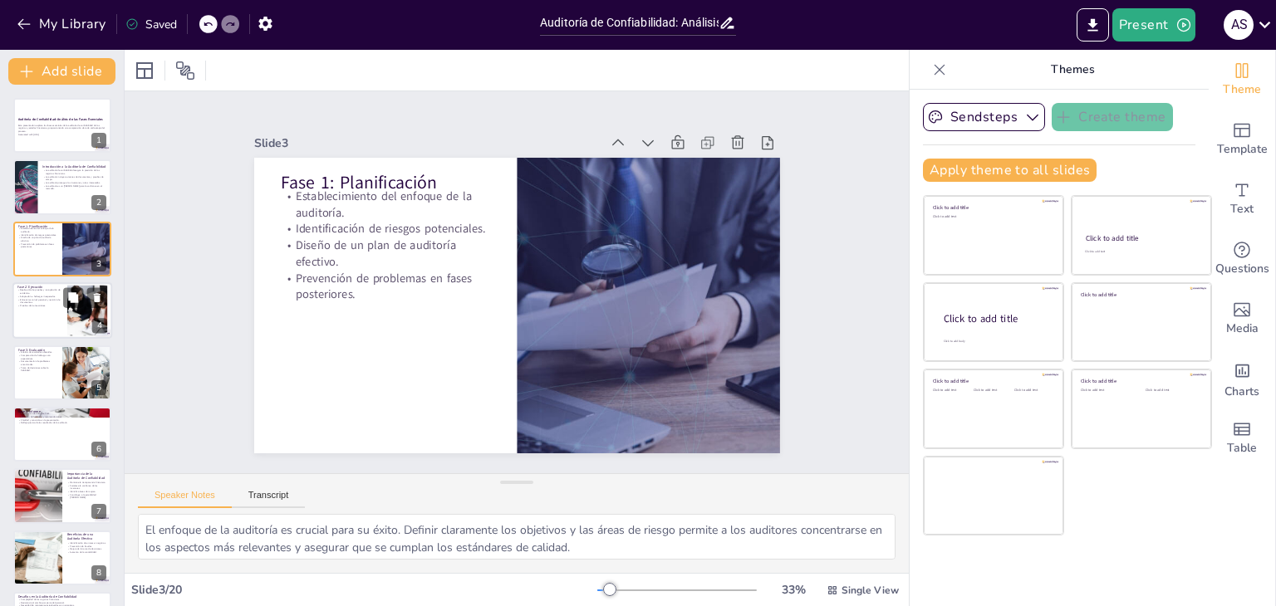
click at [50, 307] on p "Pruebas de transacciones." at bounding box center [39, 306] width 45 height 3
type textarea "La recopilación de evidencia es un componente clave de la fase de ejecución. Si…"
checkbox input "true"
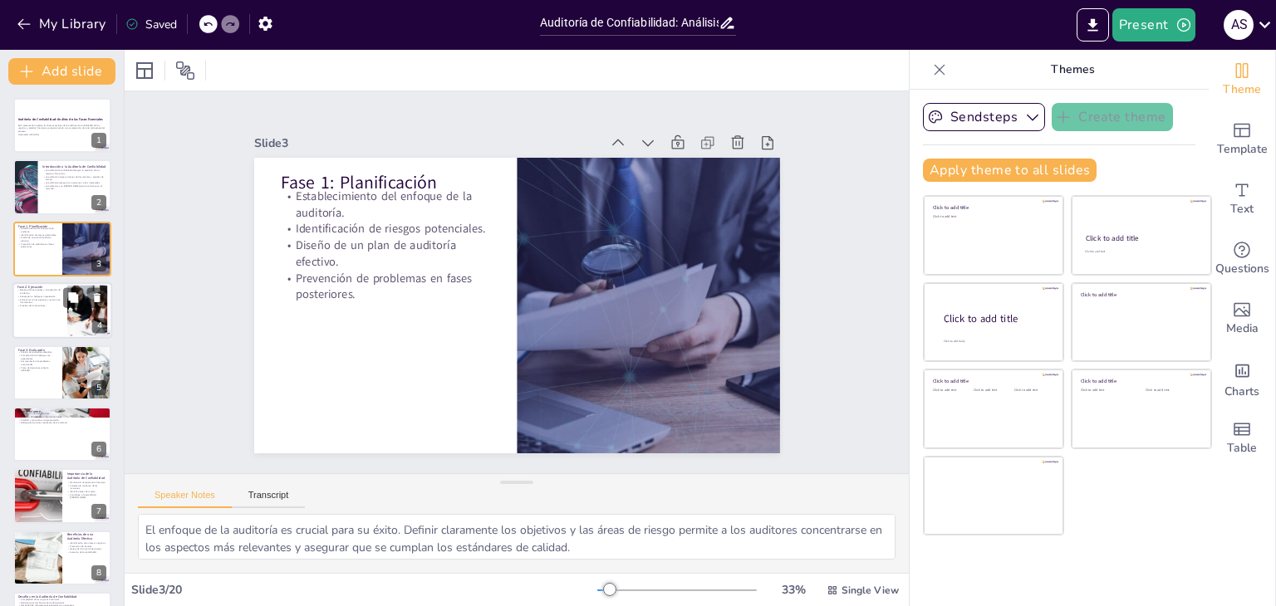
checkbox input "true"
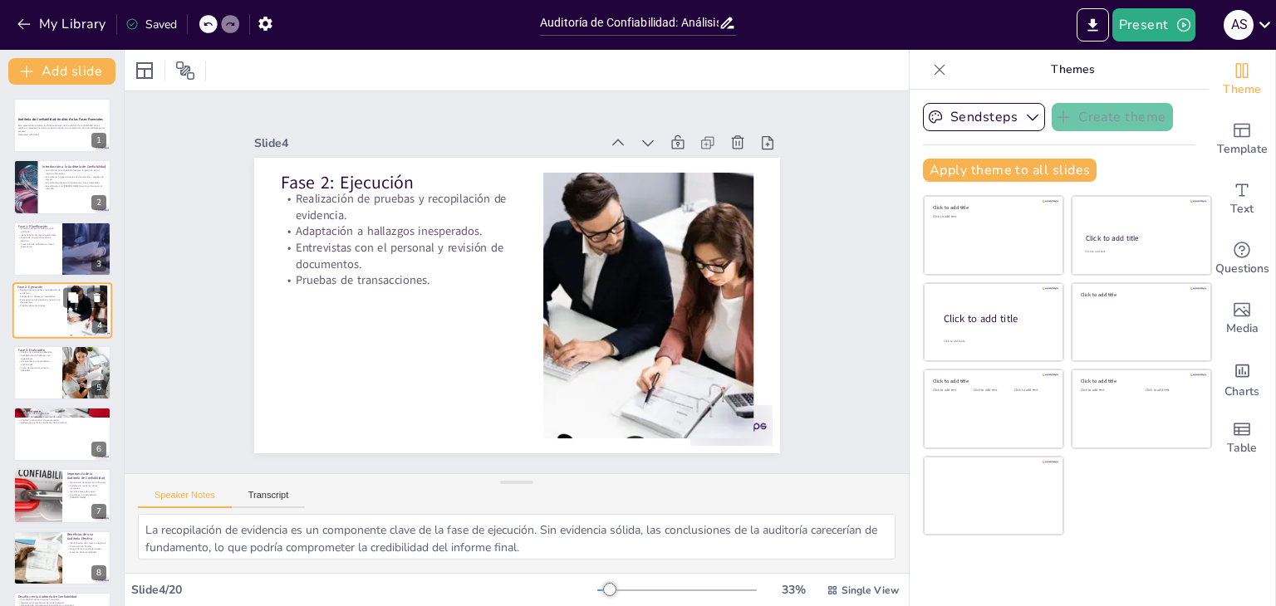
checkbox input "true"
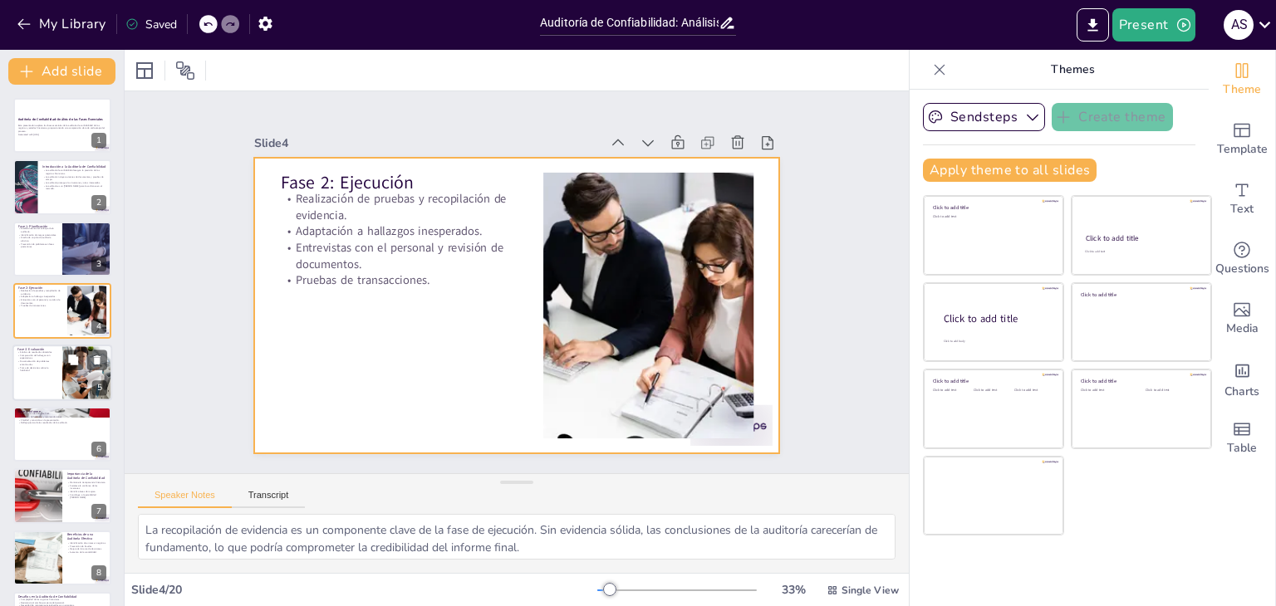
checkbox input "true"
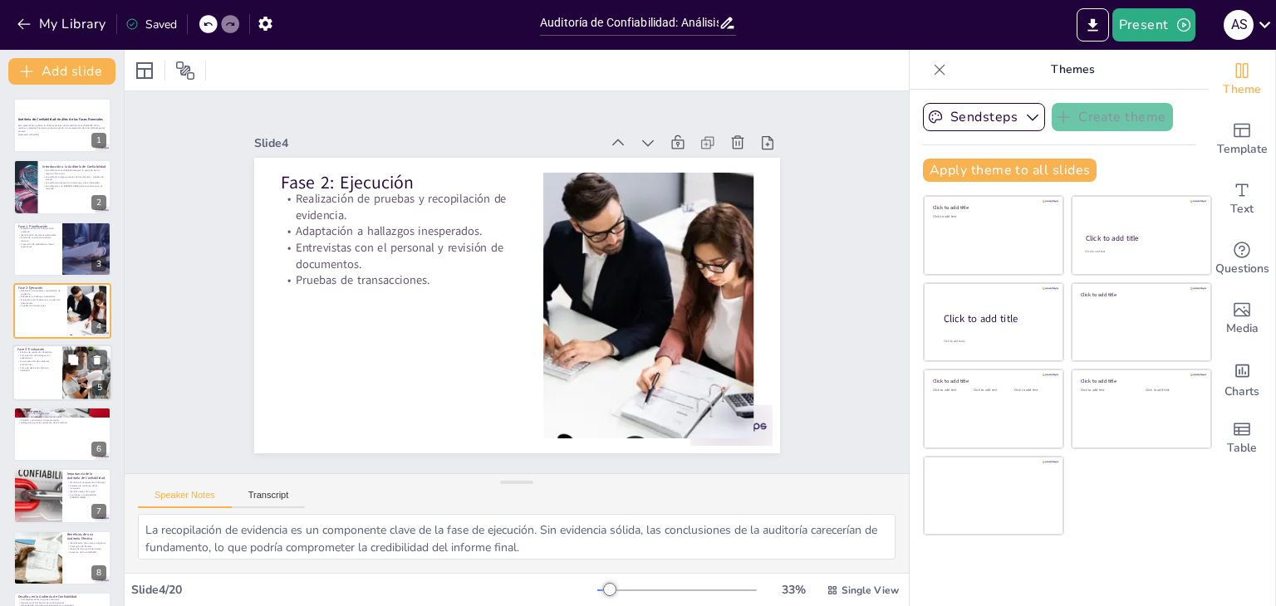
checkbox input "true"
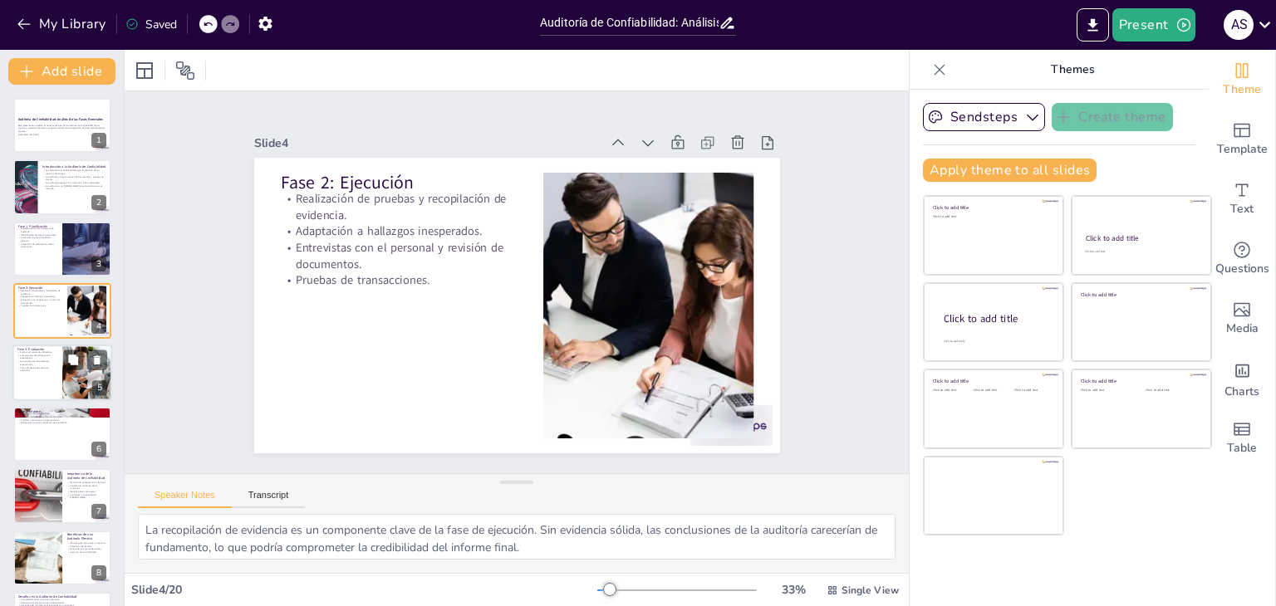
checkbox input "true"
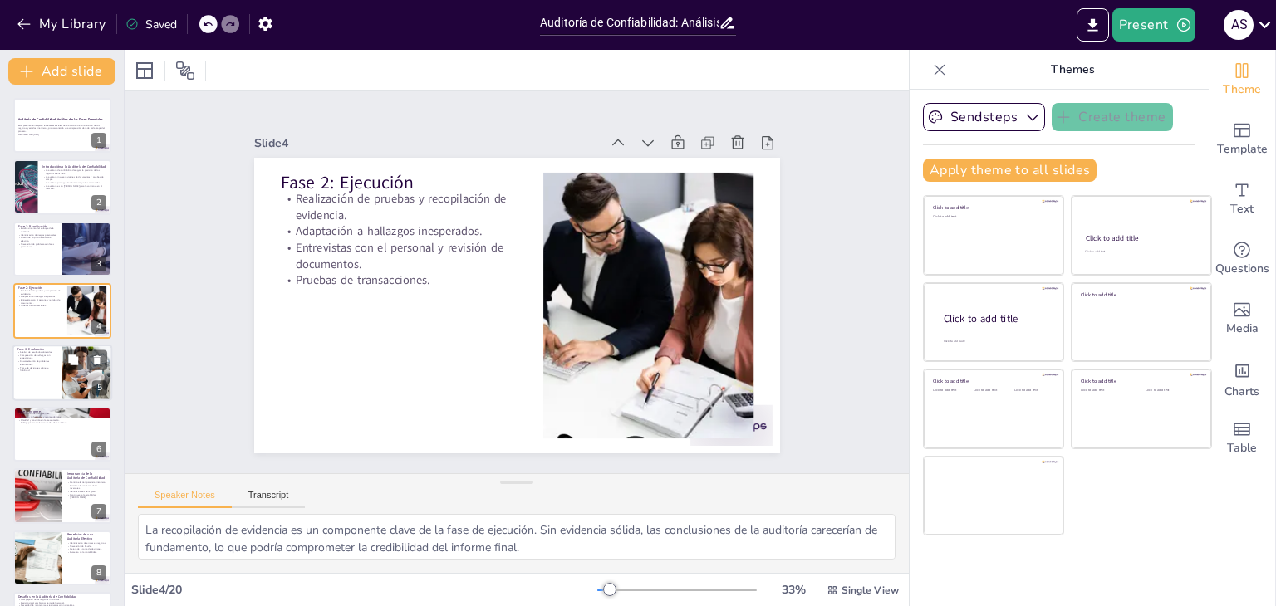
checkbox input "true"
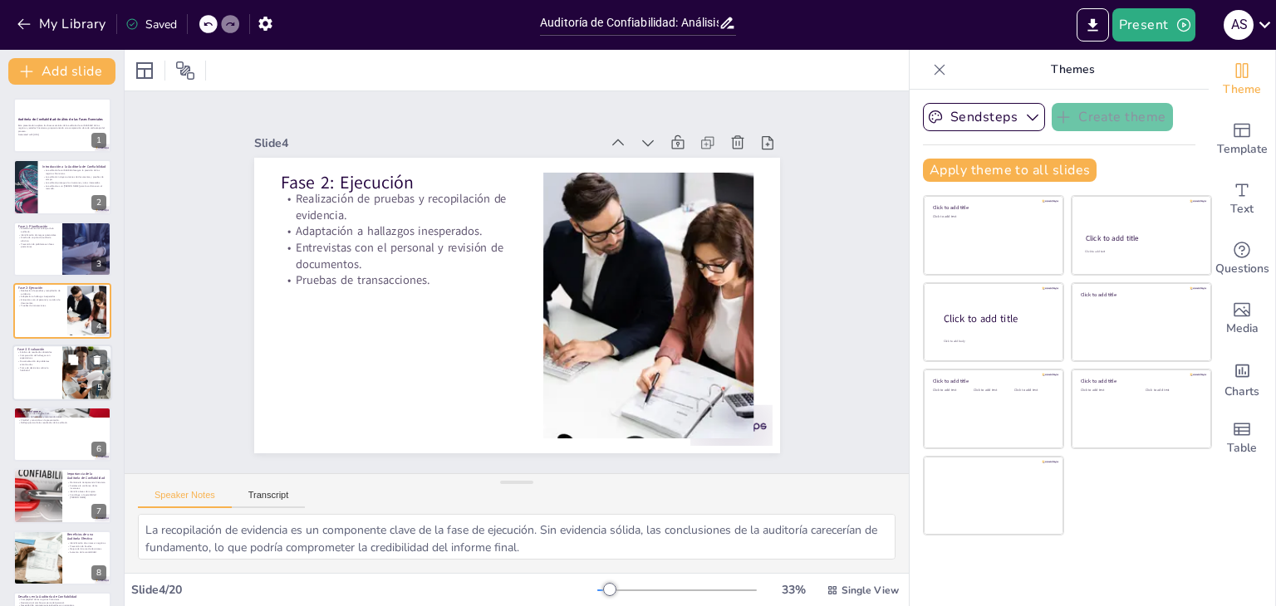
click at [38, 360] on p "Documentación de problemas encontrados." at bounding box center [37, 363] width 40 height 6
type textarea "El análisis de los resultados es una fase crítica en la auditoría. Permite a lo…"
checkbox input "true"
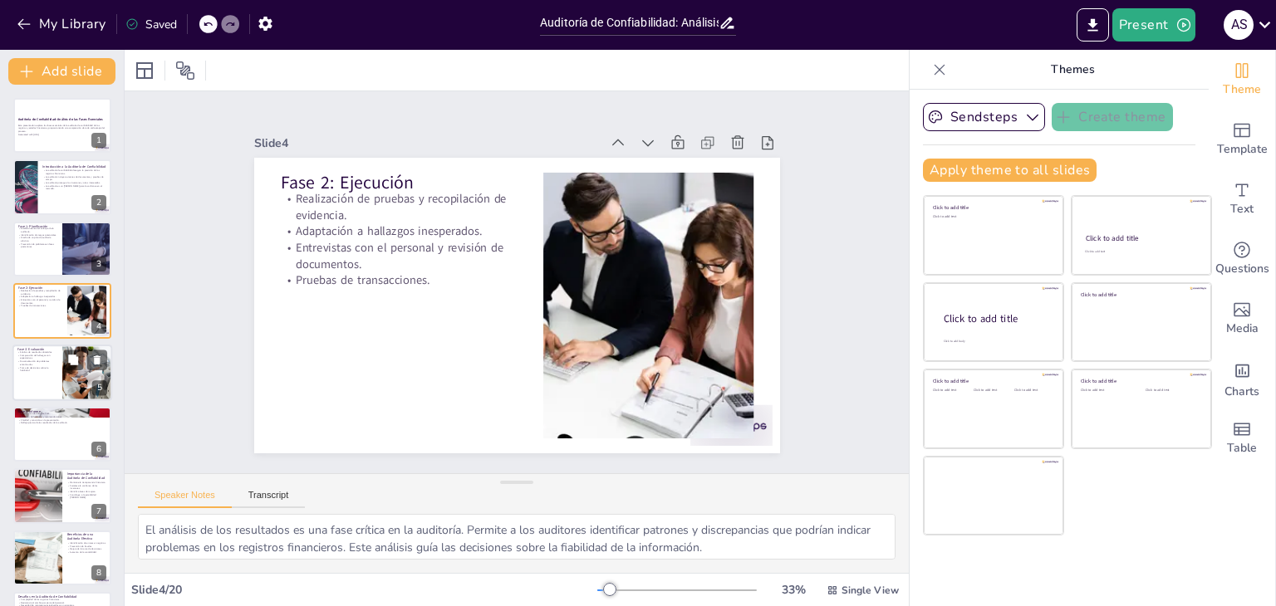
checkbox input "true"
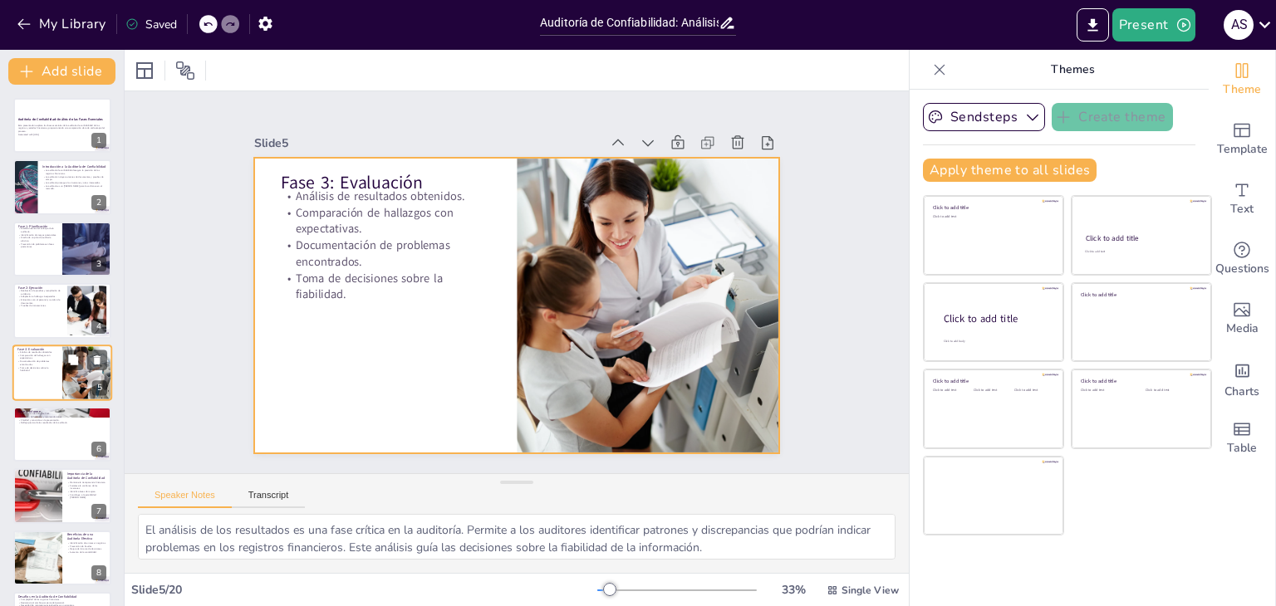
scroll to position [27, 0]
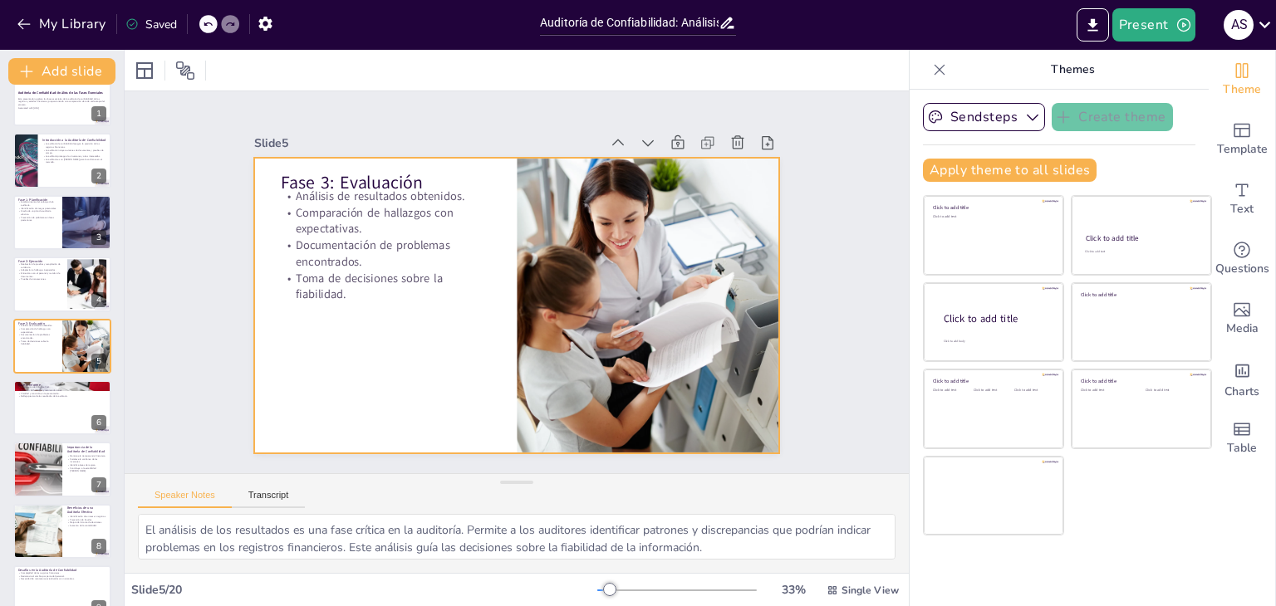
checkbox input "true"
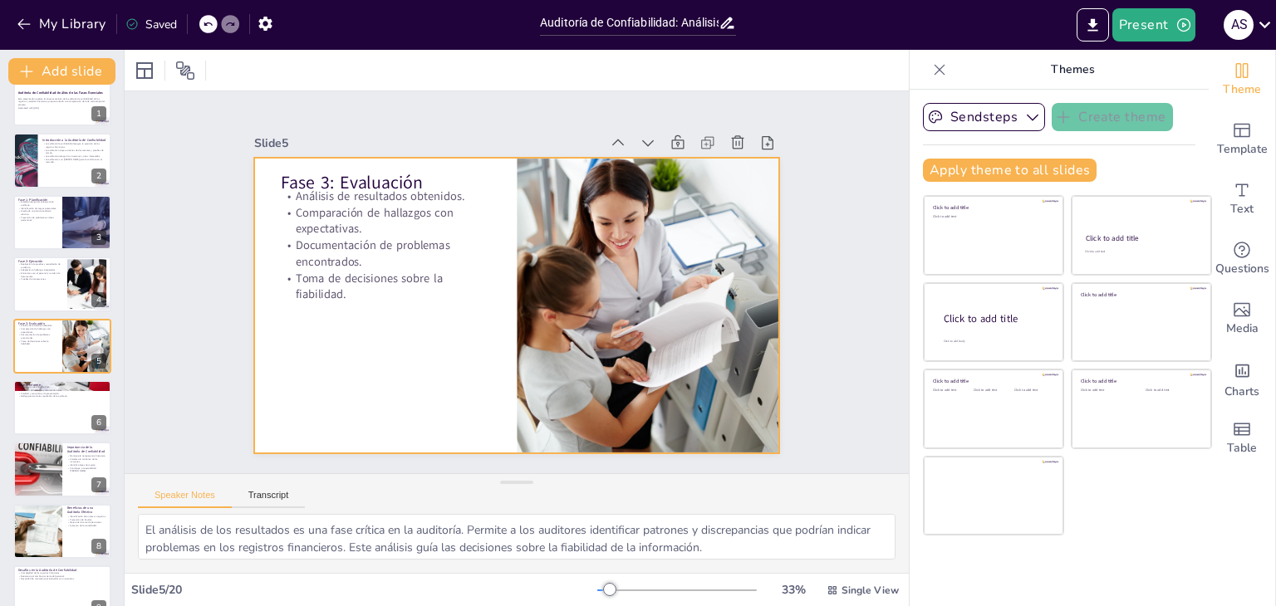
checkbox input "true"
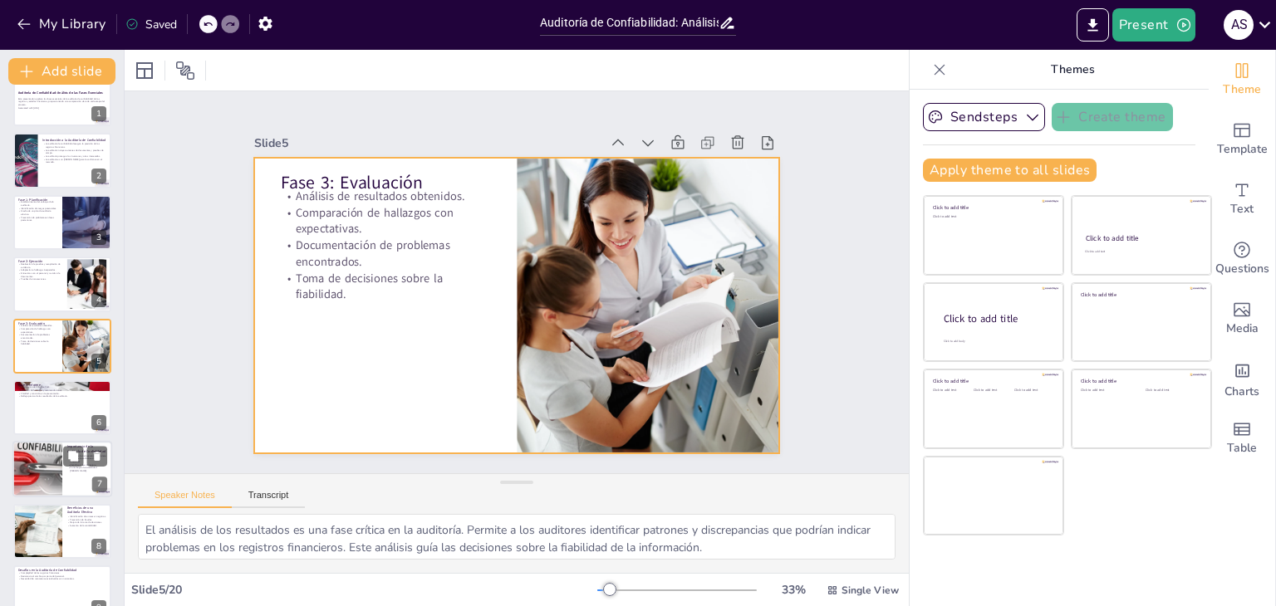
checkbox input "true"
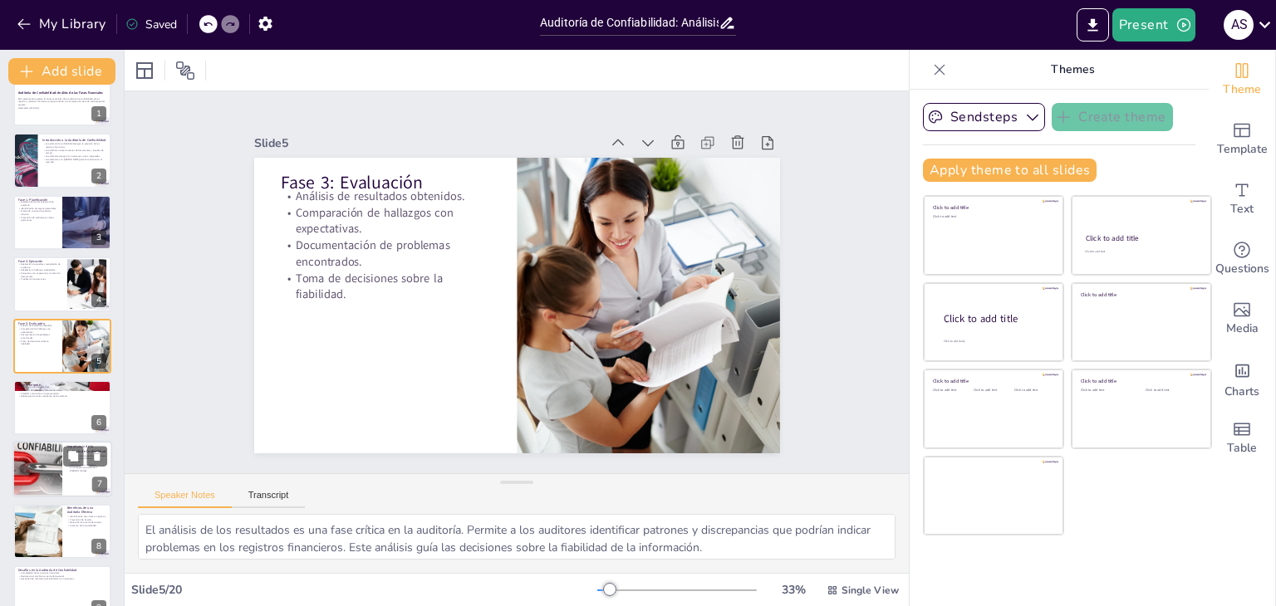
checkbox input "true"
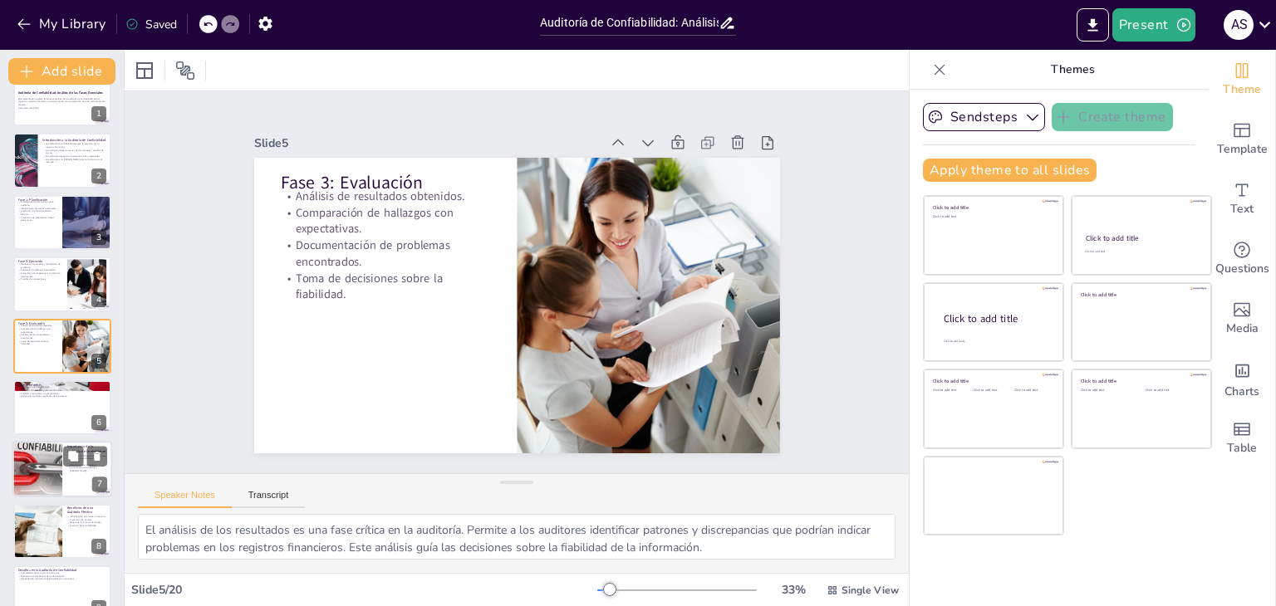
click at [47, 462] on div at bounding box center [37, 470] width 189 height 56
type textarea "La transparencia financiera es fundamental en el mundo empresarial. La auditorí…"
checkbox input "true"
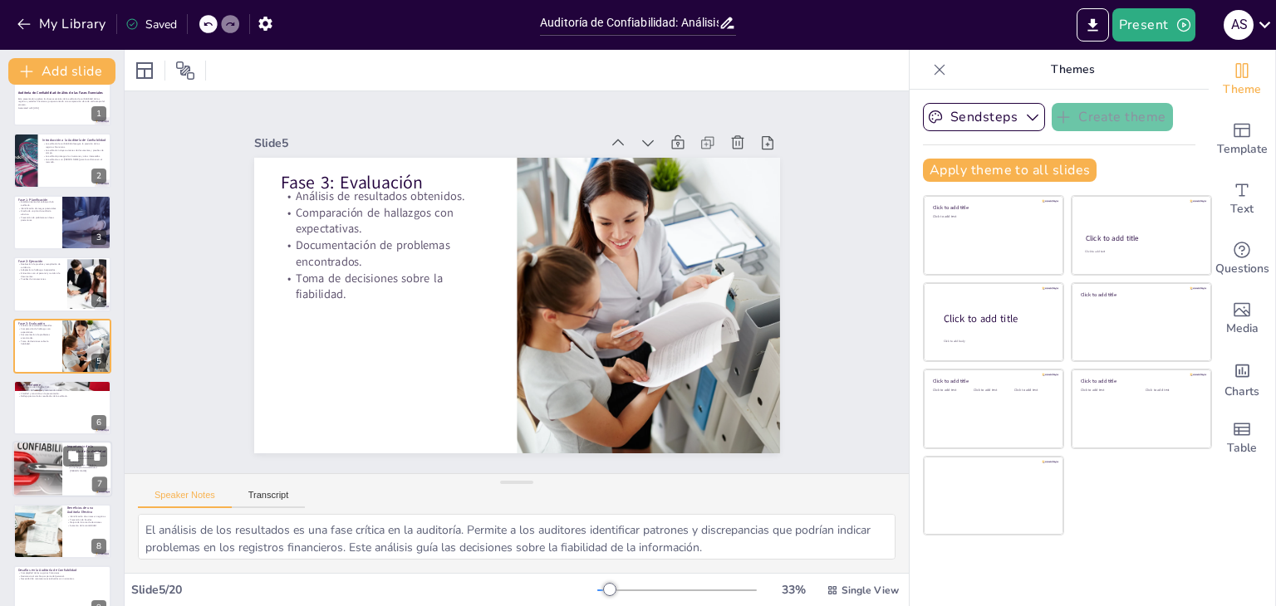
checkbox input "true"
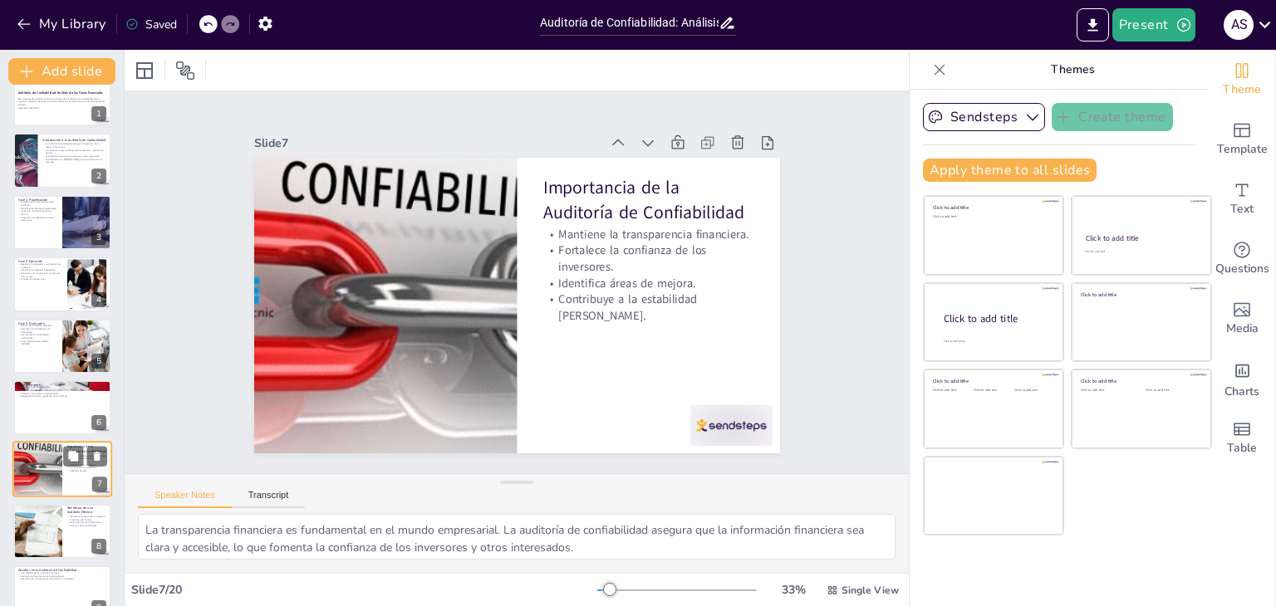
scroll to position [150, 0]
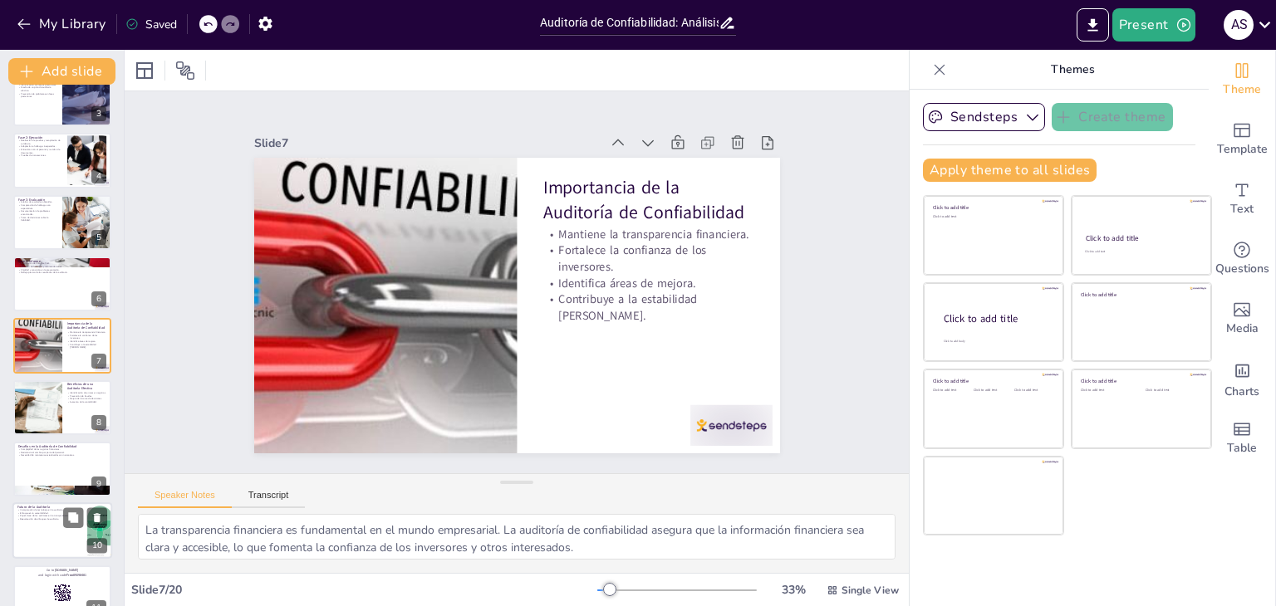
checkbox input "true"
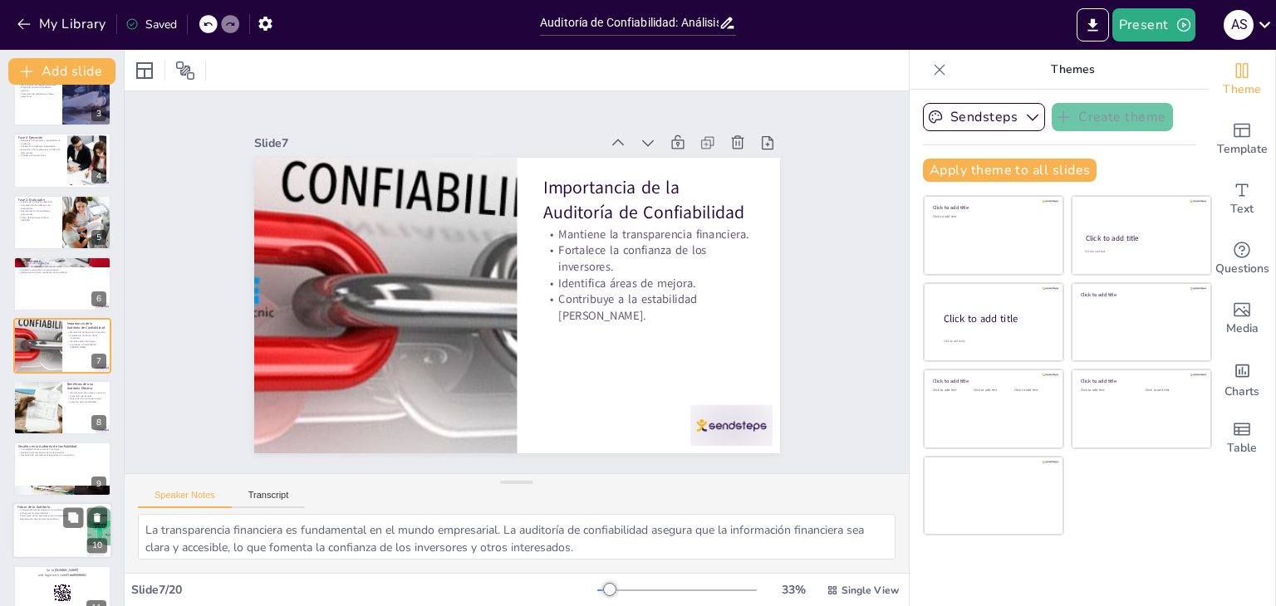
checkbox input "true"
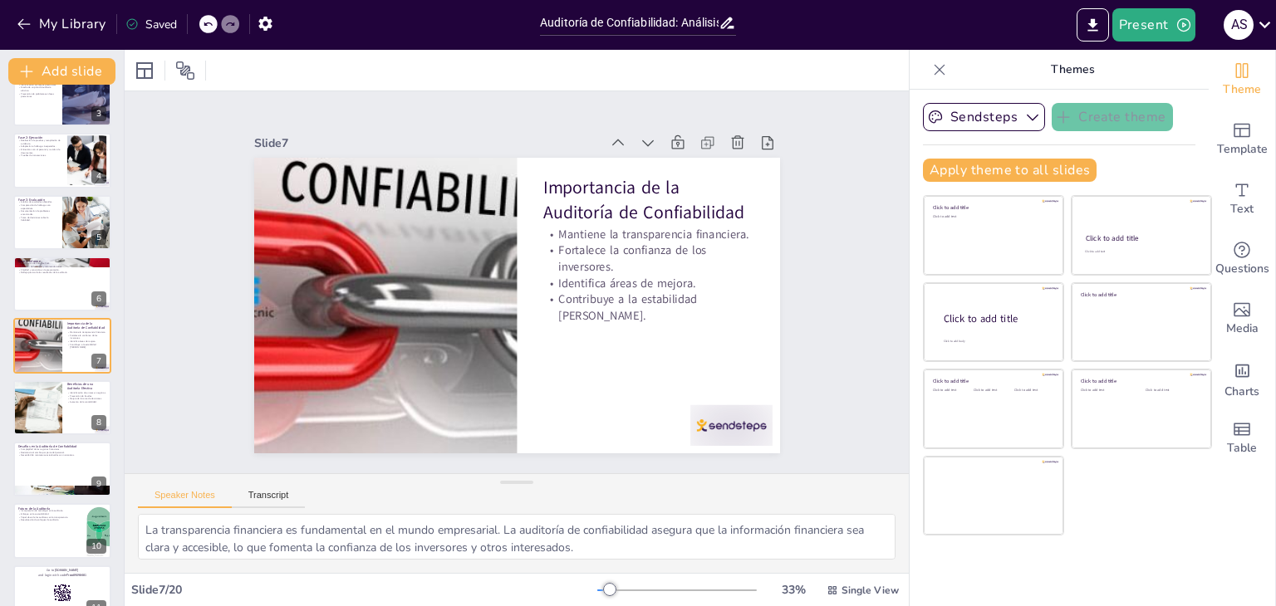
checkbox input "true"
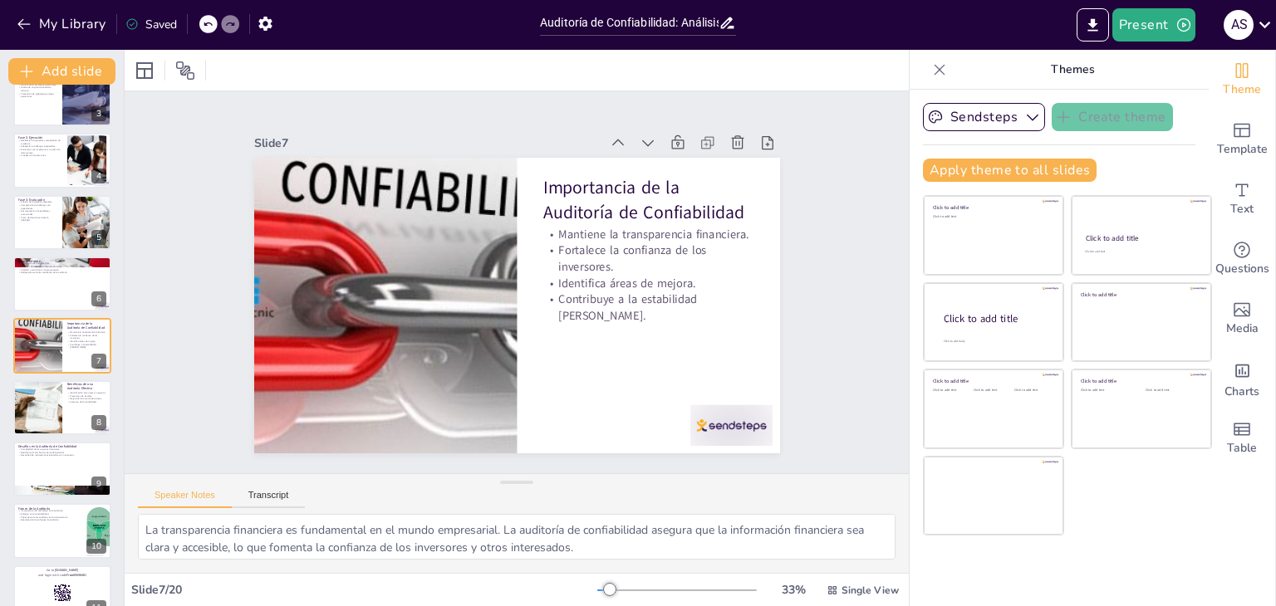
checkbox input "true"
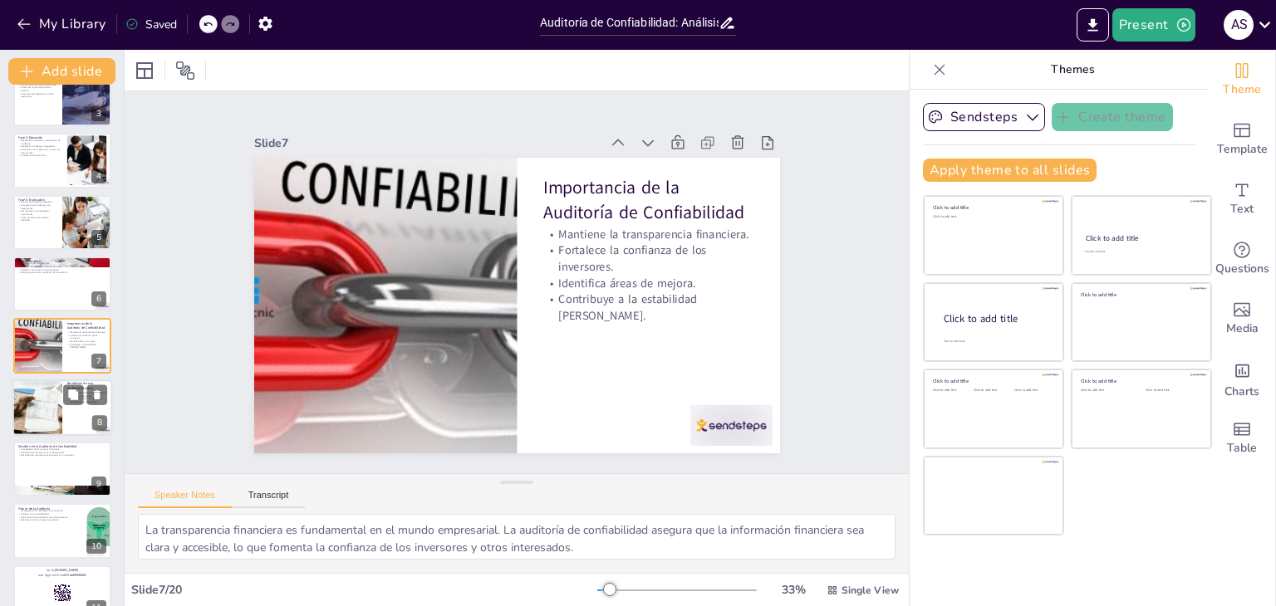
checkbox input "true"
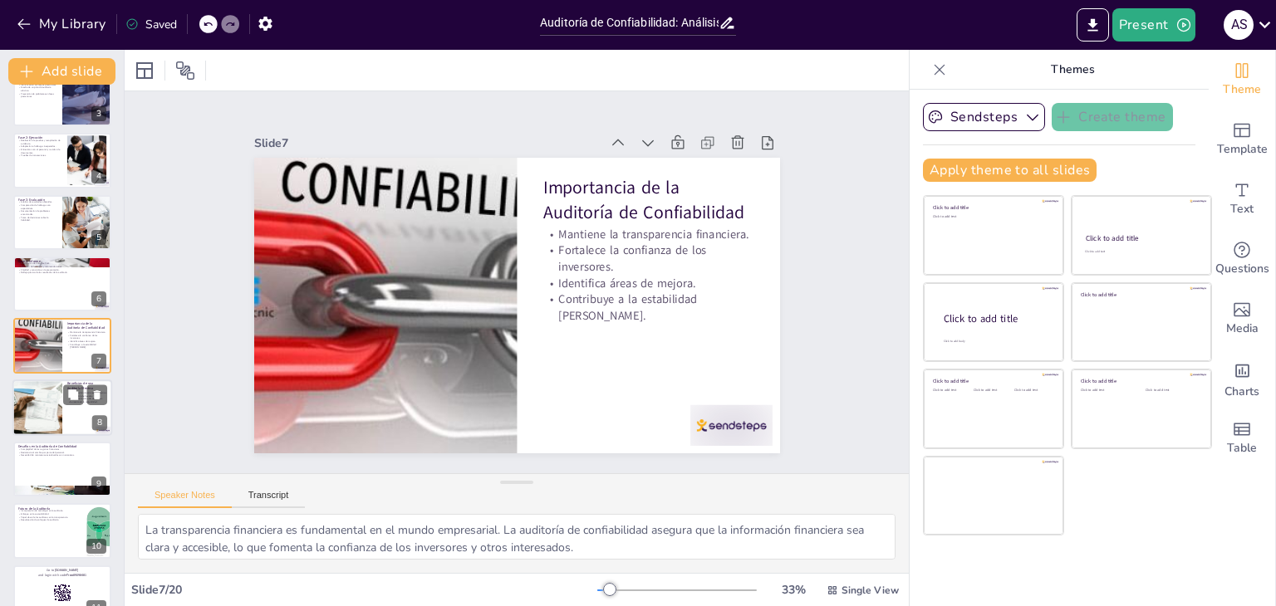
checkbox input "true"
click at [55, 412] on div at bounding box center [37, 408] width 85 height 56
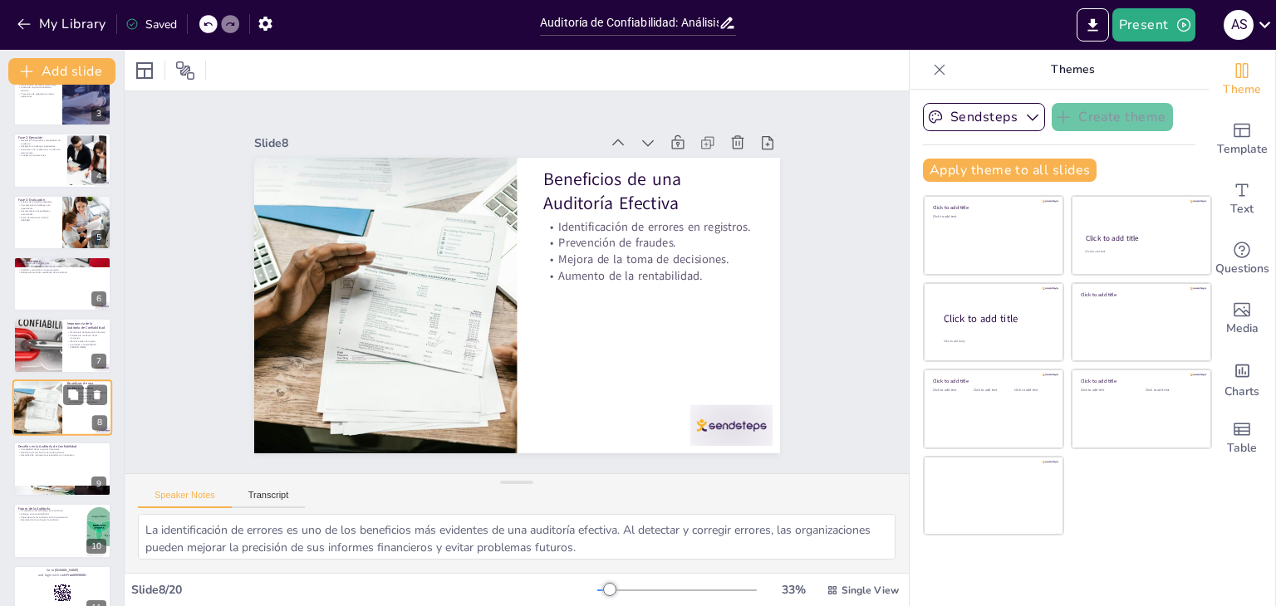
scroll to position [213, 0]
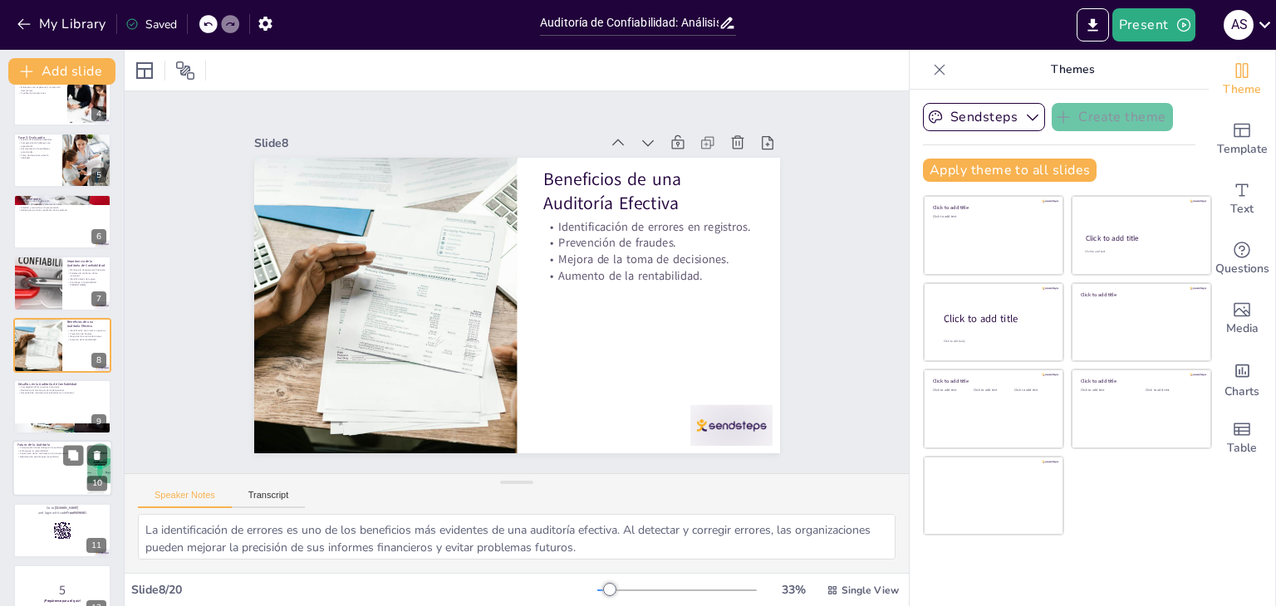
click at [47, 479] on div at bounding box center [62, 469] width 100 height 56
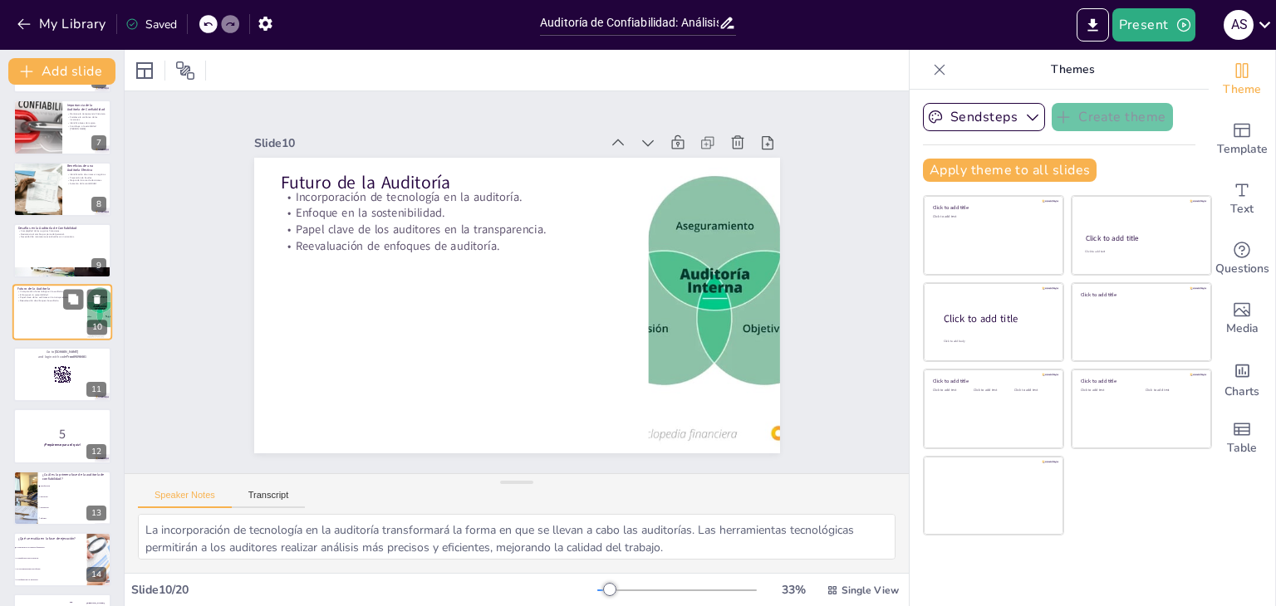
scroll to position [402, 0]
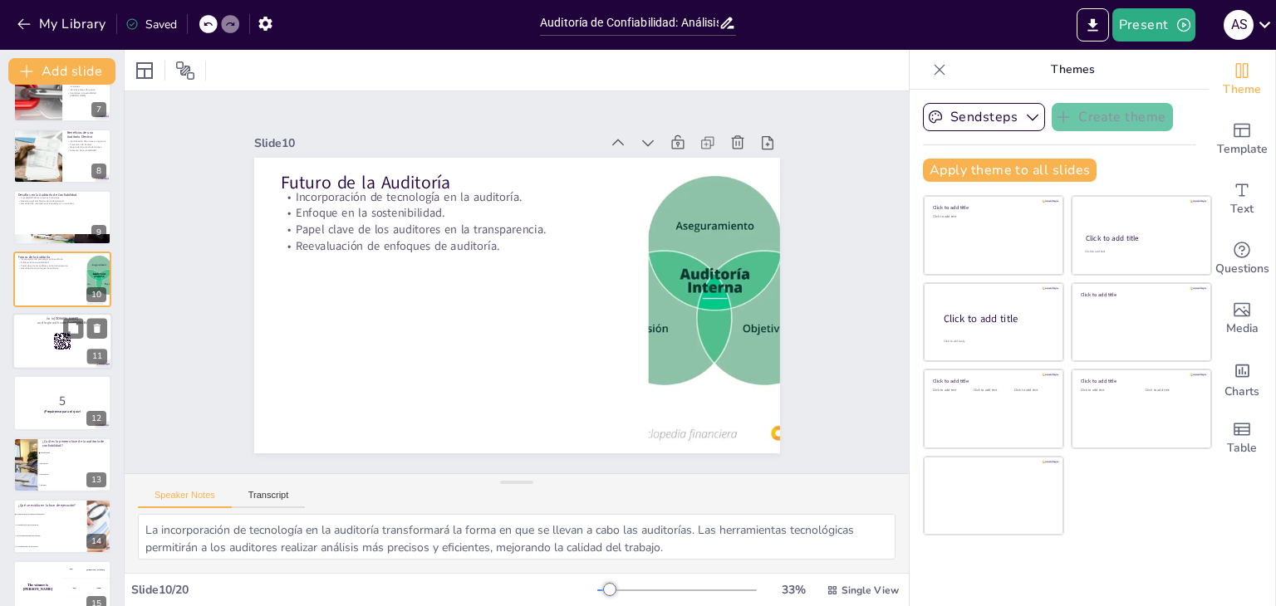
click at [30, 341] on div at bounding box center [62, 341] width 100 height 56
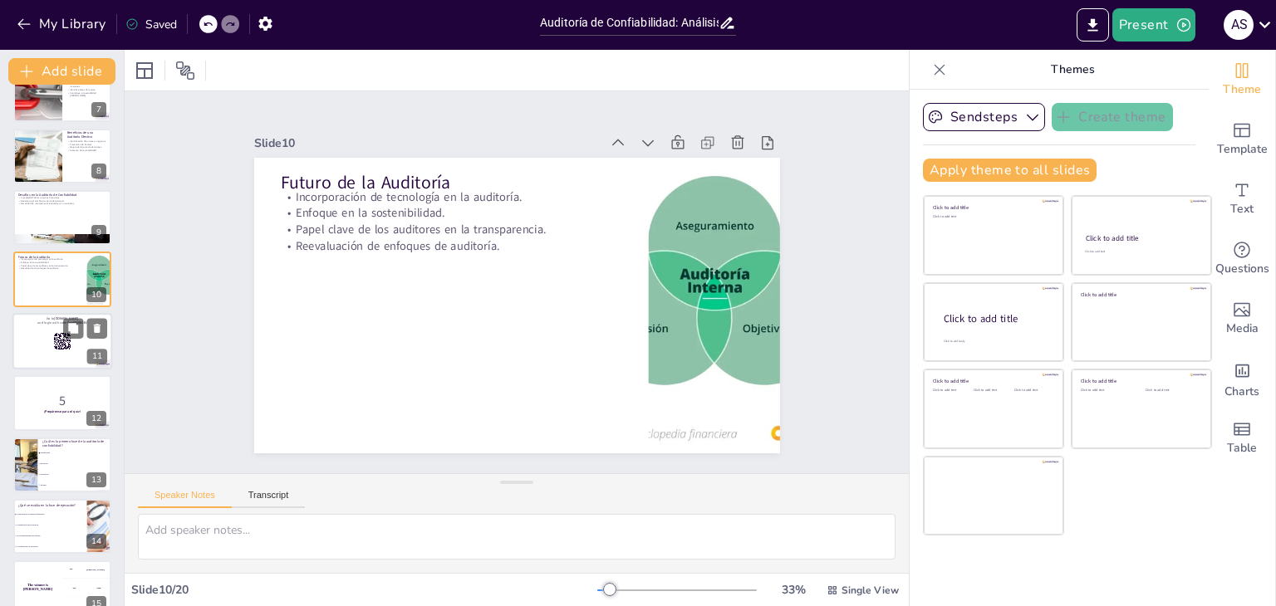
scroll to position [398, 0]
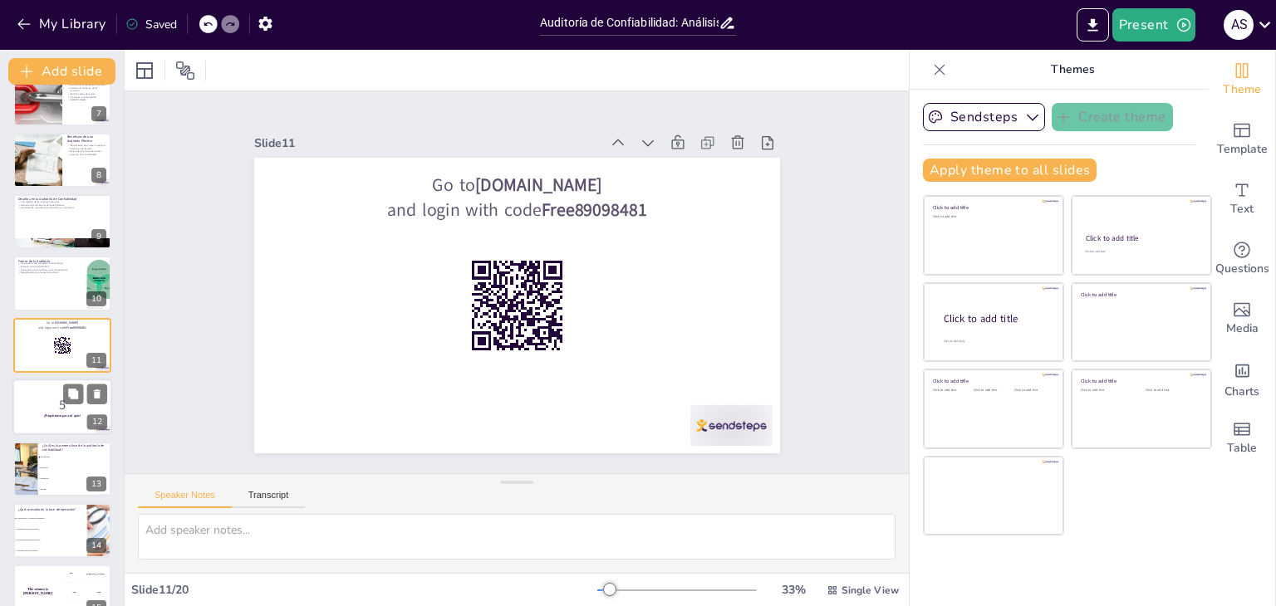
click at [56, 418] on p "¡Prepárense para el quiz!" at bounding box center [62, 416] width 90 height 5
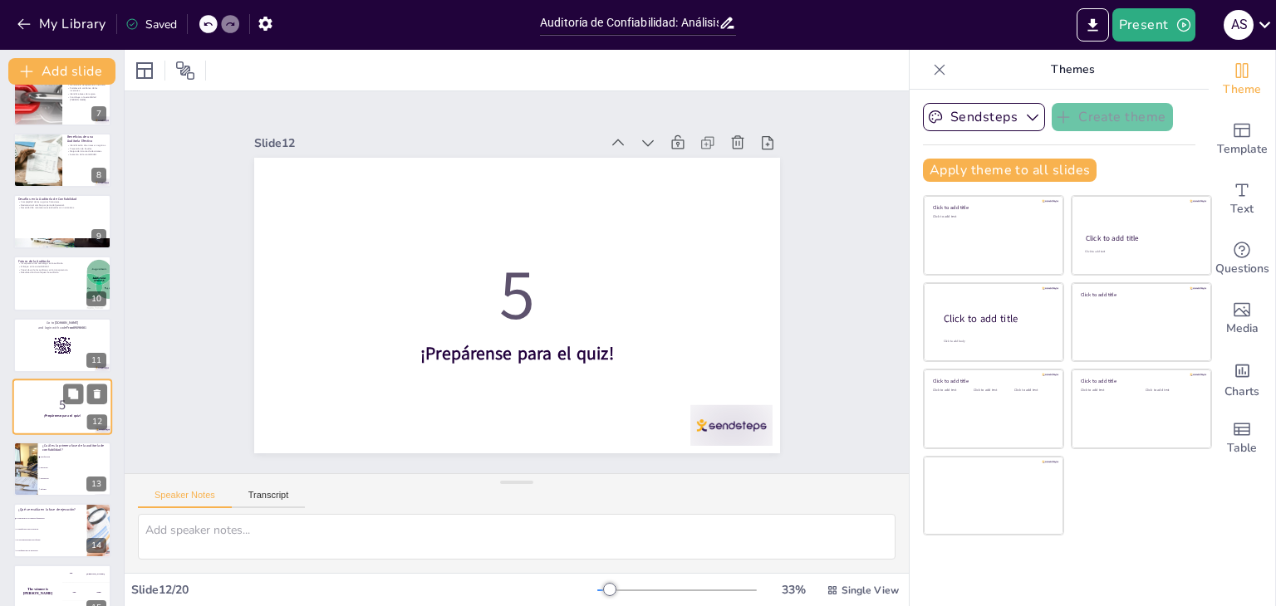
scroll to position [459, 0]
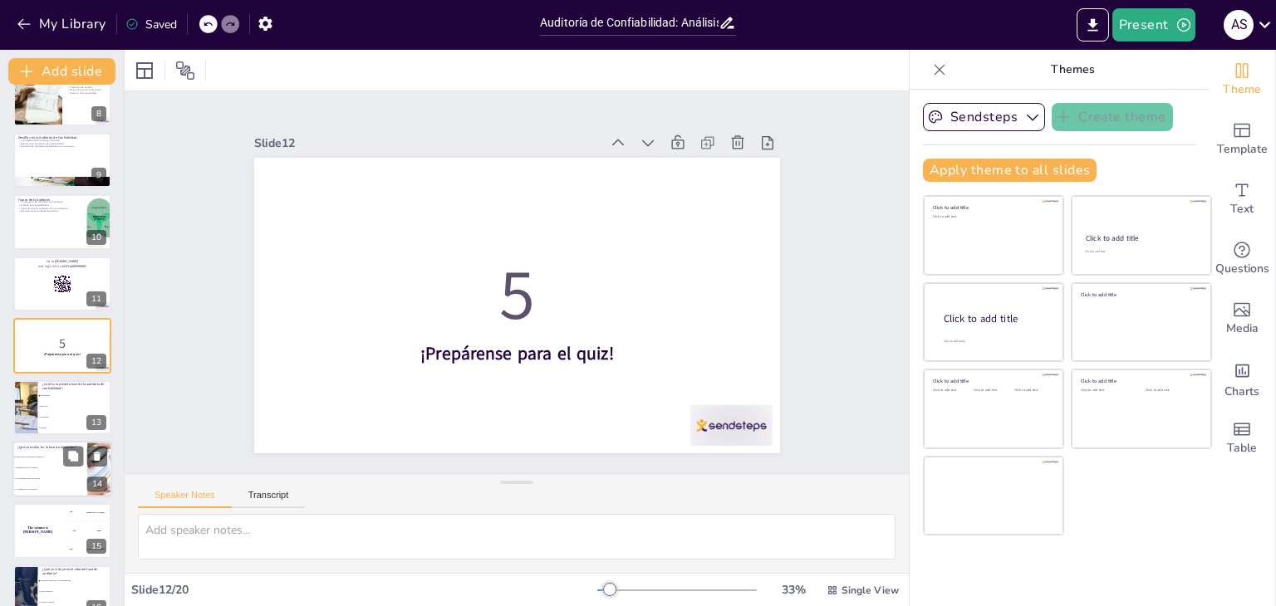
click at [60, 464] on li "La planificación de la auditoría" at bounding box center [49, 468] width 75 height 11
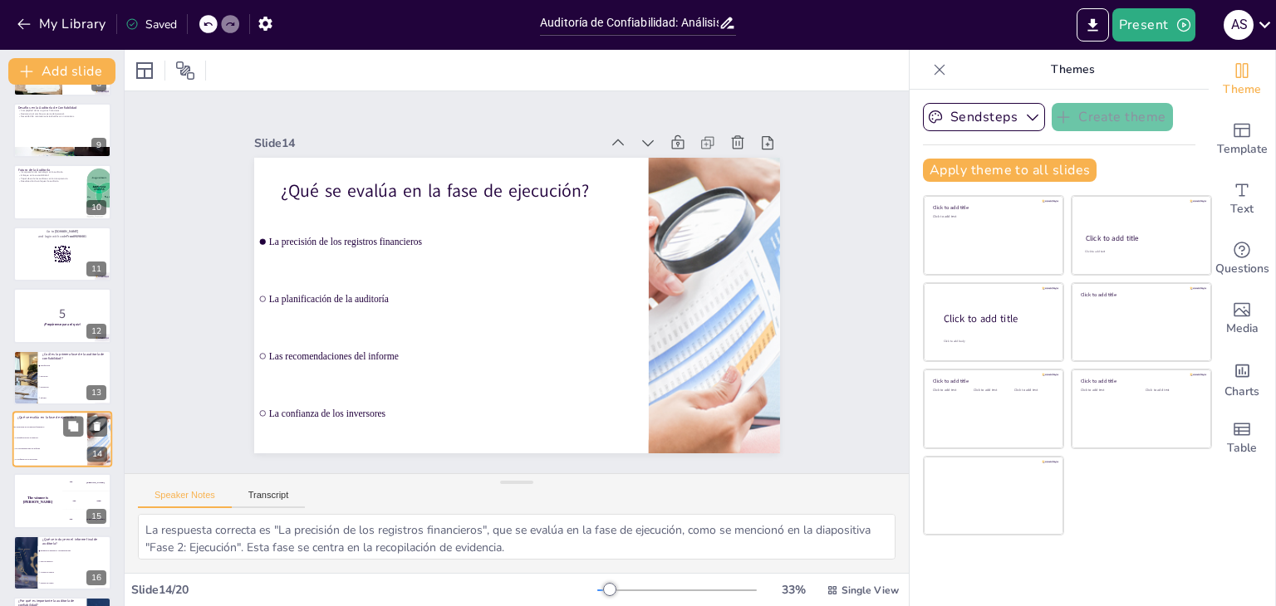
scroll to position [0, 0]
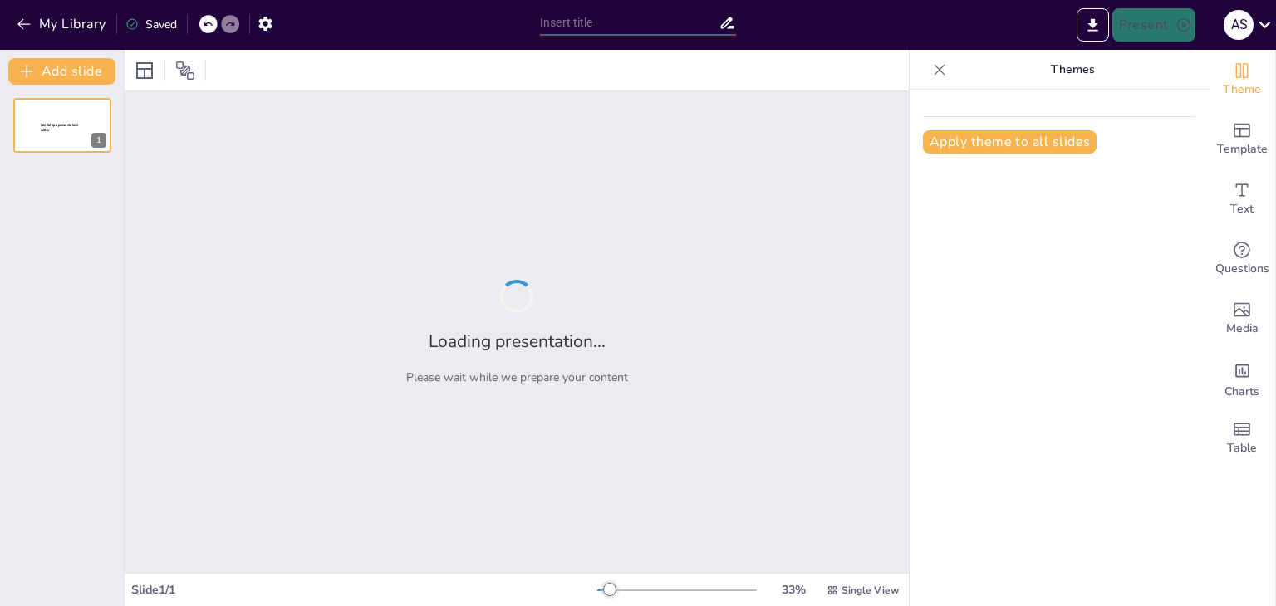
type input "New Sendsteps"
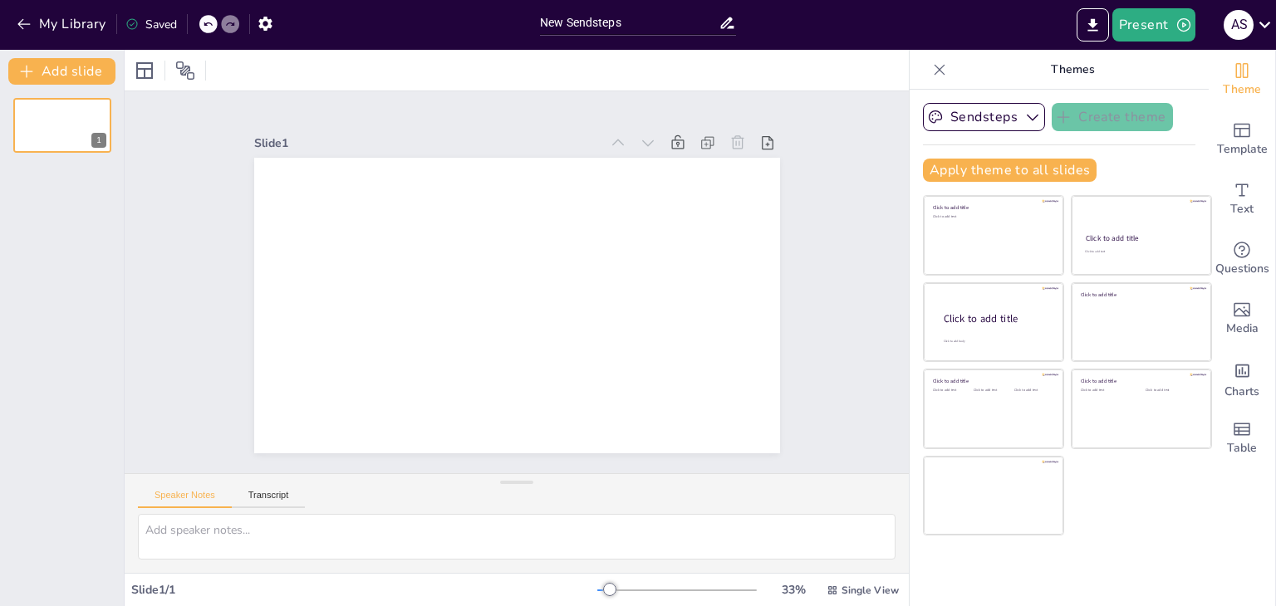
click at [8, 27] on div "My Library Saved" at bounding box center [140, 23] width 281 height 30
click at [17, 22] on icon "button" at bounding box center [24, 24] width 17 height 17
